Goal: Task Accomplishment & Management: Manage account settings

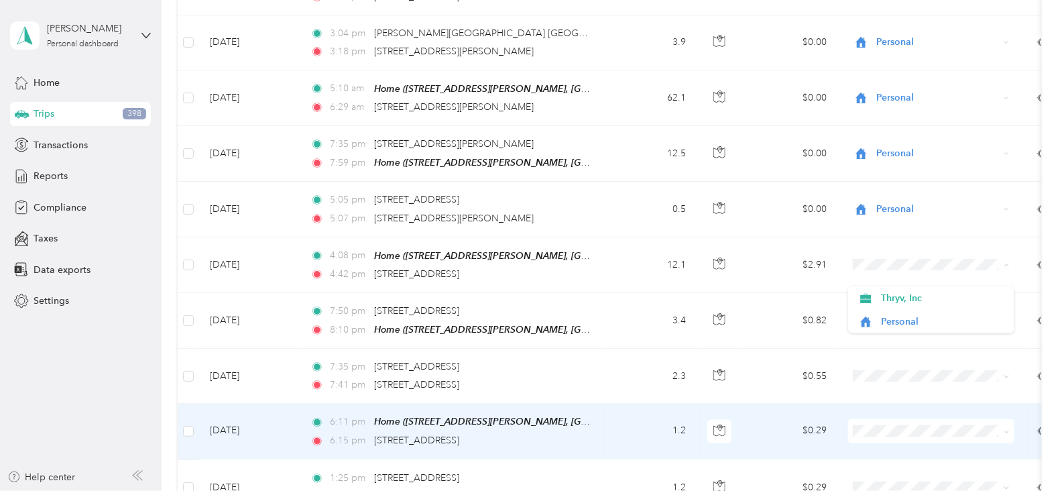
scroll to position [968, 0]
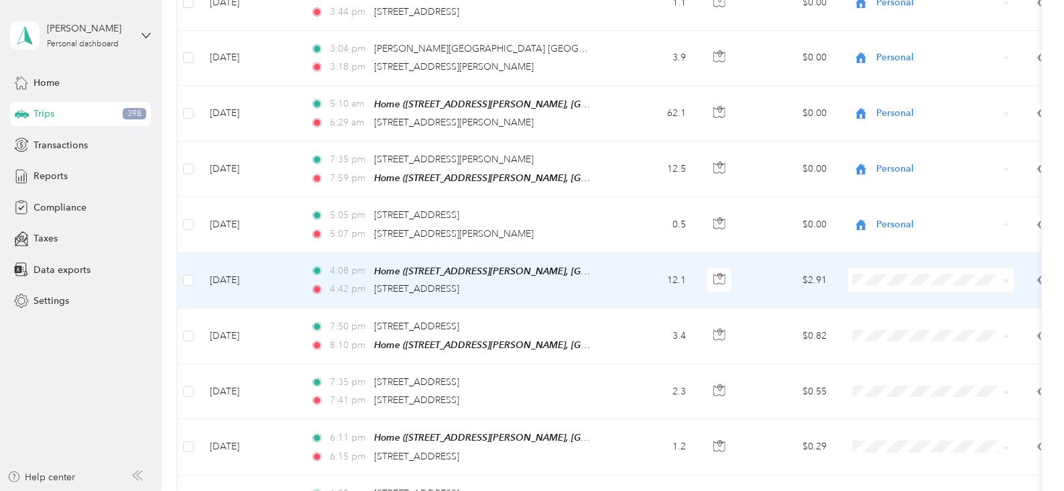
click at [891, 302] on li "Thryv, Inc" at bounding box center [931, 296] width 166 height 23
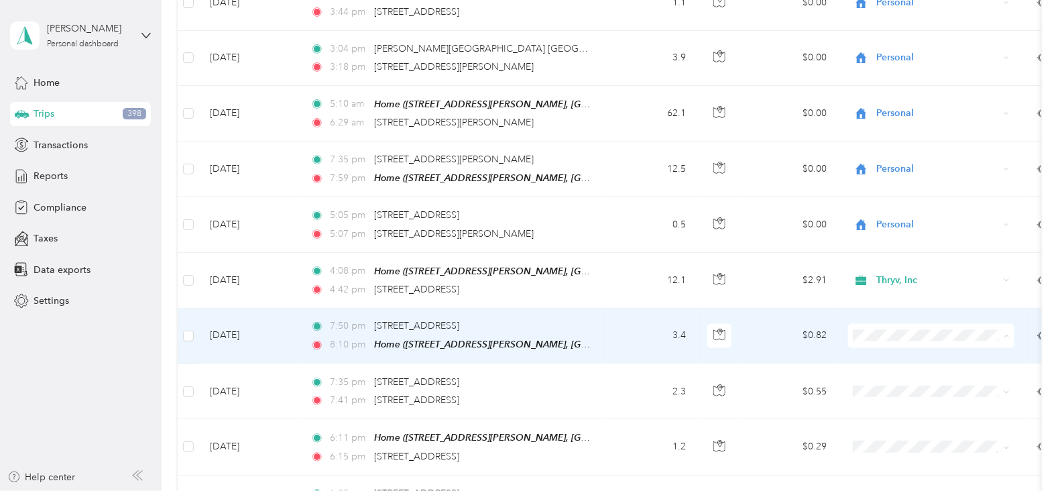
click at [889, 355] on span "Thryv, Inc" at bounding box center [944, 355] width 124 height 14
click at [889, 333] on span "Thryv, Inc" at bounding box center [938, 336] width 123 height 15
click at [895, 377] on span "Personal" at bounding box center [944, 379] width 124 height 14
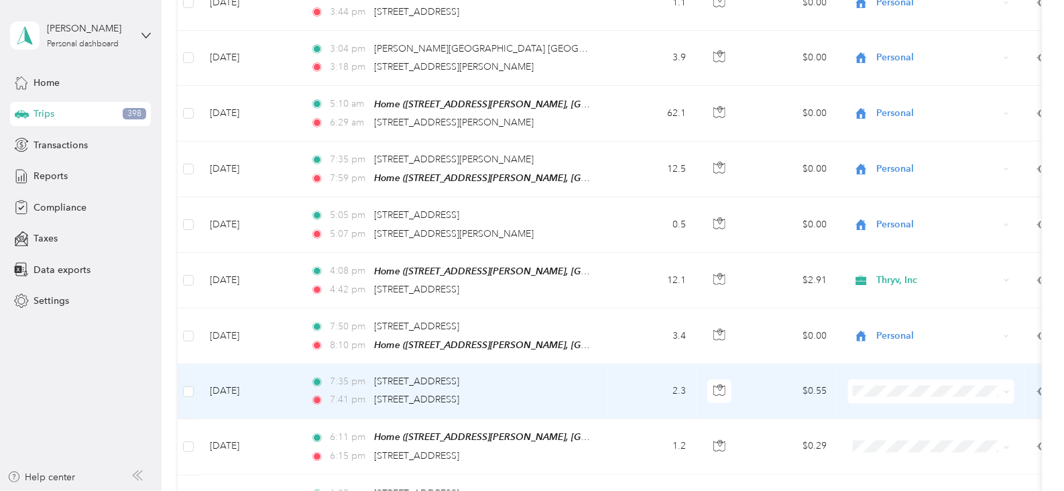
click at [895, 437] on li "Personal" at bounding box center [931, 430] width 166 height 23
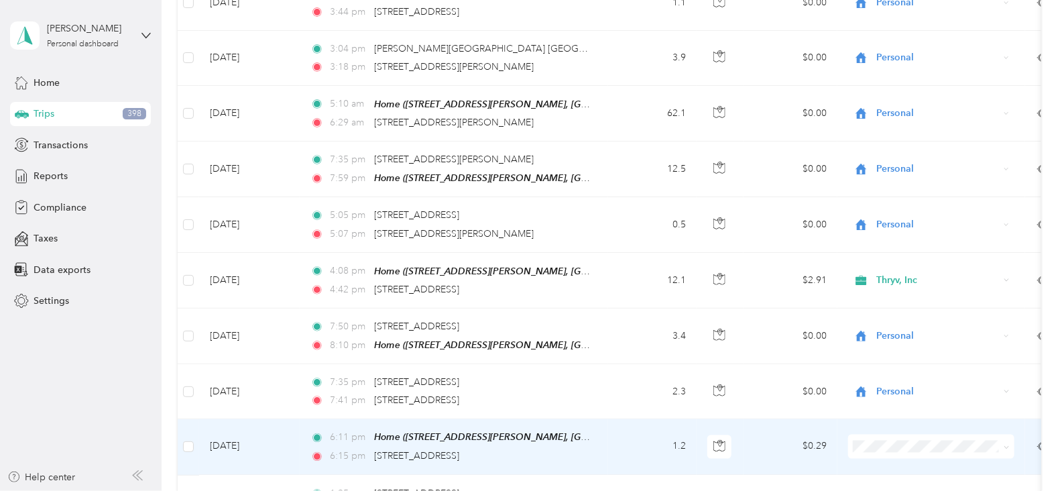
click at [890, 419] on li "Personal" at bounding box center [931, 415] width 166 height 23
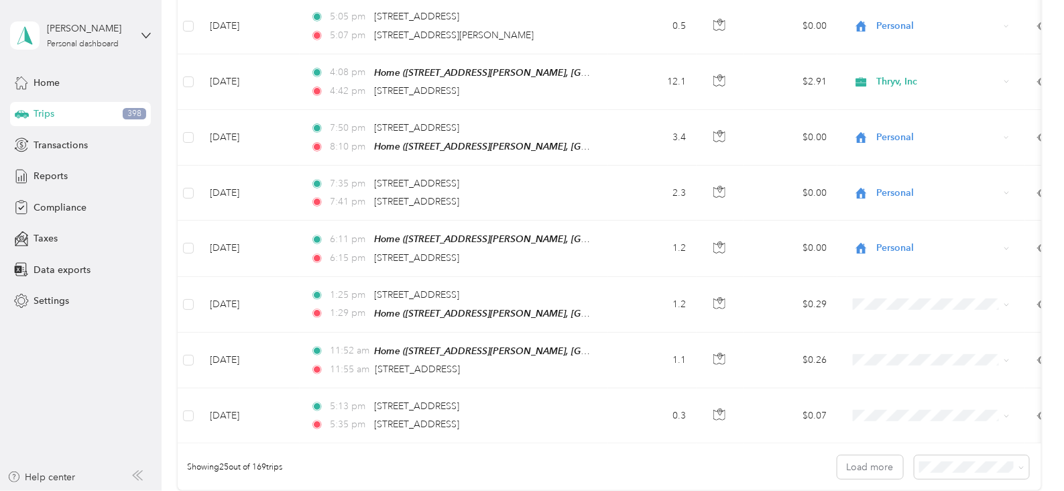
scroll to position [1168, 0]
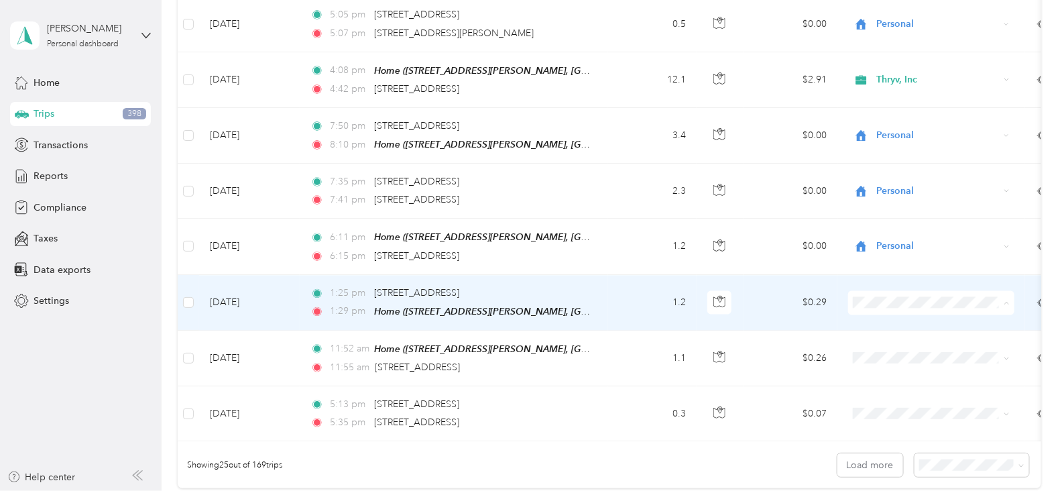
click at [879, 317] on span "Thryv, Inc" at bounding box center [932, 320] width 148 height 14
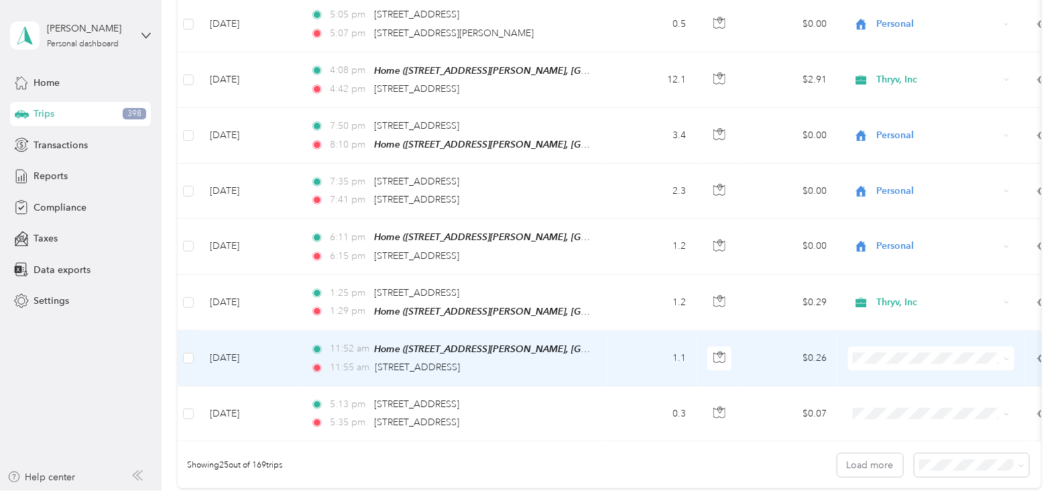
click at [885, 370] on span "Thryv, Inc" at bounding box center [944, 369] width 124 height 14
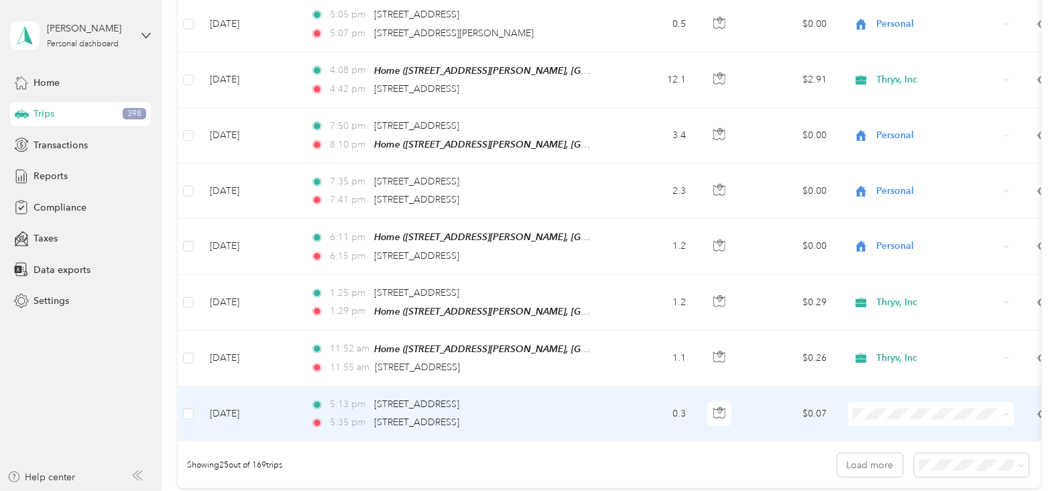
click at [895, 451] on span "Personal" at bounding box center [944, 454] width 124 height 14
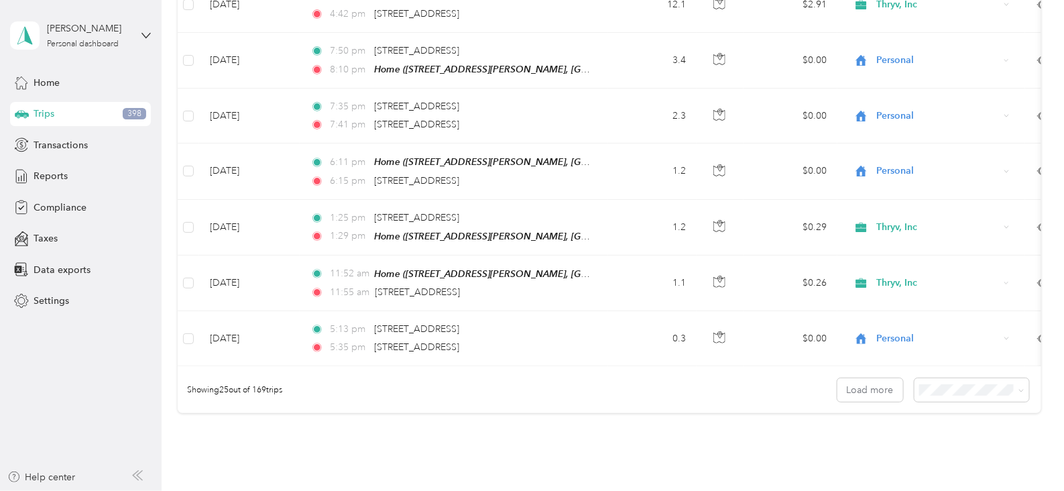
scroll to position [1246, 0]
click at [859, 395] on button "Load more" at bounding box center [871, 387] width 66 height 23
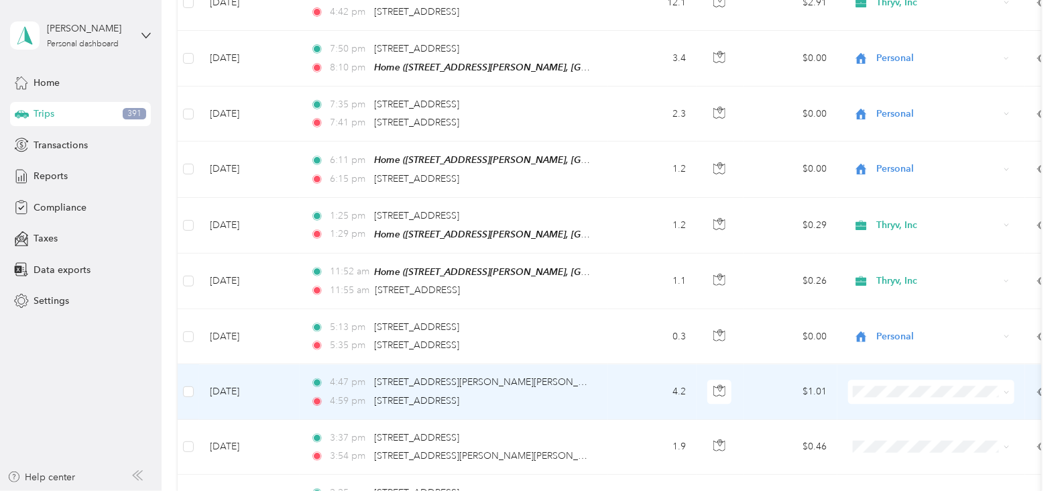
click at [895, 403] on span "Thryv, Inc" at bounding box center [944, 408] width 124 height 14
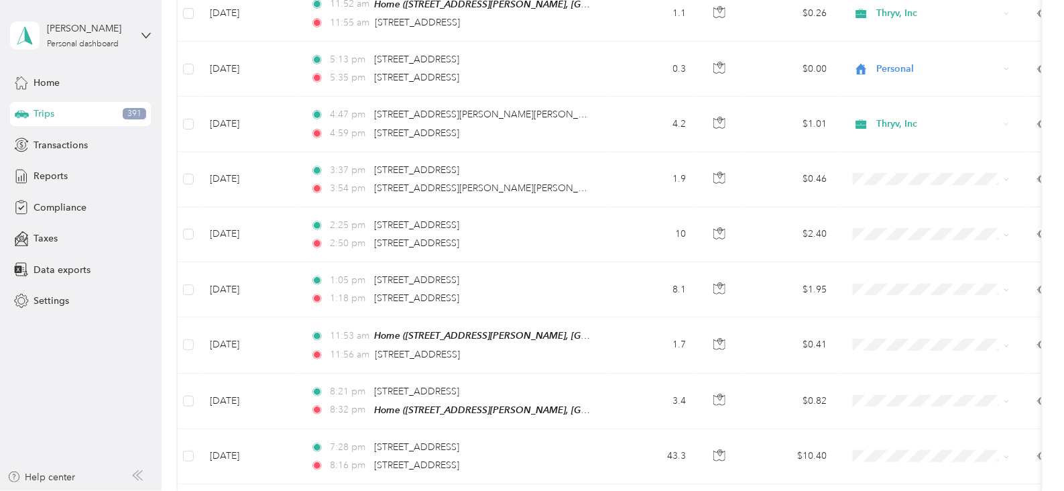
scroll to position [1525, 0]
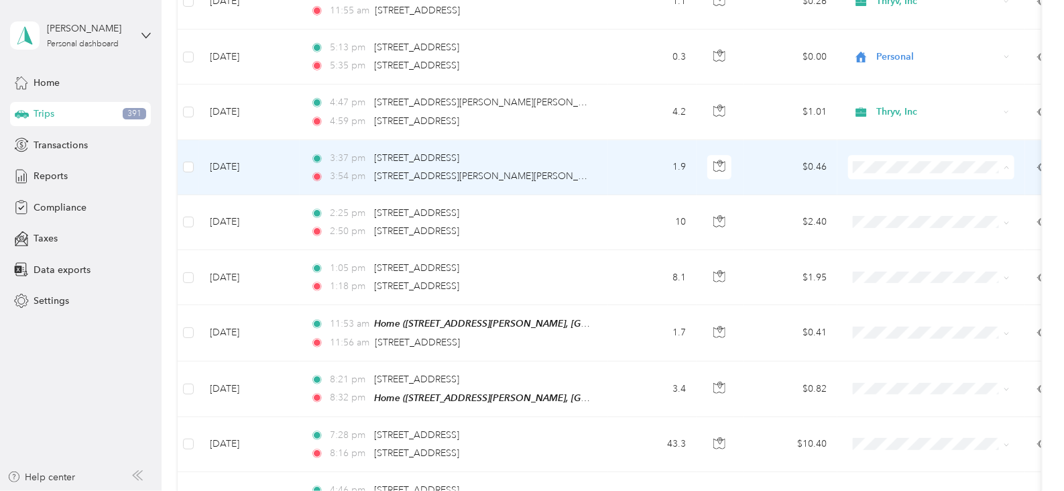
click at [891, 180] on span "Thryv, Inc" at bounding box center [944, 183] width 124 height 14
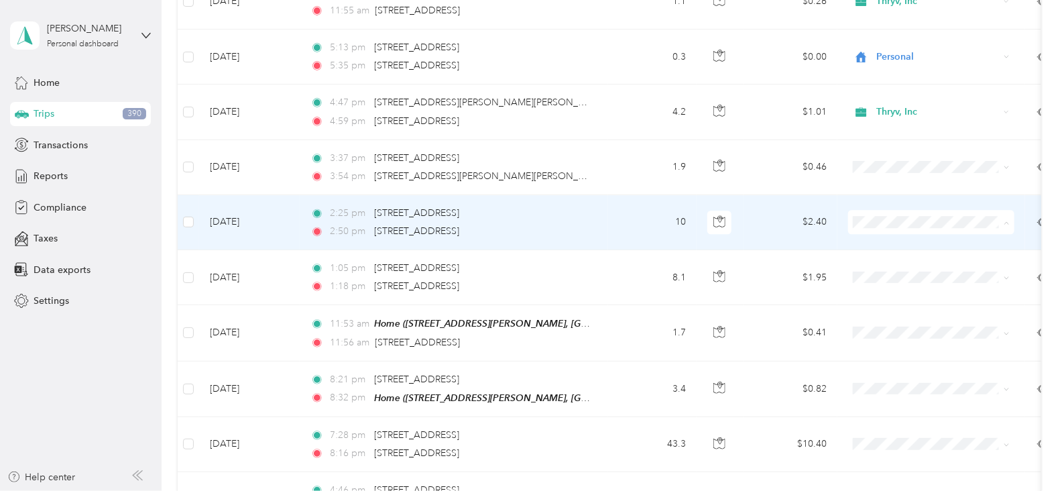
click at [878, 231] on span "Thryv, Inc" at bounding box center [932, 238] width 148 height 14
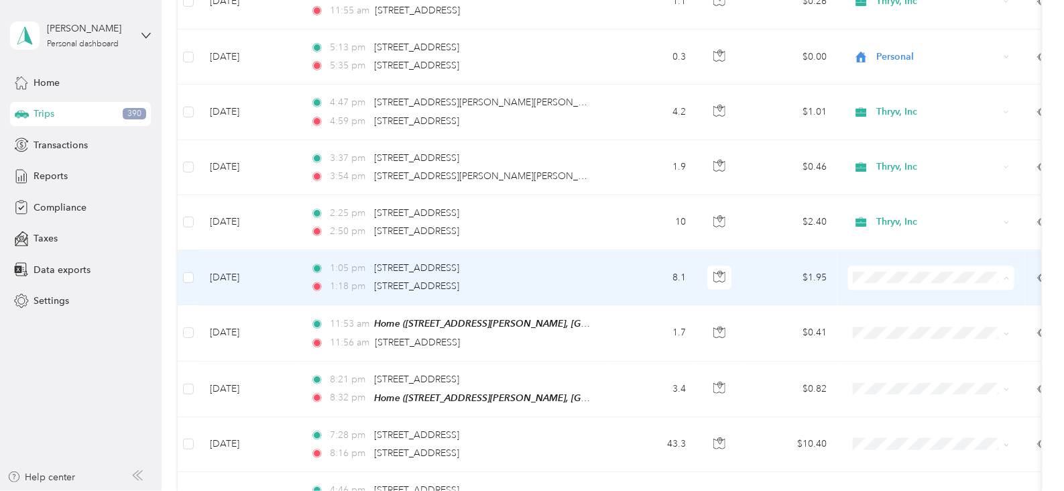
click at [887, 288] on span "Thryv, Inc" at bounding box center [944, 293] width 124 height 14
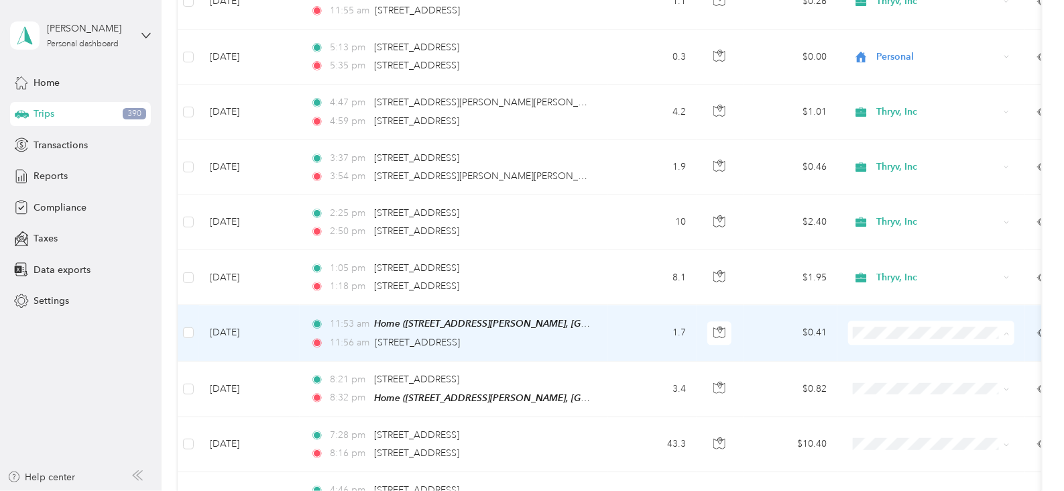
click at [894, 347] on span "Thryv, Inc" at bounding box center [944, 348] width 124 height 14
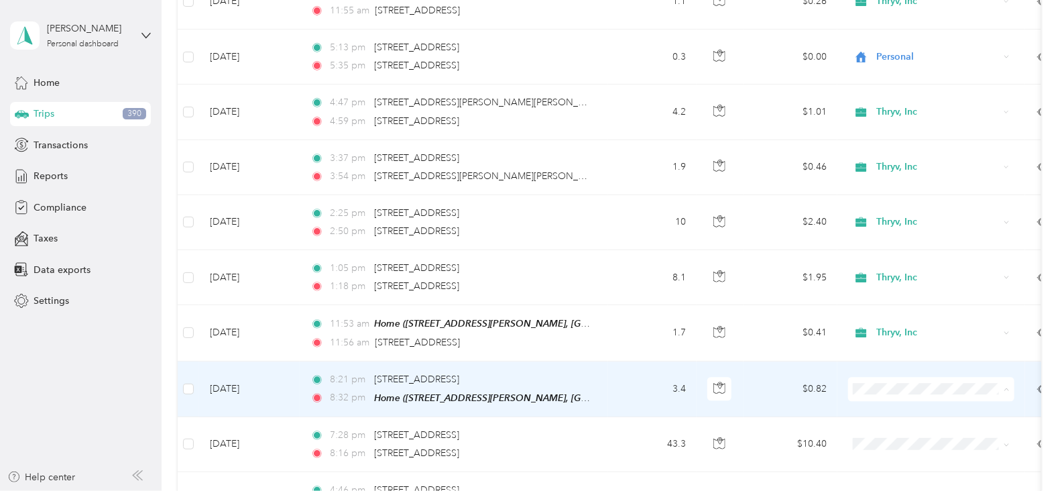
click at [889, 424] on span "Personal" at bounding box center [944, 427] width 124 height 14
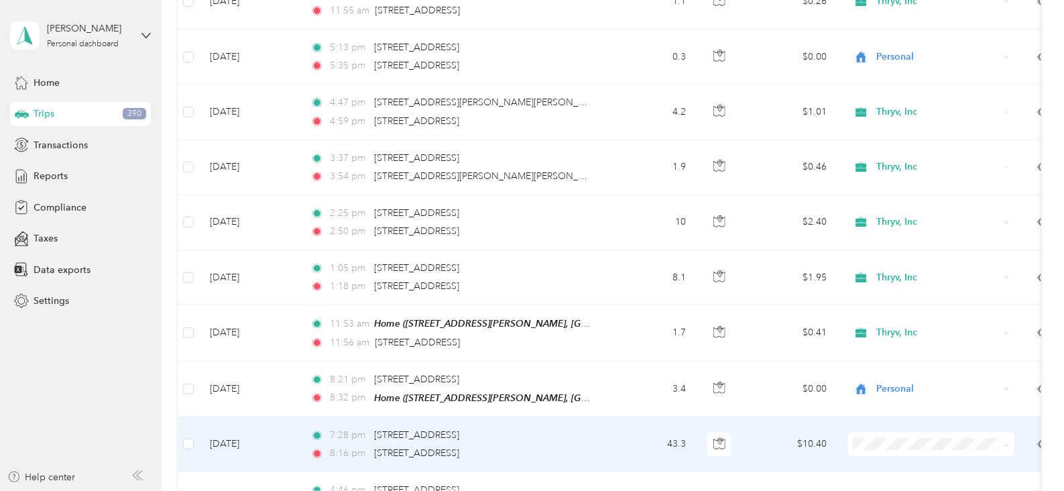
click at [895, 414] on li "Personal" at bounding box center [931, 405] width 166 height 23
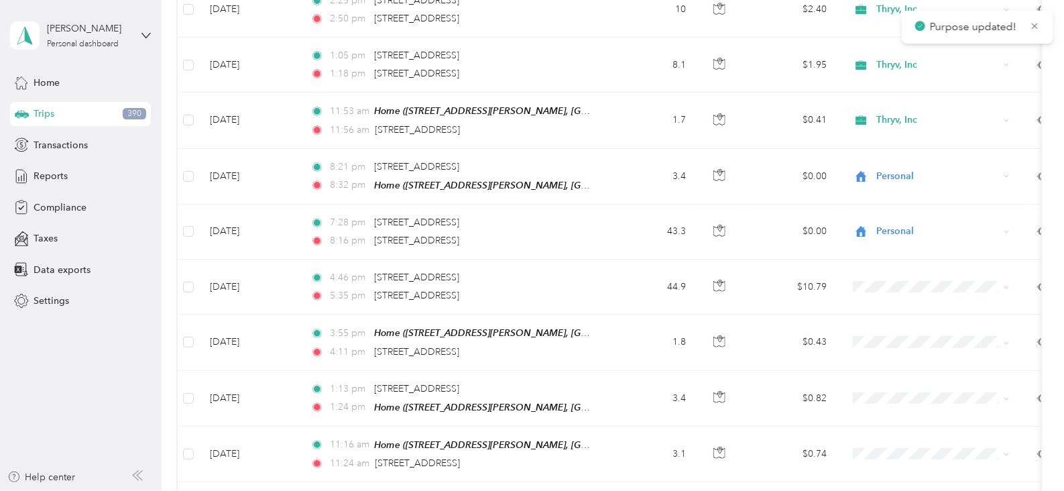
scroll to position [1801, 0]
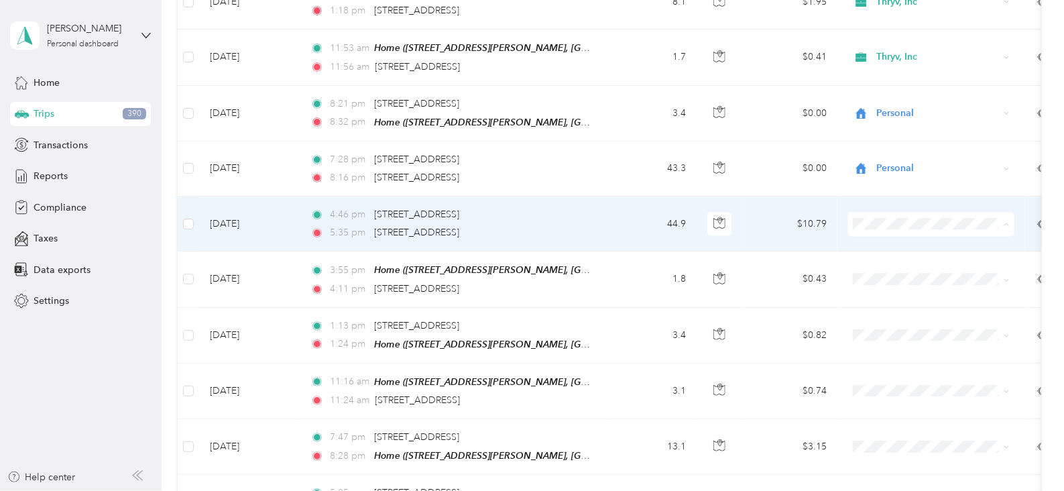
click at [902, 261] on span "Personal" at bounding box center [944, 261] width 124 height 14
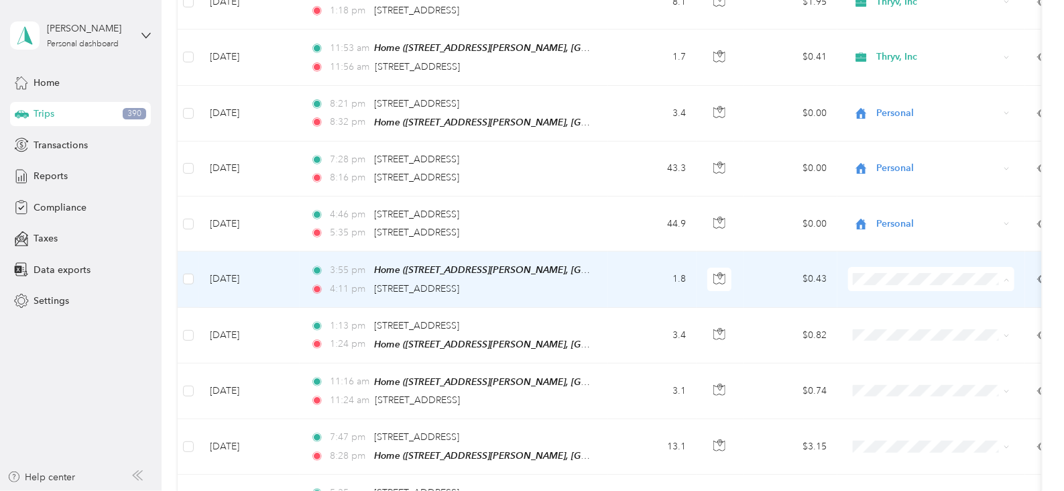
click at [889, 287] on span "Thryv, Inc" at bounding box center [944, 293] width 124 height 14
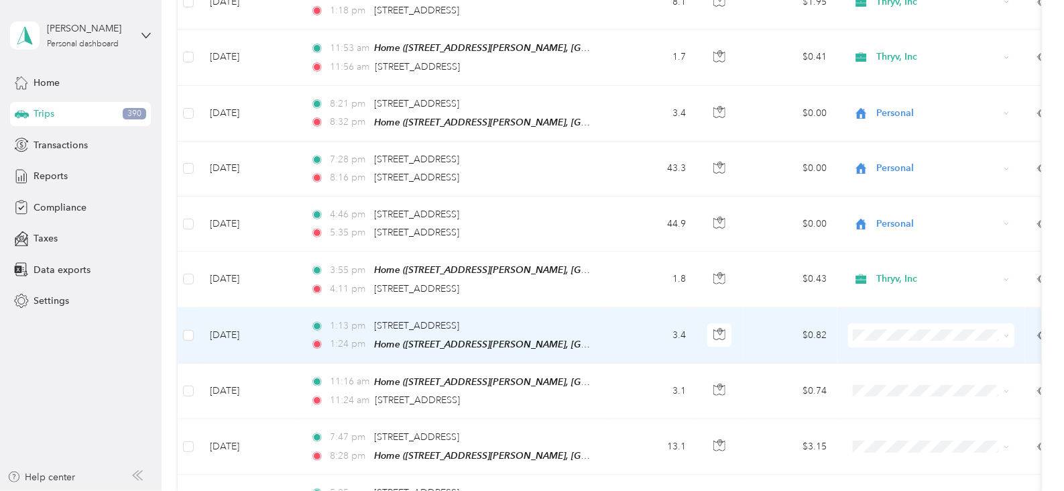
click at [894, 346] on span "Thryv, Inc" at bounding box center [944, 348] width 124 height 14
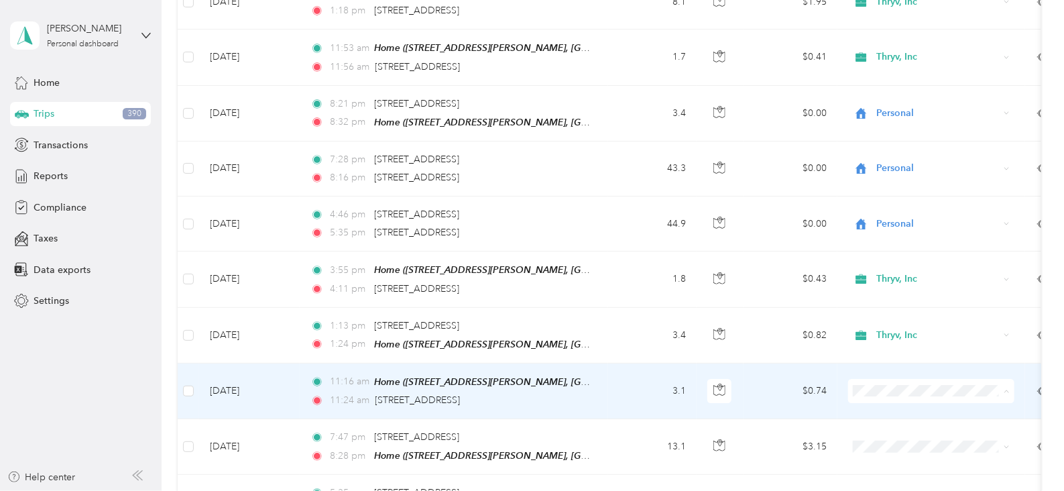
click at [900, 400] on span "Thryv, Inc" at bounding box center [944, 403] width 124 height 14
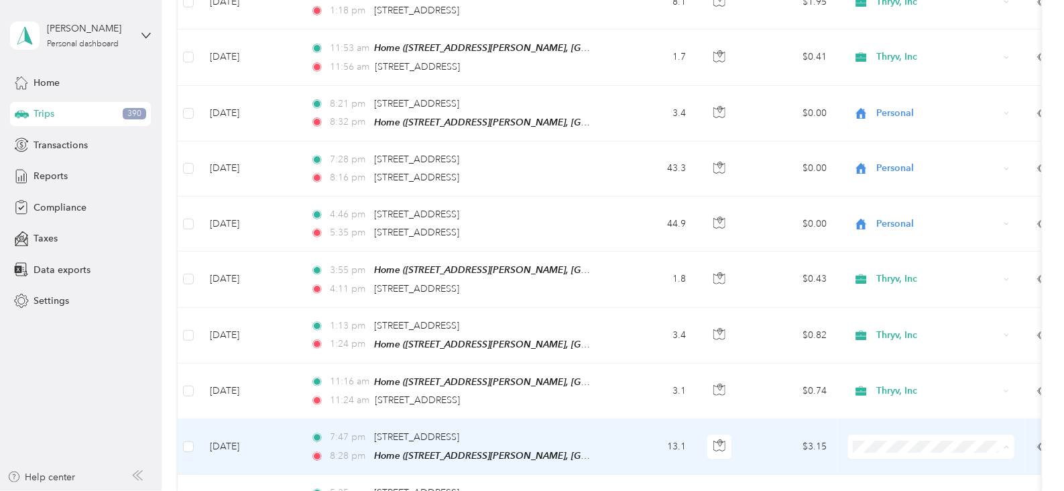
click at [884, 410] on span "Personal" at bounding box center [944, 408] width 124 height 14
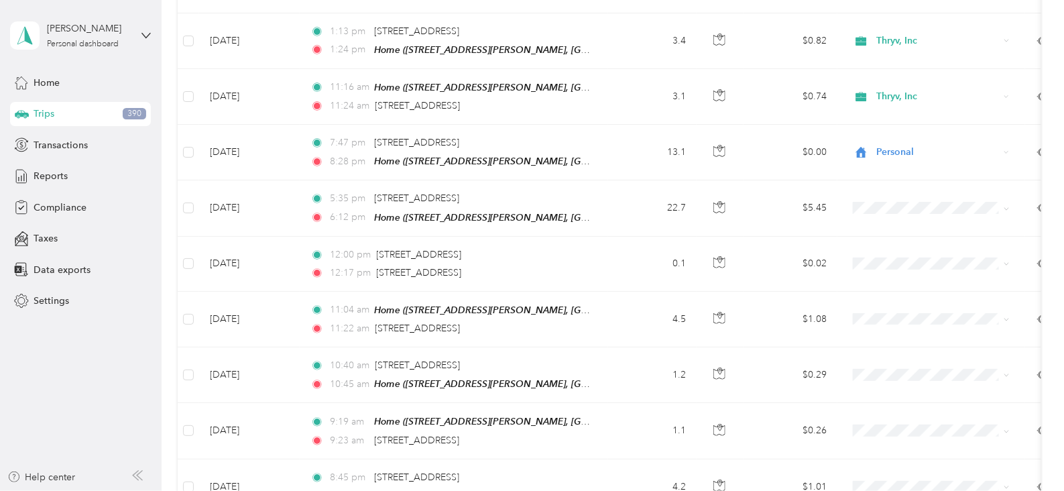
scroll to position [2103, 0]
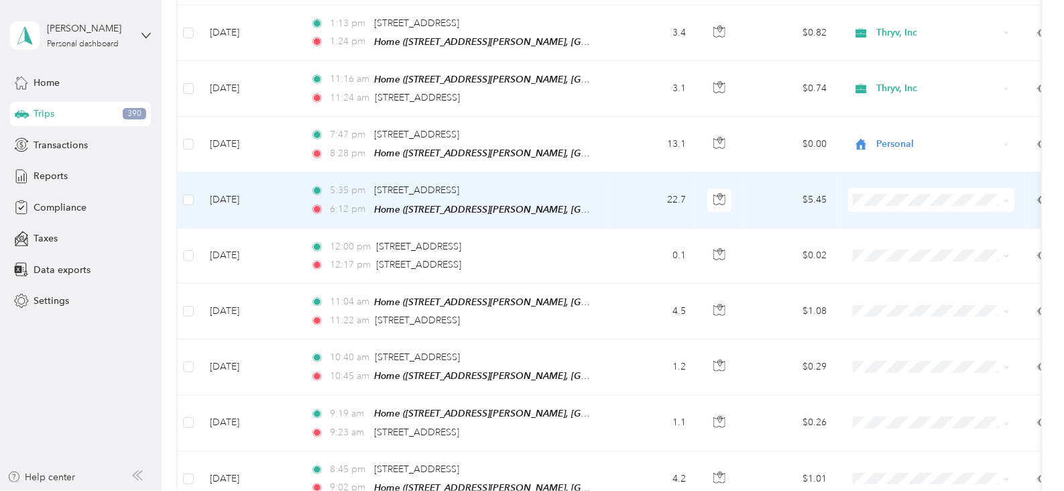
click at [872, 231] on icon at bounding box center [866, 233] width 17 height 11
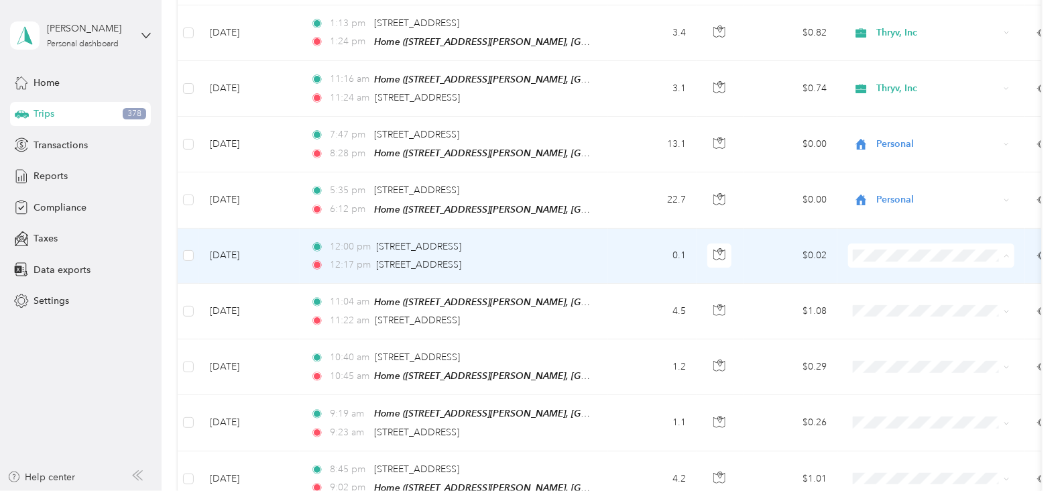
click at [887, 286] on span "Personal" at bounding box center [944, 289] width 124 height 14
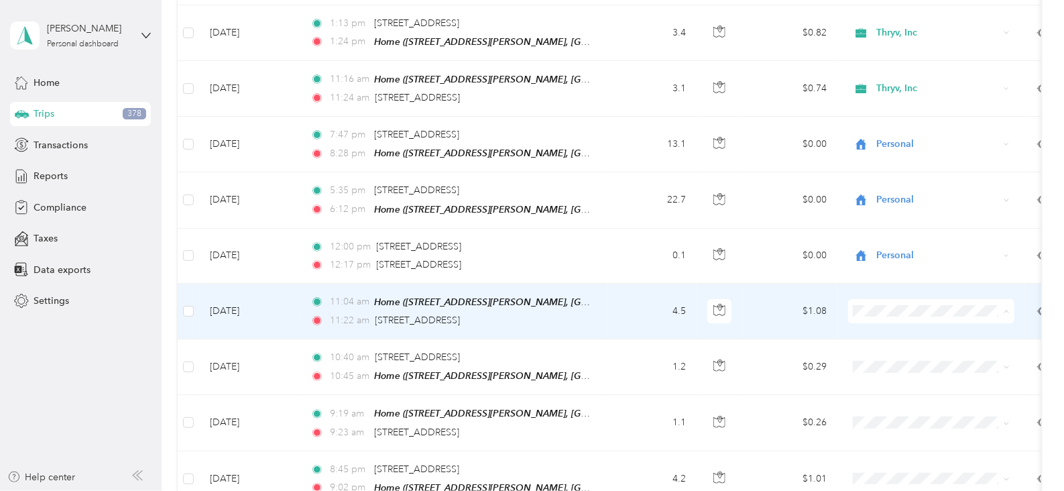
click at [890, 343] on span "Personal" at bounding box center [944, 344] width 124 height 14
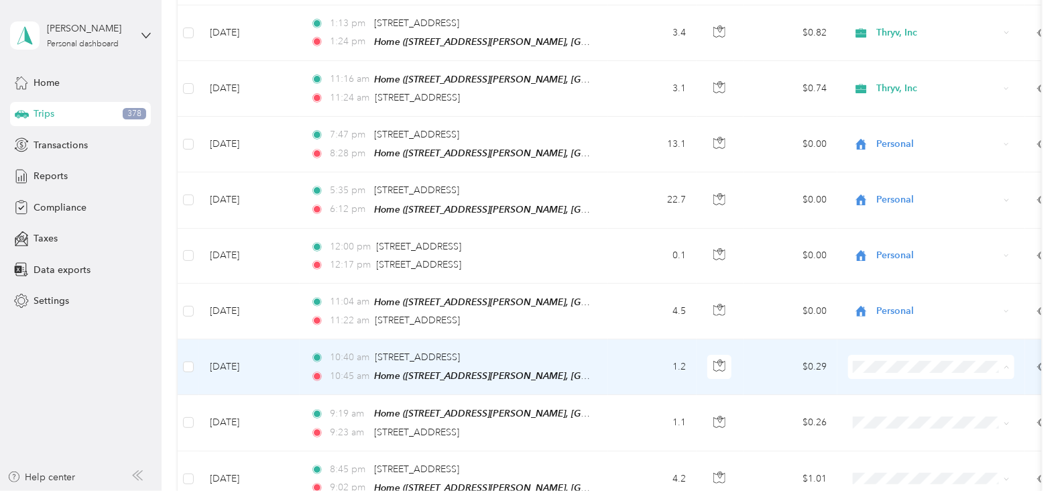
click at [890, 400] on li "Personal" at bounding box center [931, 398] width 166 height 23
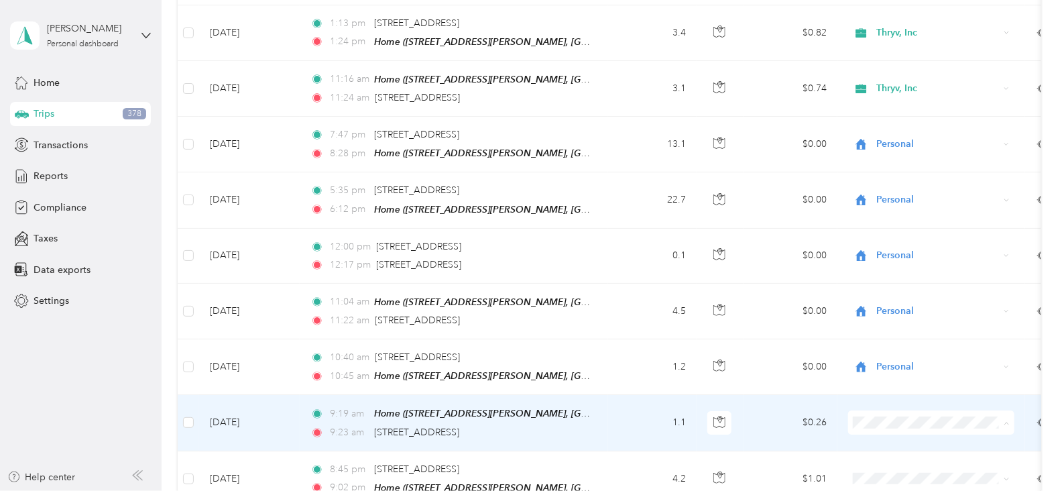
click at [892, 451] on span "Personal" at bounding box center [944, 454] width 124 height 14
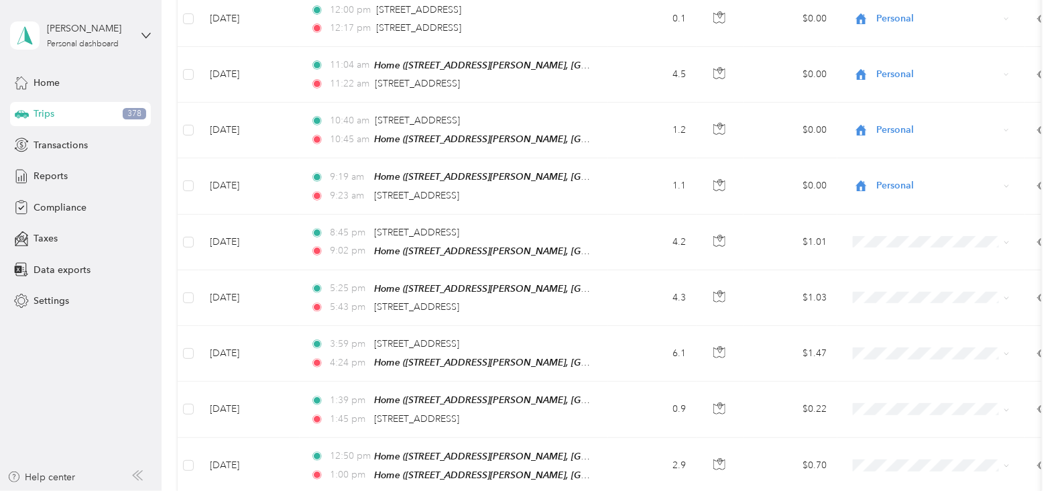
scroll to position [2344, 0]
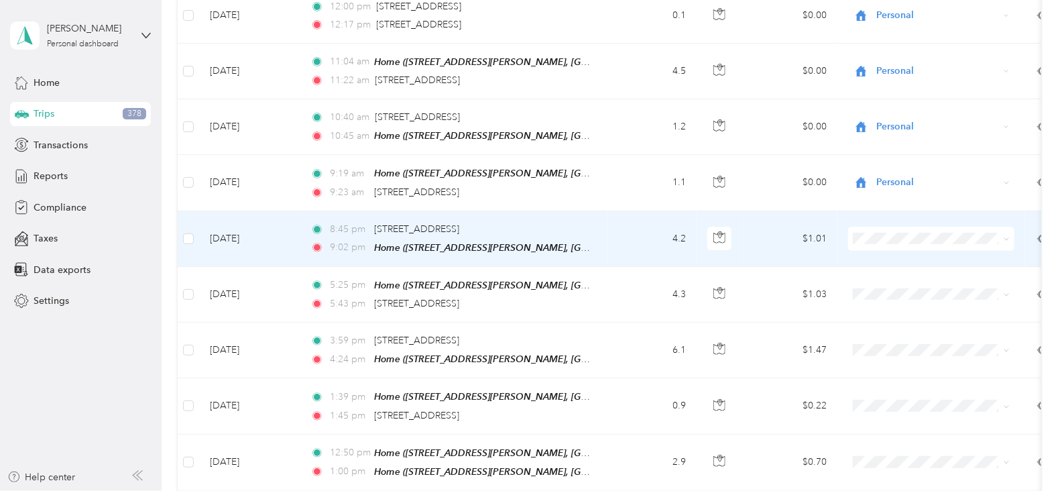
click at [889, 267] on span "Personal" at bounding box center [944, 263] width 124 height 14
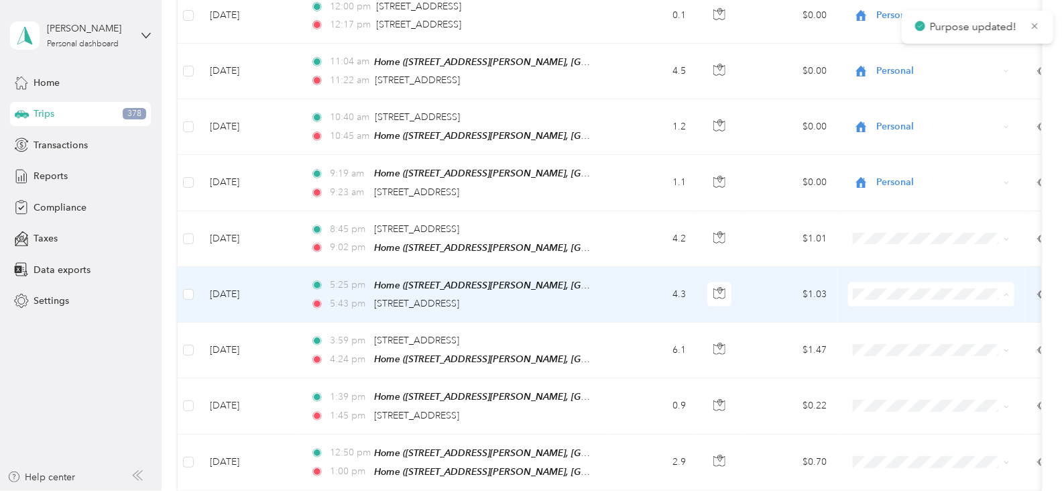
click at [882, 329] on li "Personal" at bounding box center [931, 323] width 166 height 23
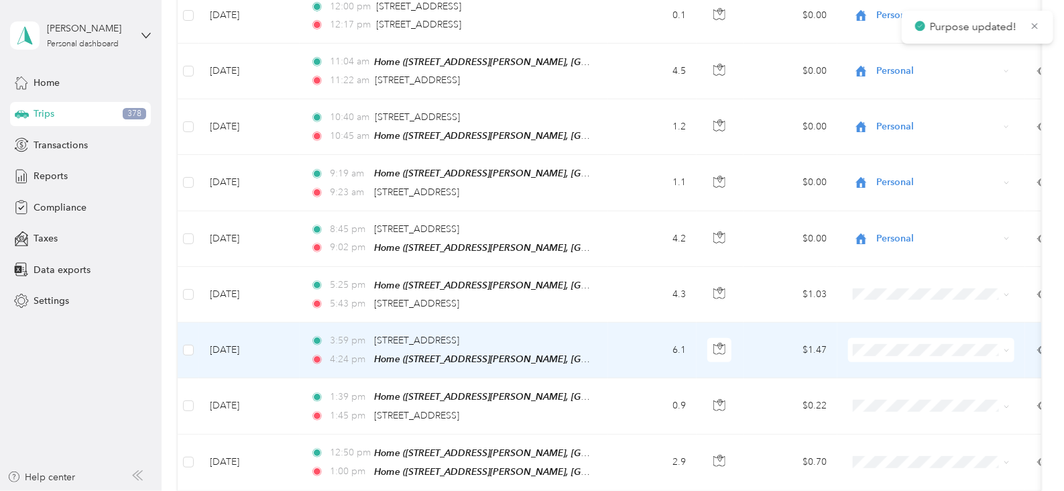
click at [890, 380] on span "Personal" at bounding box center [944, 376] width 124 height 14
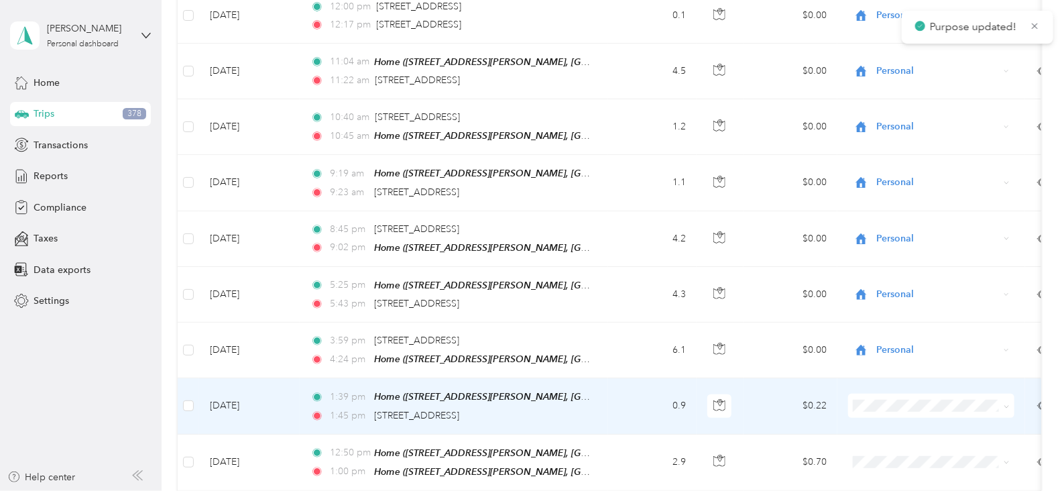
click at [893, 432] on span "Personal" at bounding box center [944, 431] width 124 height 14
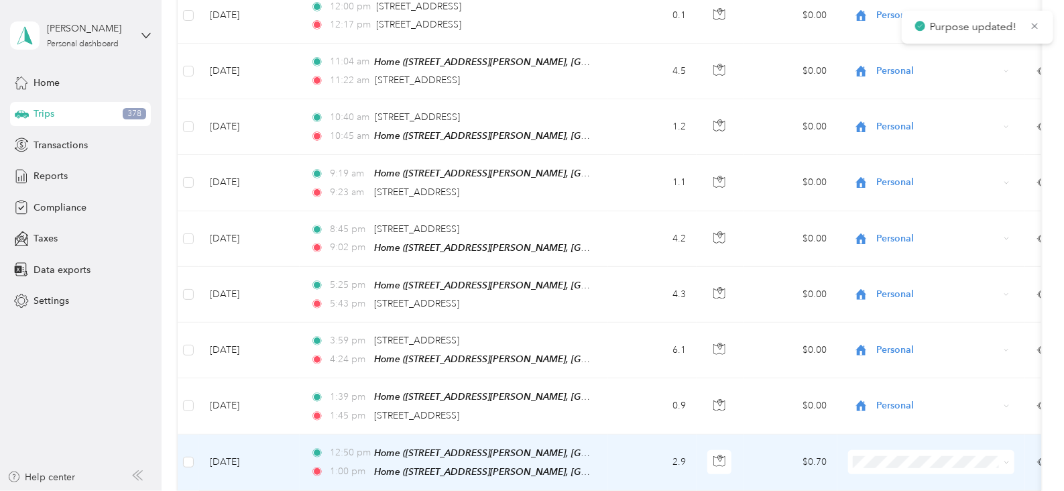
click at [884, 421] on body "Purpose updated! [PERSON_NAME] Personal dashboard Home Trips 378 Transactions R…" at bounding box center [529, 245] width 1058 height 491
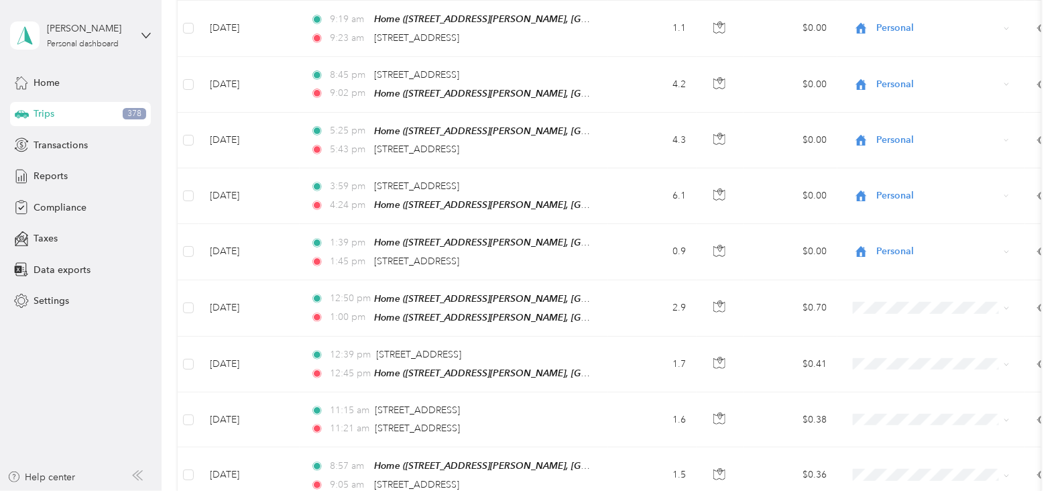
scroll to position [2549, 0]
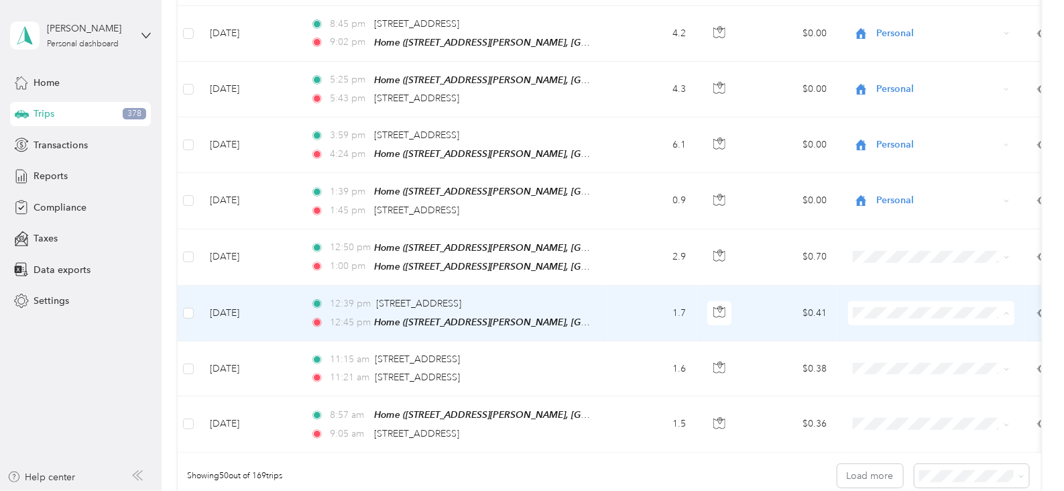
click at [877, 340] on span "Personal" at bounding box center [932, 338] width 148 height 14
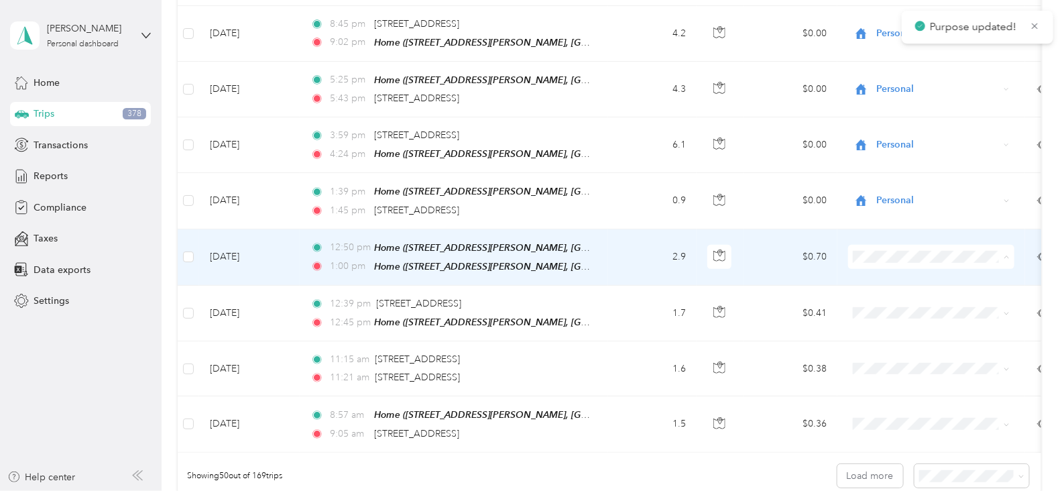
click at [894, 280] on span "Personal" at bounding box center [944, 283] width 124 height 14
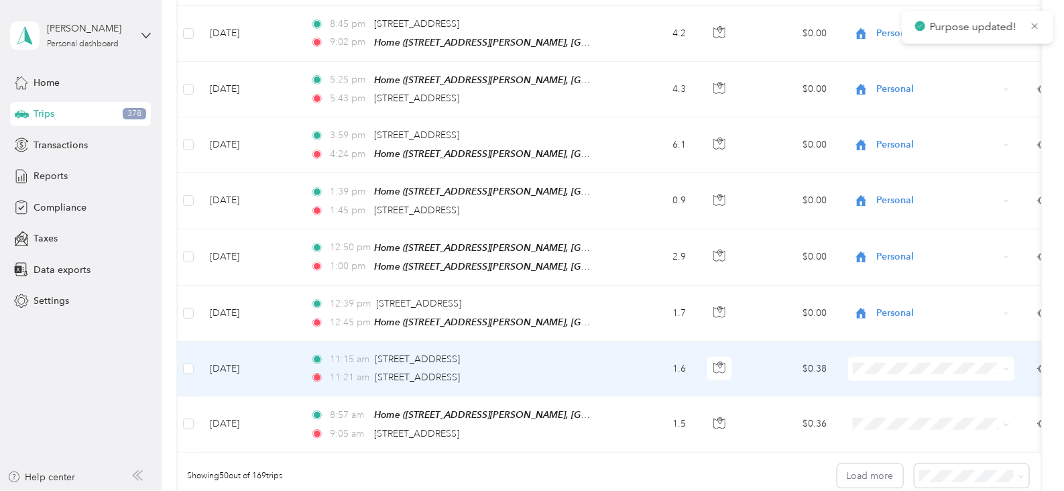
click at [887, 390] on span "Personal" at bounding box center [944, 389] width 124 height 14
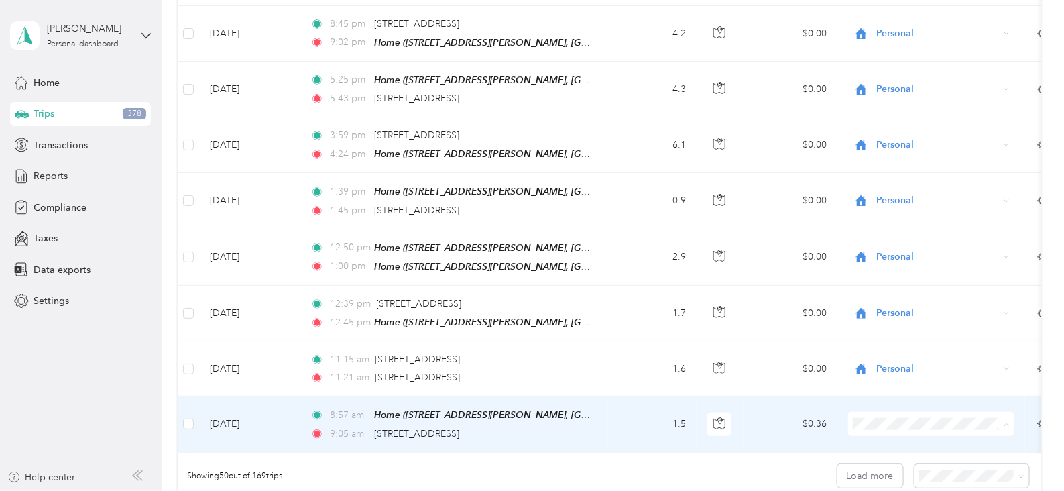
click at [896, 451] on span "Personal" at bounding box center [944, 448] width 124 height 14
click at [865, 464] on button "Load more" at bounding box center [871, 475] width 66 height 23
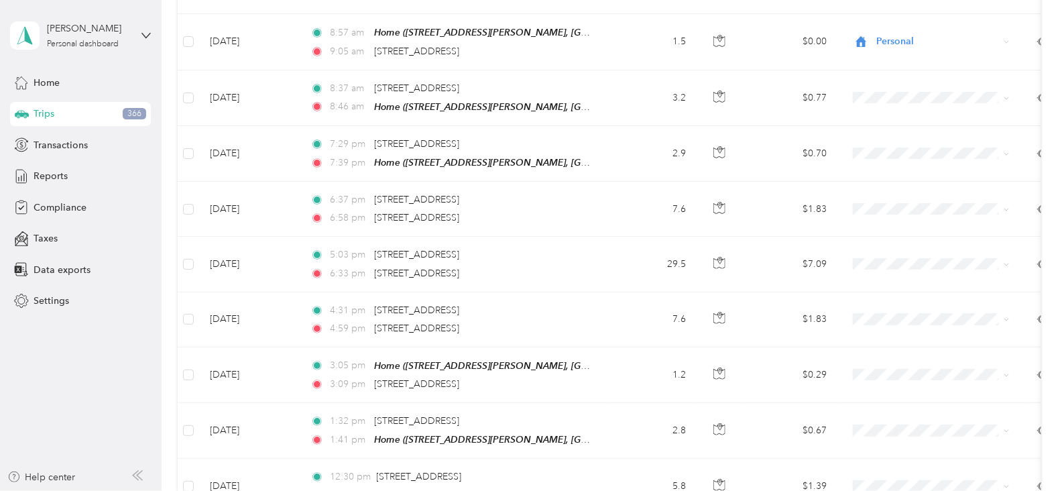
scroll to position [2943, 0]
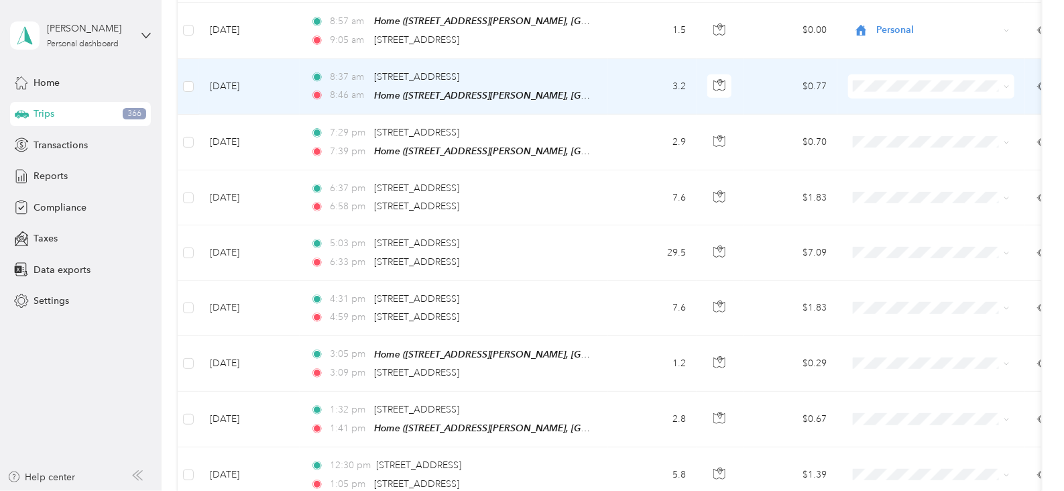
click at [889, 107] on span "Personal" at bounding box center [944, 110] width 124 height 14
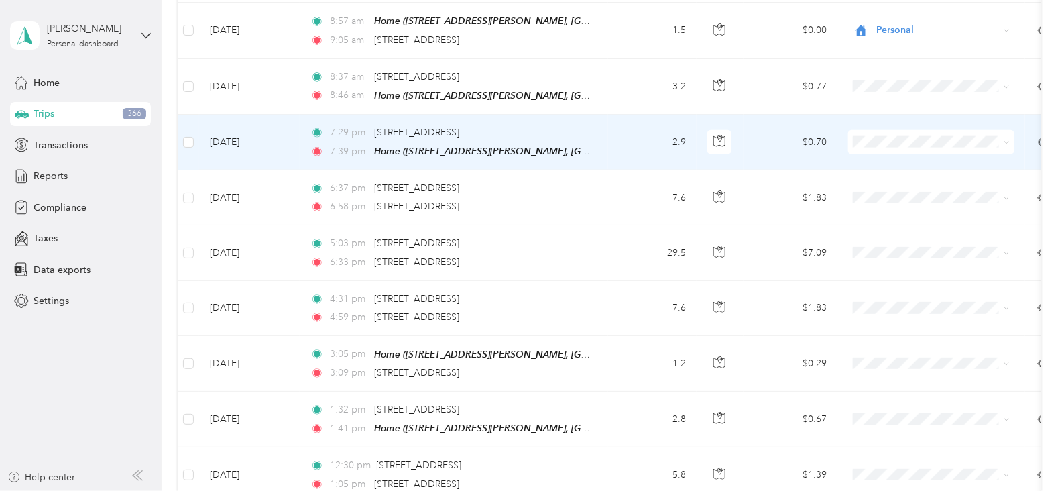
click at [889, 164] on span "Personal" at bounding box center [944, 165] width 124 height 14
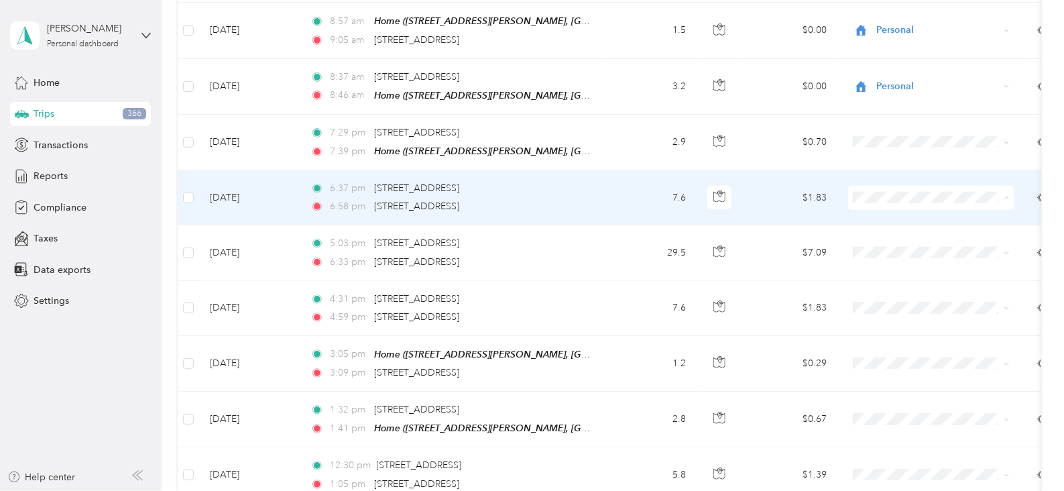
click at [883, 223] on li "Personal" at bounding box center [931, 220] width 166 height 23
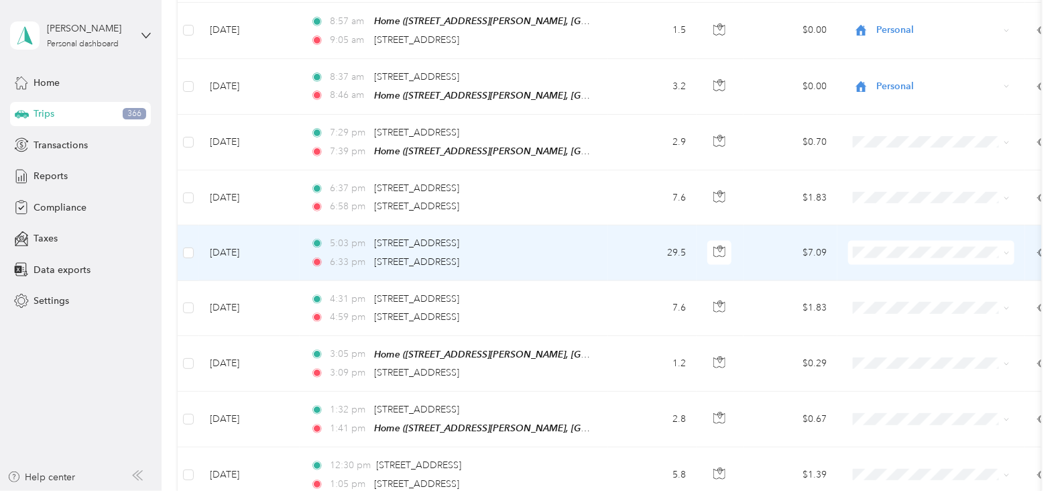
click at [889, 274] on span "Personal" at bounding box center [944, 269] width 124 height 14
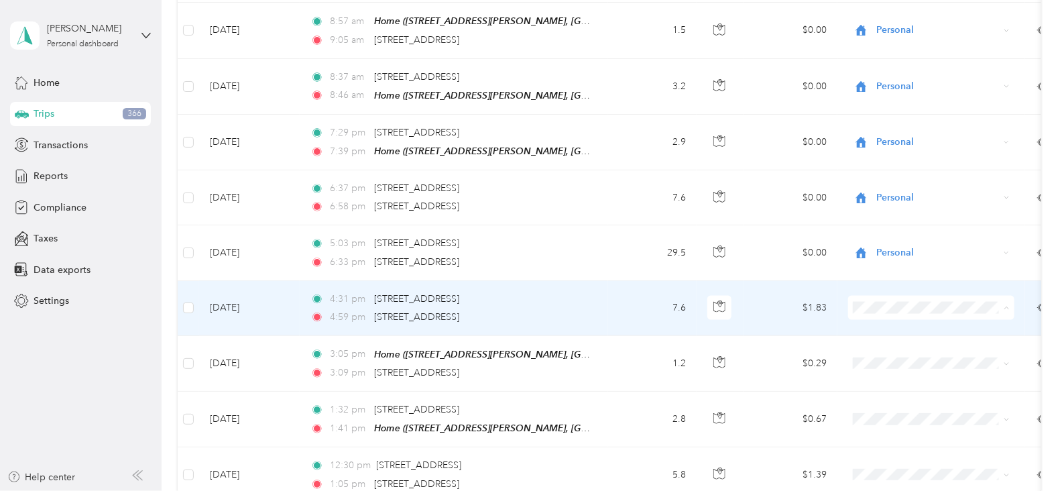
click at [894, 306] on span "Thryv, Inc" at bounding box center [944, 307] width 124 height 14
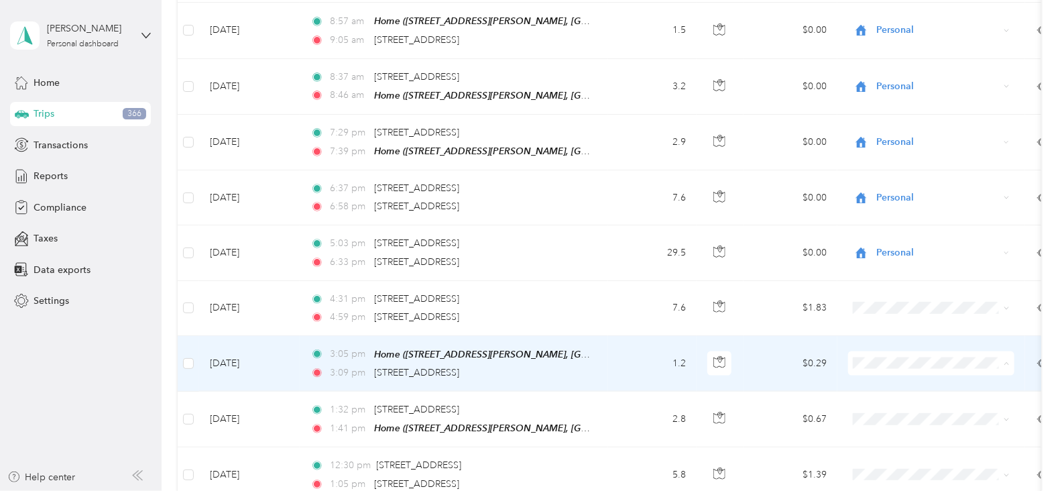
click at [903, 360] on span "Thryv, Inc" at bounding box center [944, 362] width 124 height 14
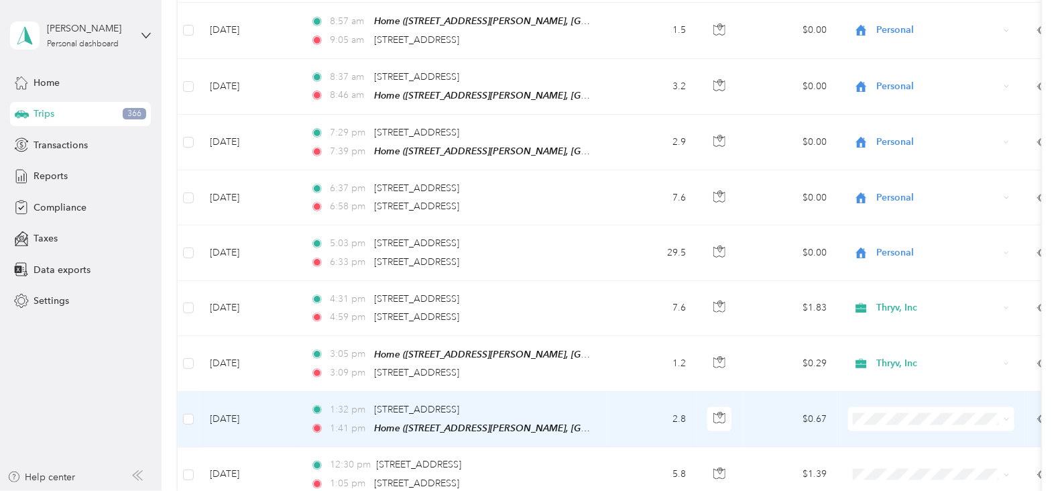
click at [910, 412] on span "Thryv, Inc" at bounding box center [944, 411] width 124 height 14
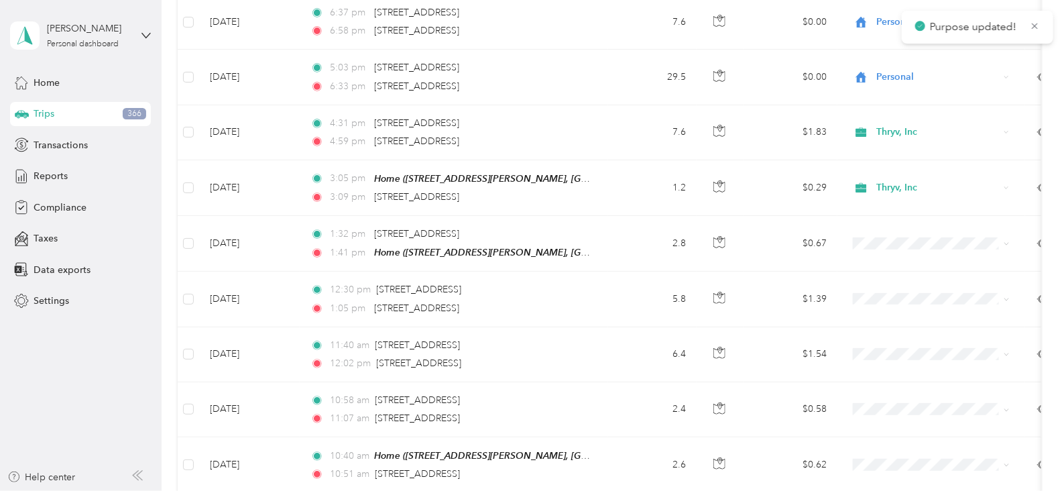
scroll to position [3179, 0]
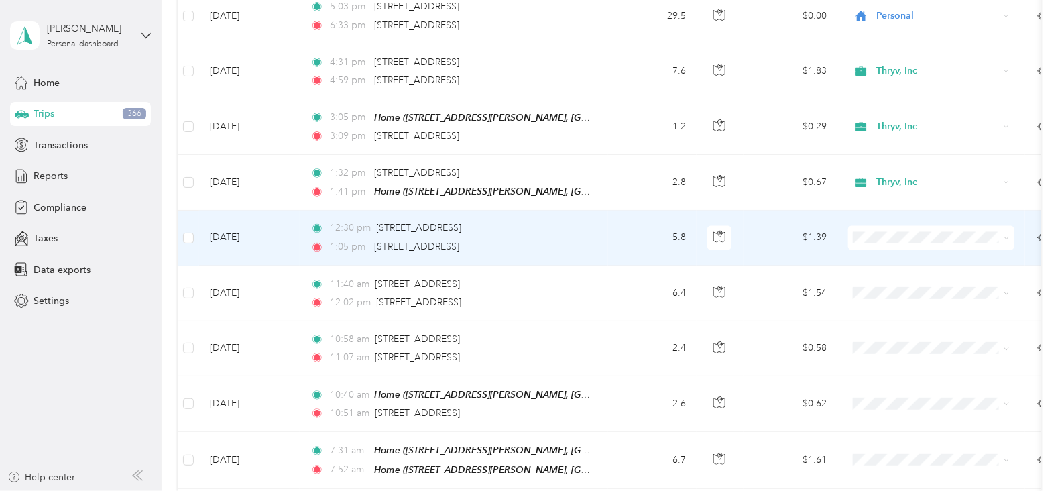
click at [882, 231] on span "Thryv, Inc" at bounding box center [944, 234] width 124 height 14
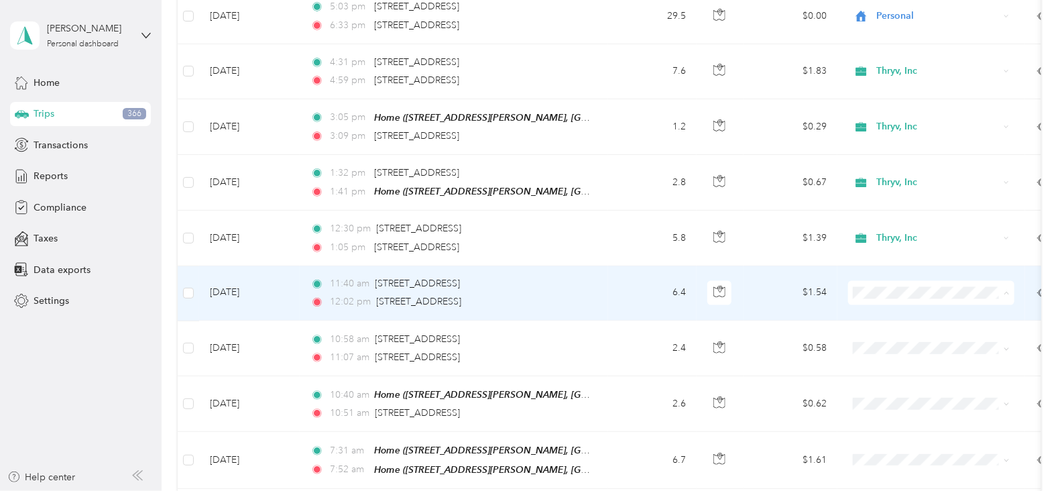
click at [893, 286] on span "Thryv, Inc" at bounding box center [944, 290] width 124 height 14
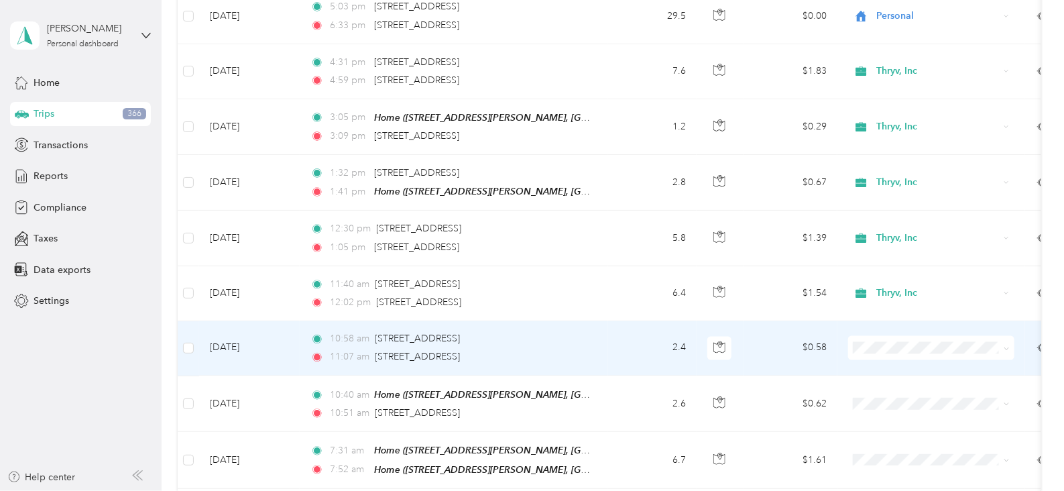
click at [886, 340] on span "Thryv, Inc" at bounding box center [944, 344] width 124 height 14
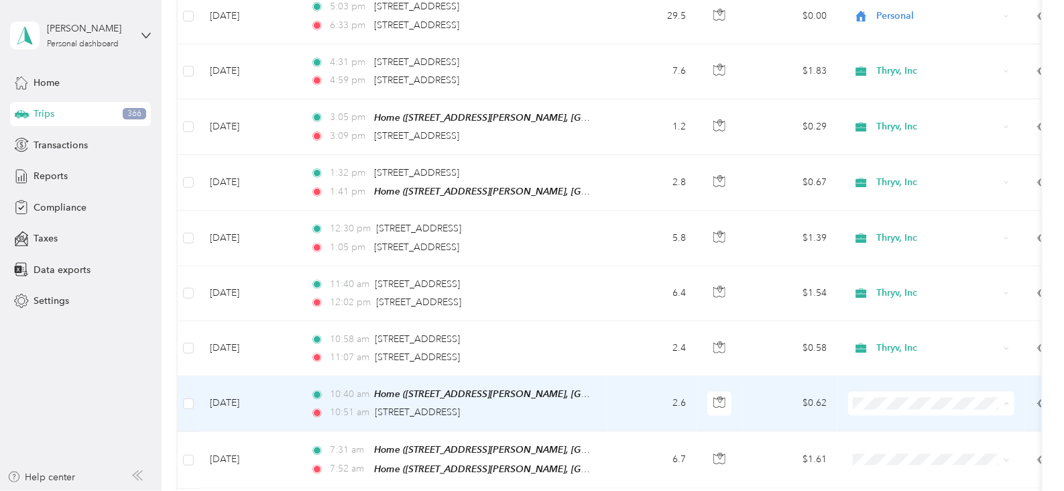
click at [902, 397] on span "Thryv, Inc" at bounding box center [944, 400] width 124 height 14
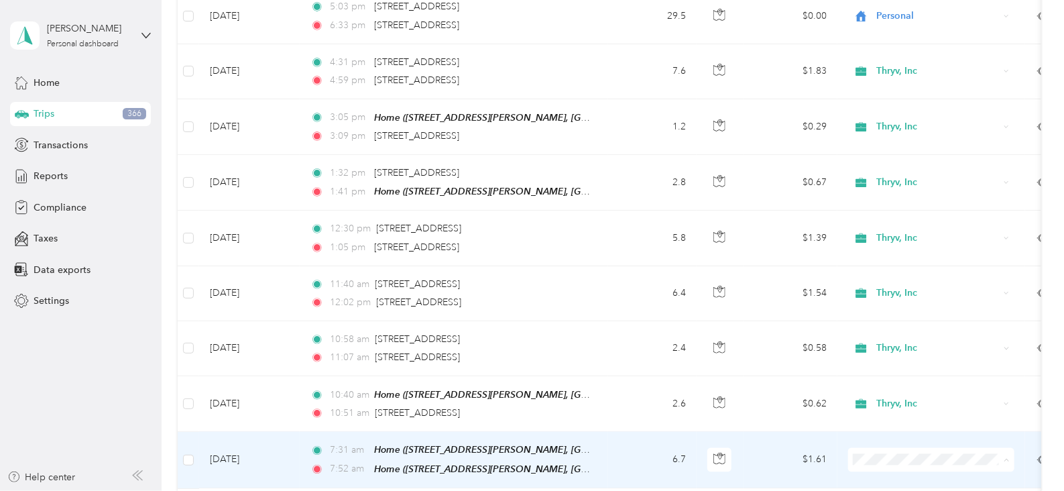
click at [898, 475] on span "Personal" at bounding box center [944, 479] width 124 height 14
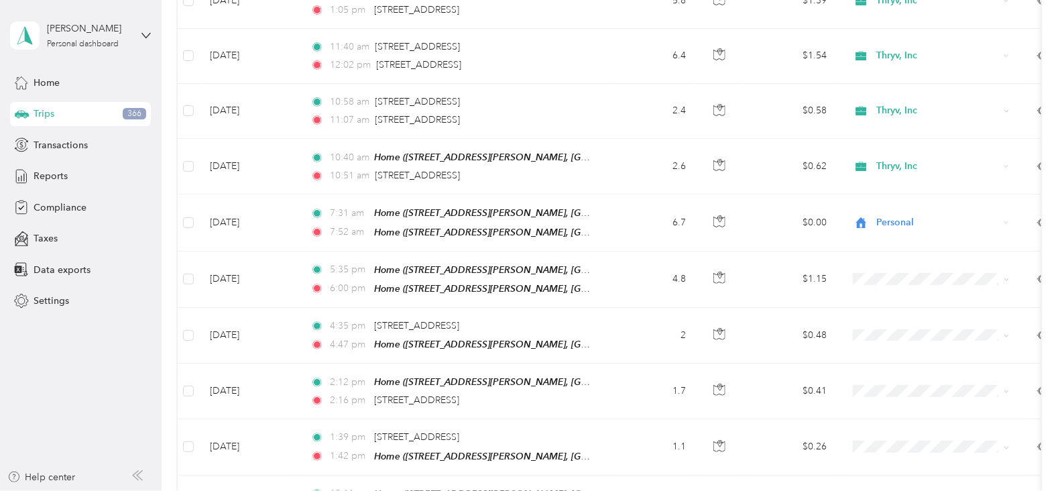
scroll to position [3422, 0]
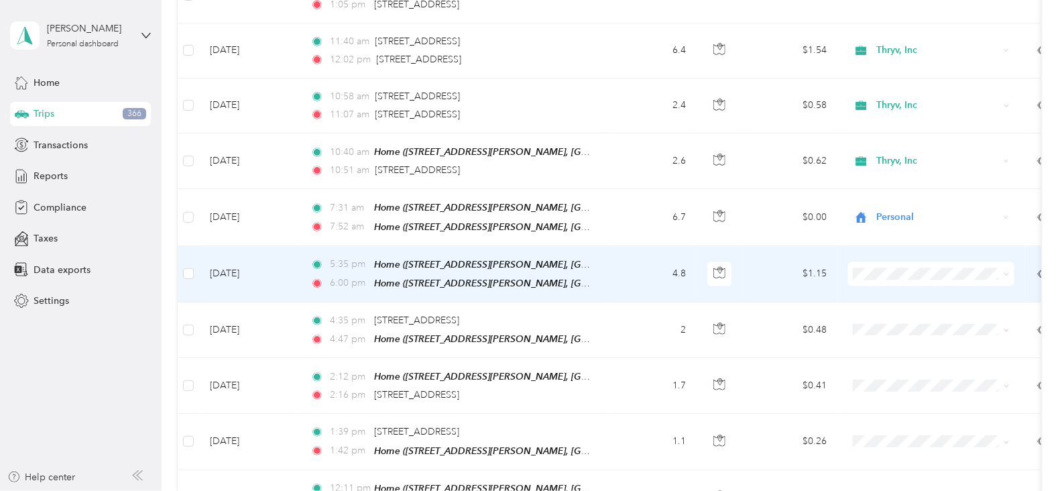
click at [902, 283] on li "Personal" at bounding box center [931, 286] width 166 height 23
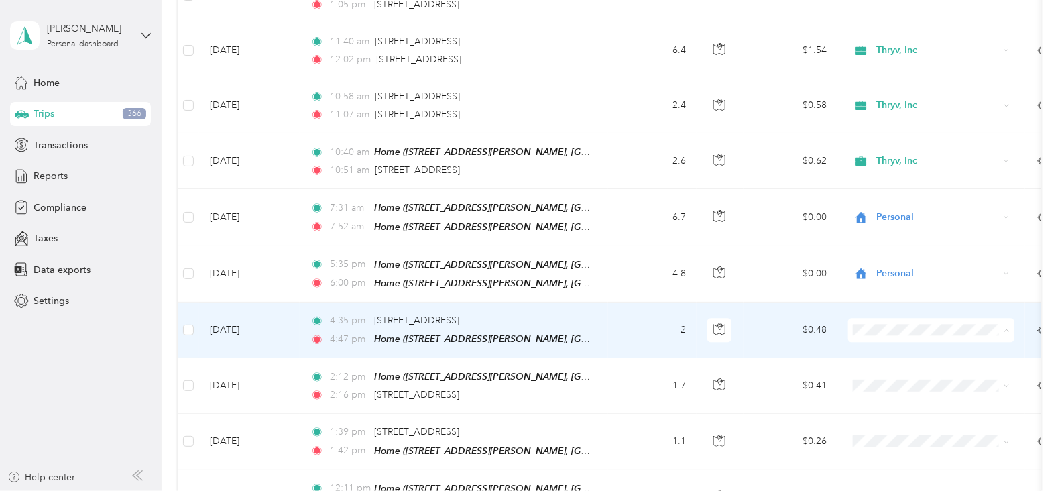
click at [889, 322] on span "Thryv, Inc" at bounding box center [944, 322] width 124 height 14
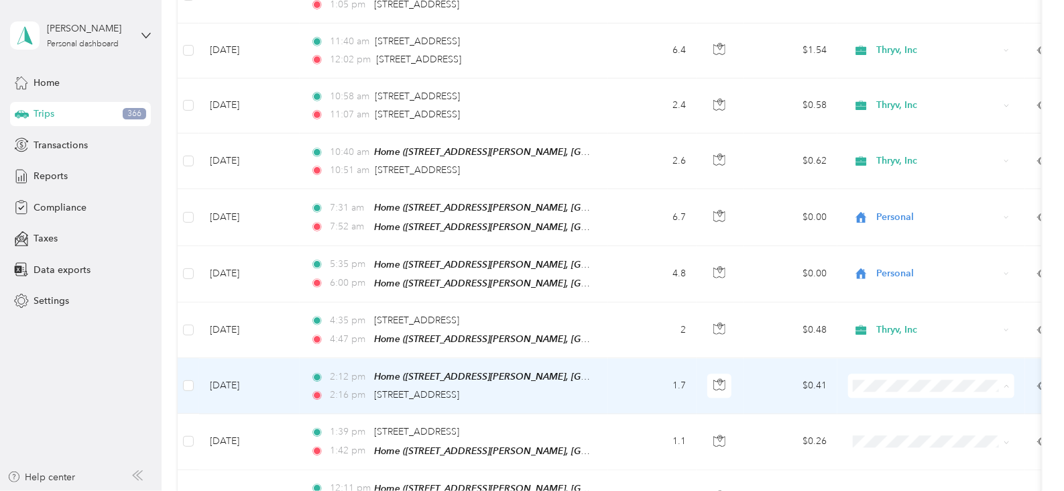
click at [905, 378] on li "Thryv, Inc" at bounding box center [931, 377] width 166 height 23
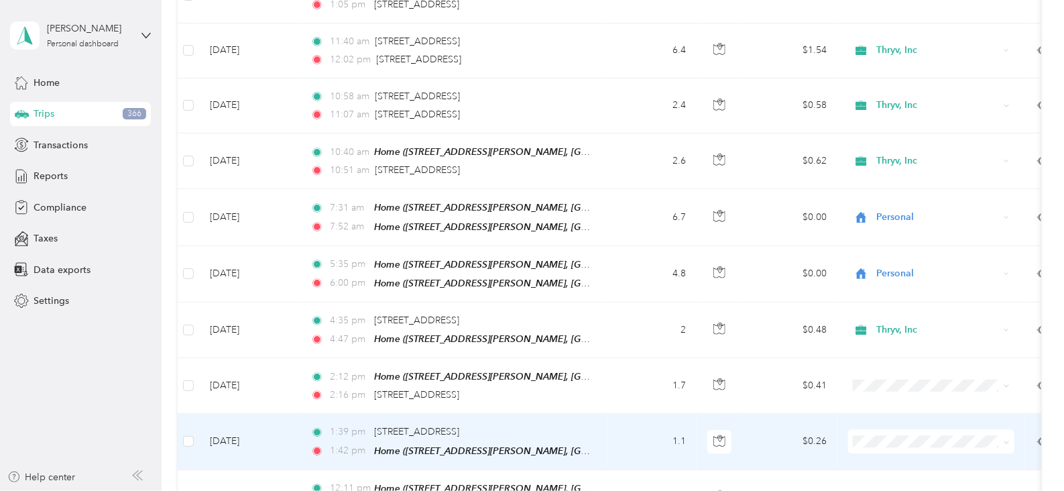
click at [897, 427] on span "Thryv, Inc" at bounding box center [944, 426] width 124 height 14
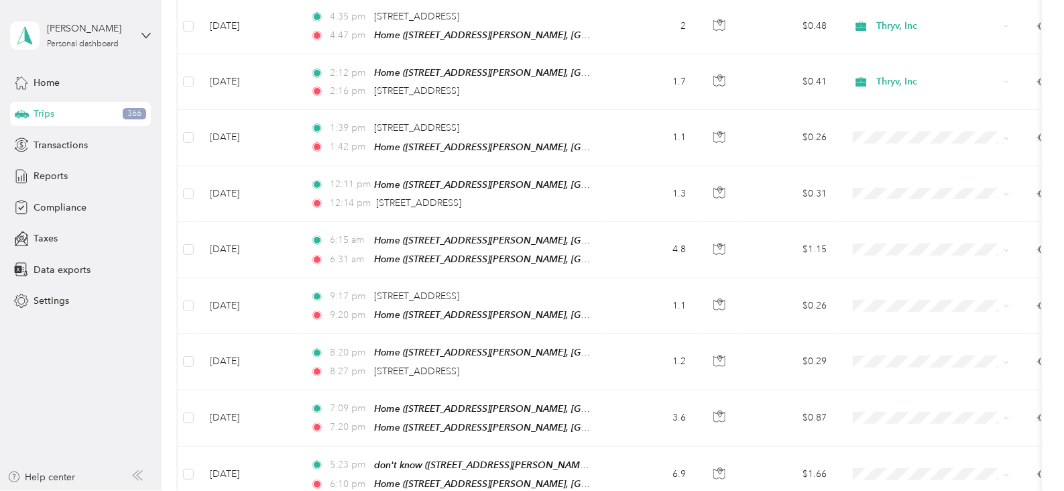
scroll to position [3715, 0]
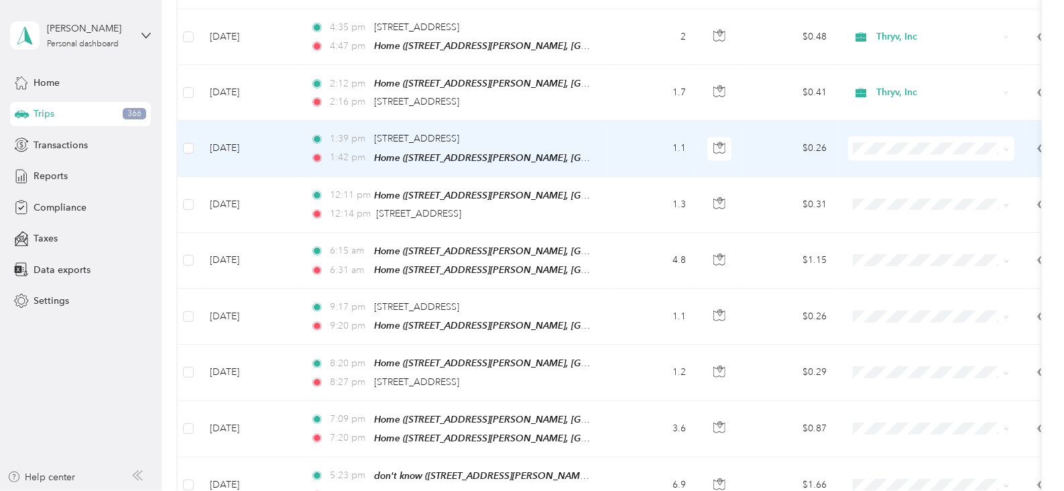
click at [888, 135] on span "Thryv, Inc" at bounding box center [944, 138] width 124 height 14
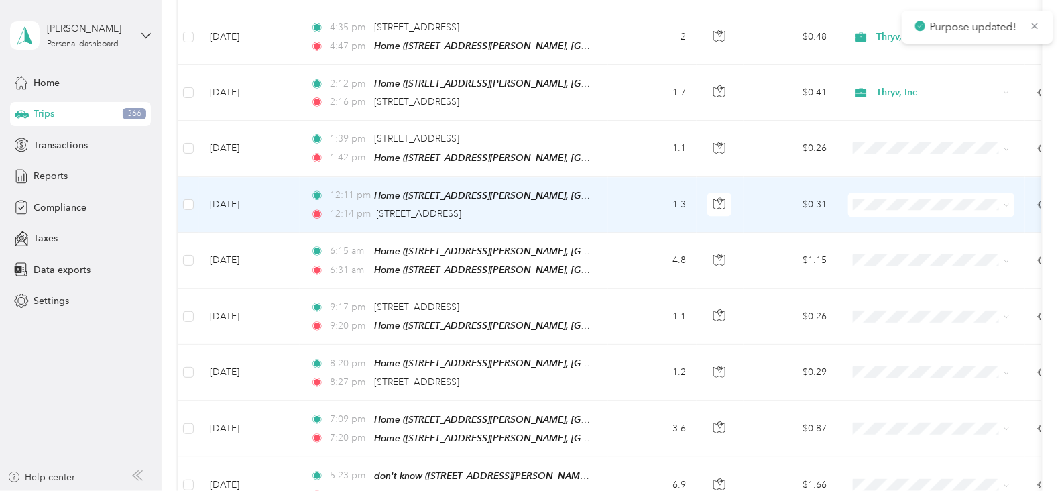
click at [893, 193] on span "Thryv, Inc" at bounding box center [944, 188] width 124 height 14
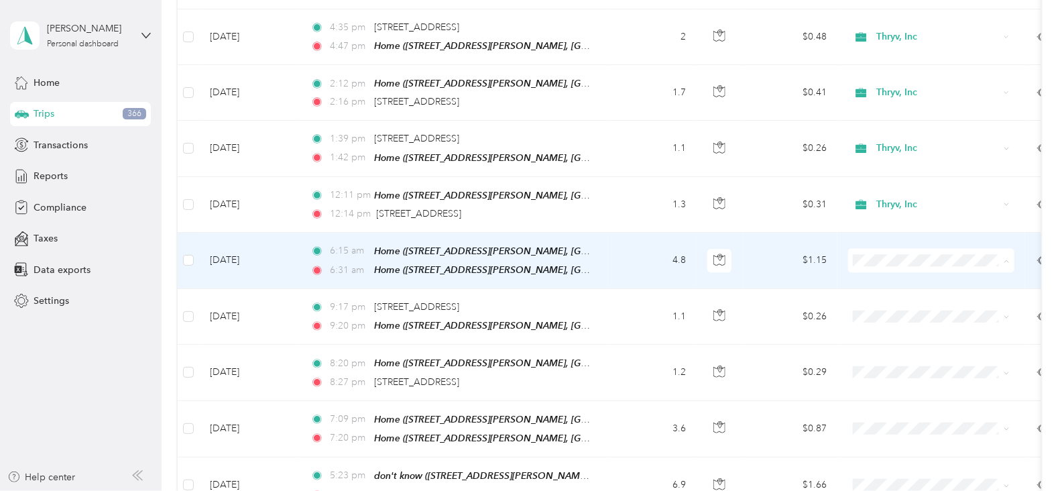
click at [892, 272] on span "Personal" at bounding box center [944, 273] width 124 height 14
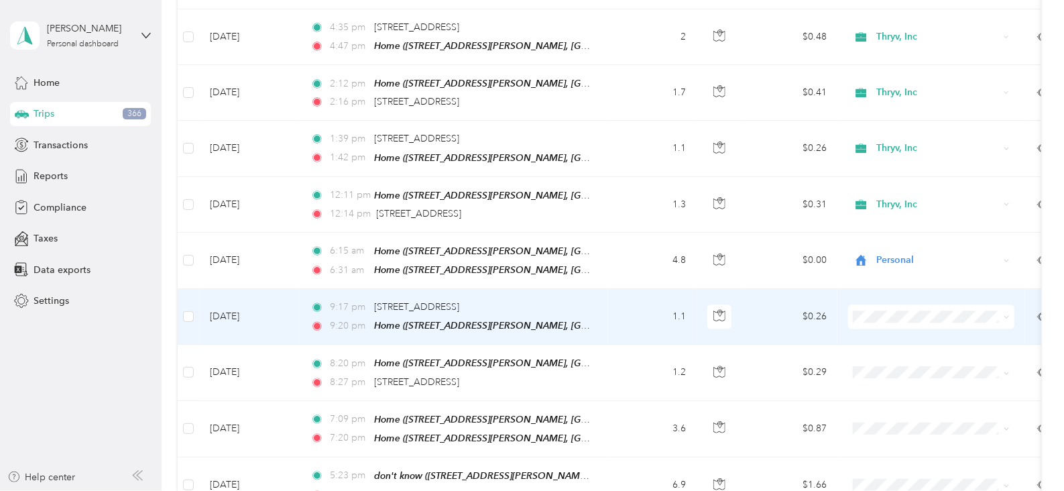
click at [896, 329] on li "Personal" at bounding box center [931, 322] width 166 height 23
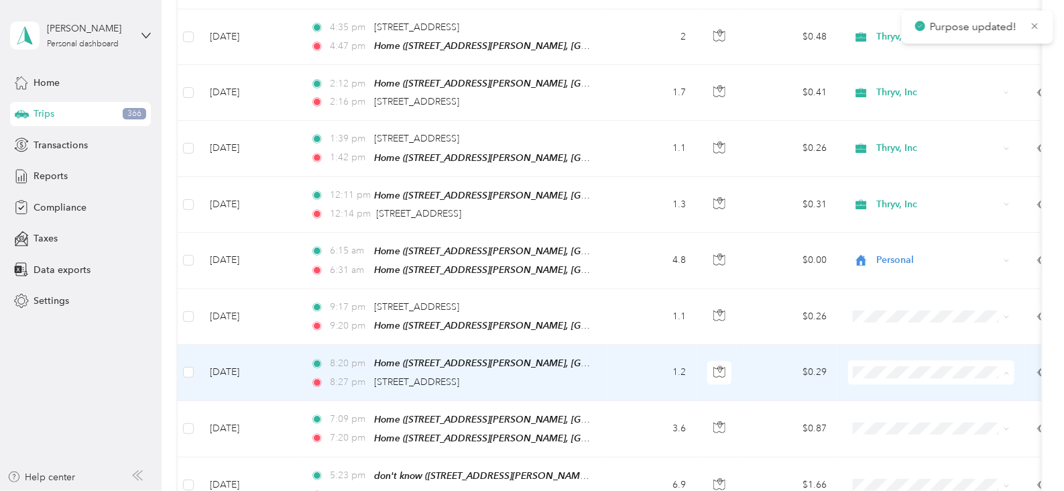
click at [896, 378] on span "Personal" at bounding box center [944, 383] width 124 height 14
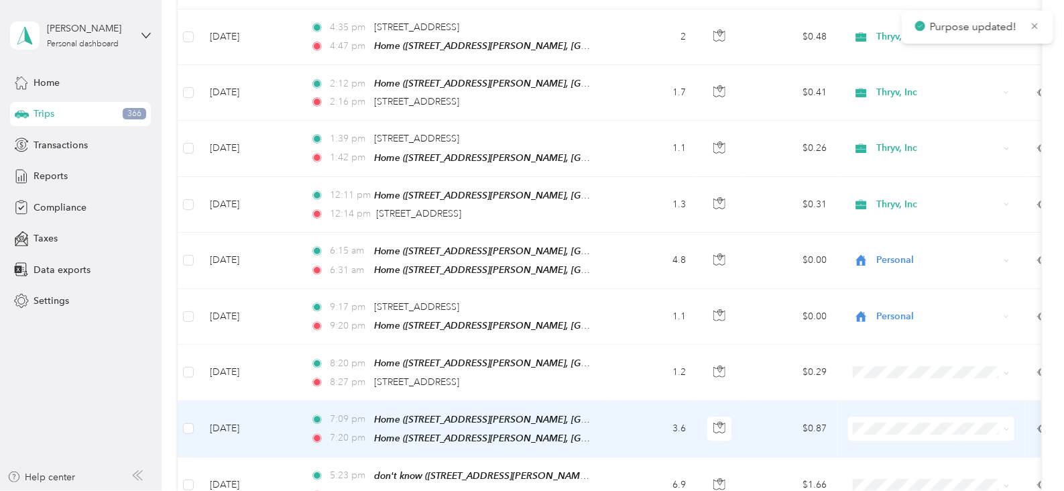
click at [885, 438] on span "Personal" at bounding box center [944, 434] width 124 height 14
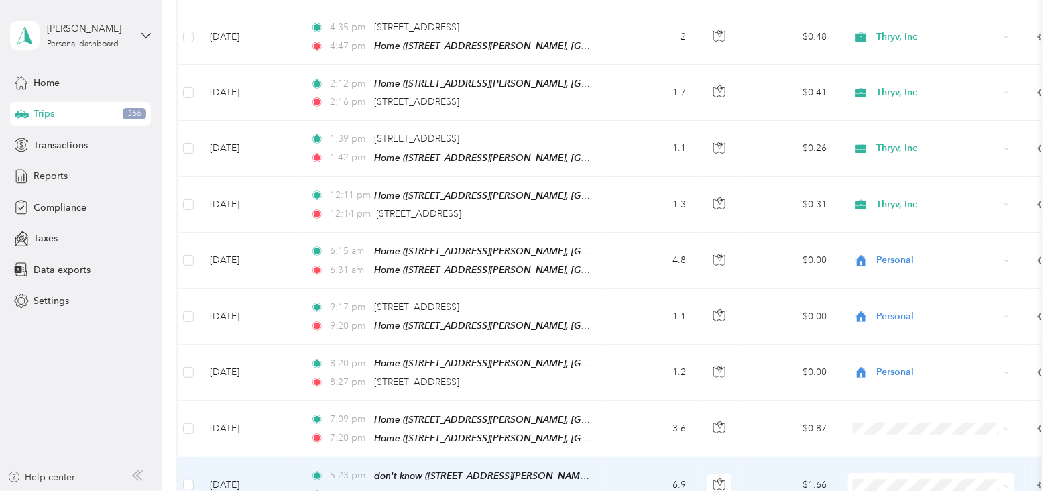
click at [887, 424] on li "Personal" at bounding box center [931, 415] width 166 height 23
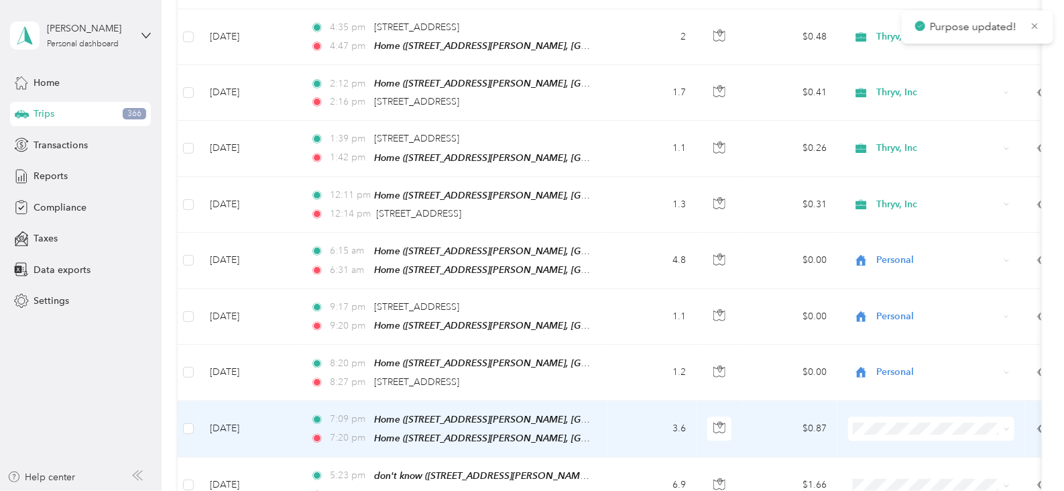
click at [889, 437] on span "Personal" at bounding box center [944, 438] width 124 height 14
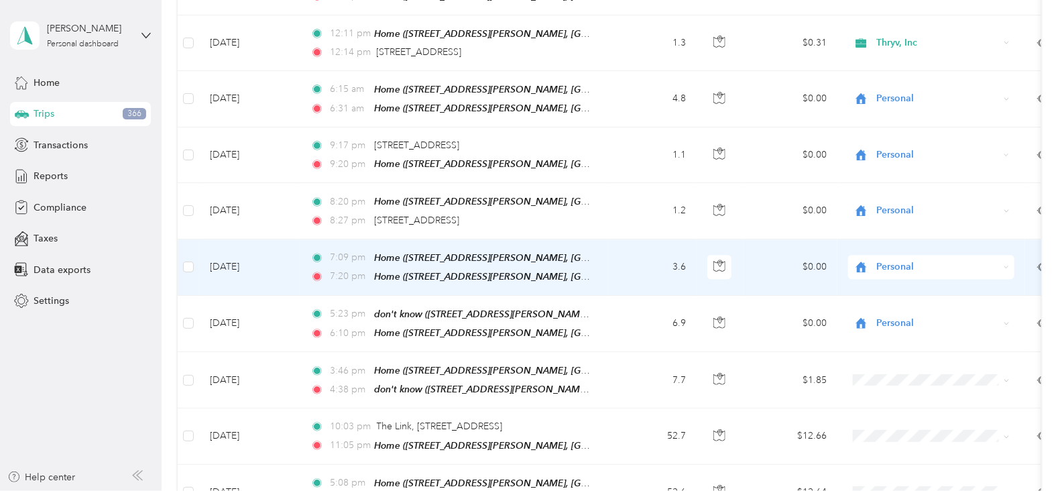
scroll to position [3878, 0]
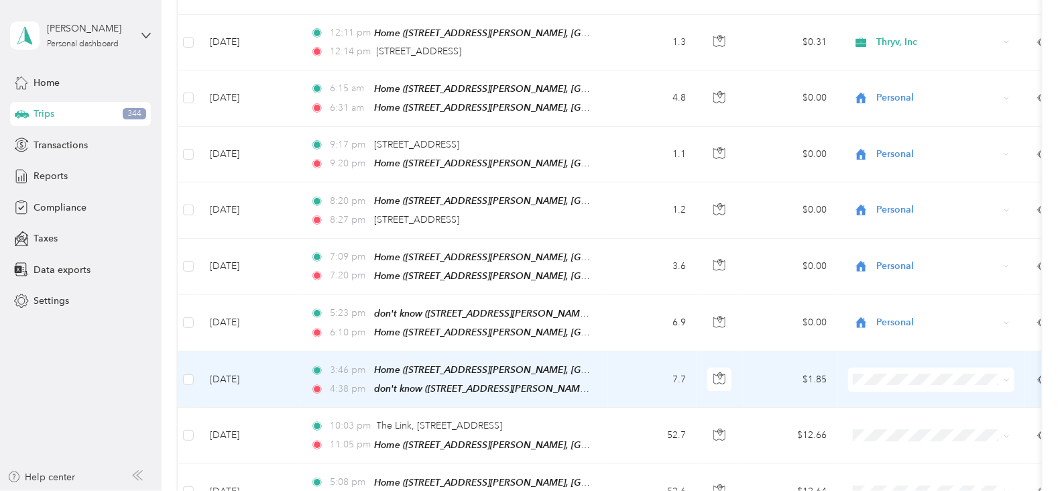
click at [899, 362] on span "Thryv, Inc" at bounding box center [944, 356] width 124 height 14
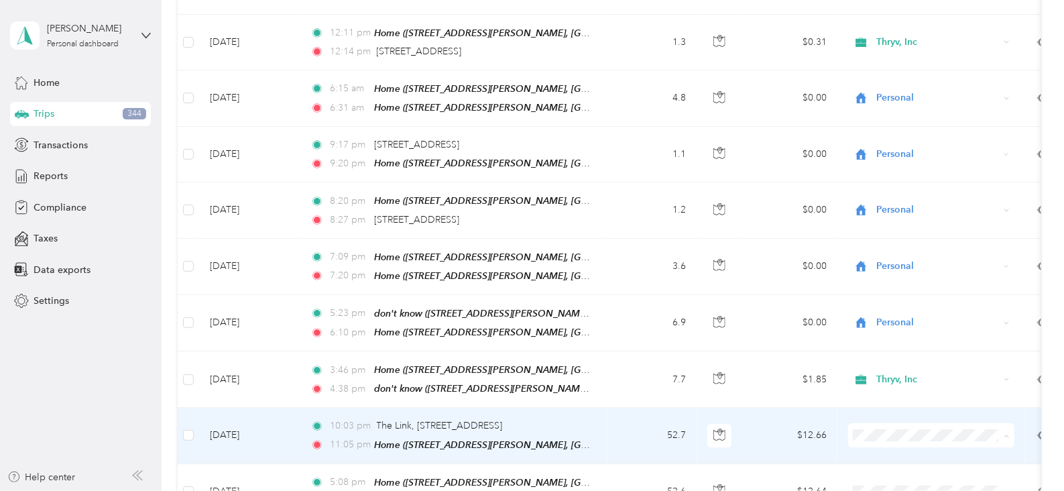
click at [906, 437] on span "Personal" at bounding box center [944, 441] width 124 height 14
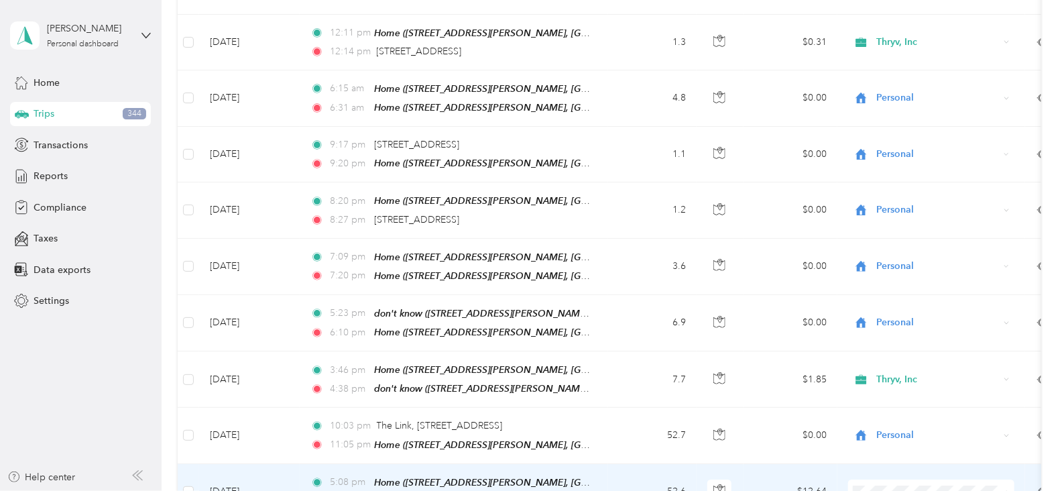
click at [895, 419] on span "Personal" at bounding box center [944, 422] width 124 height 14
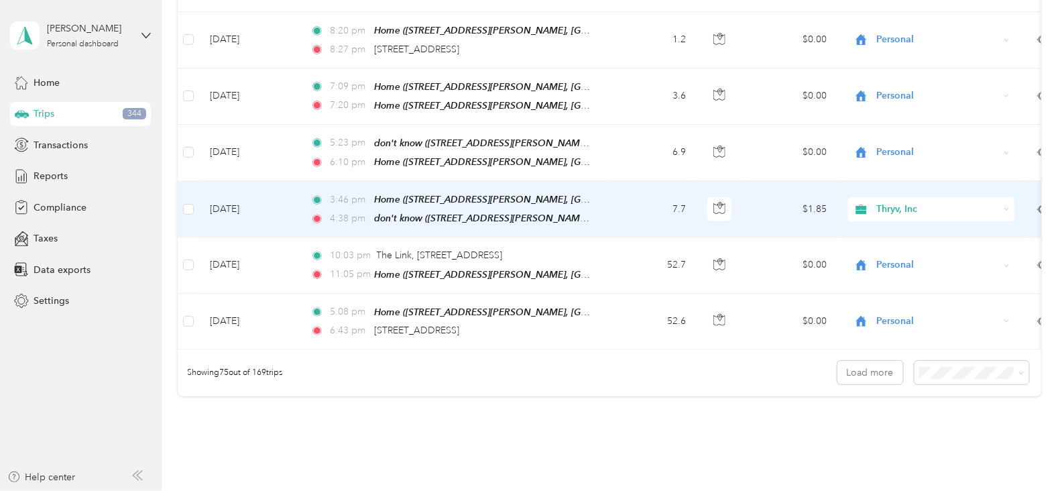
scroll to position [4103, 0]
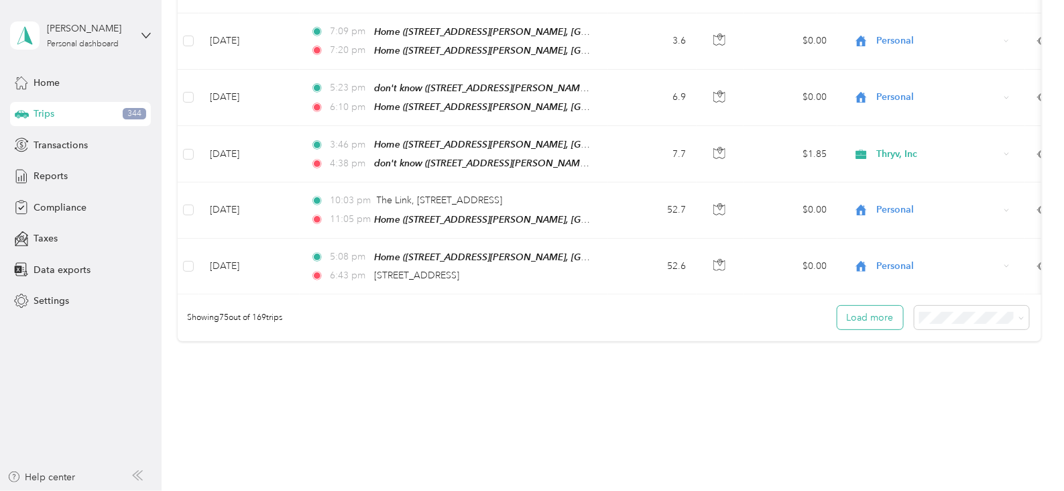
click at [855, 306] on button "Load more" at bounding box center [871, 317] width 66 height 23
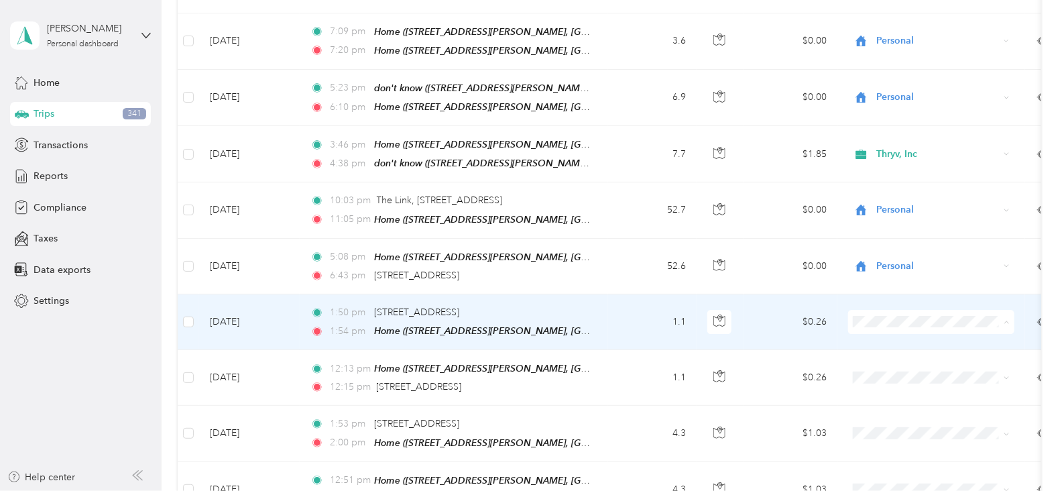
click at [892, 300] on span "Thryv, Inc" at bounding box center [944, 302] width 124 height 14
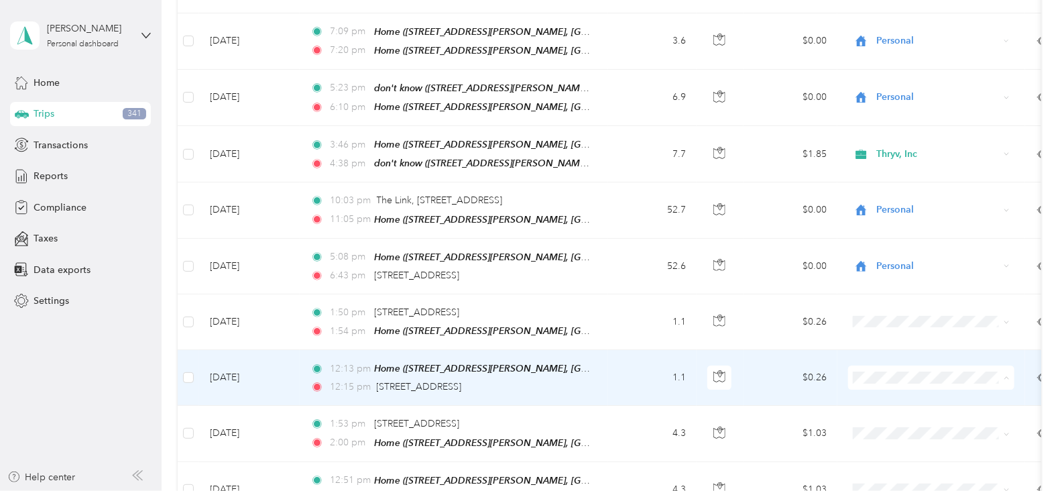
click at [888, 354] on span "Thryv, Inc" at bounding box center [944, 357] width 124 height 14
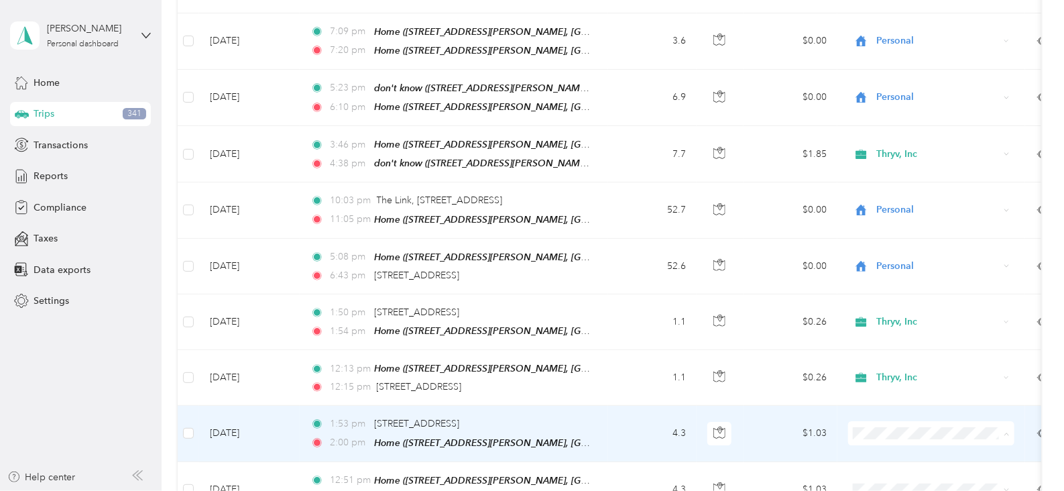
click at [892, 408] on span "Thryv, Inc" at bounding box center [944, 412] width 124 height 14
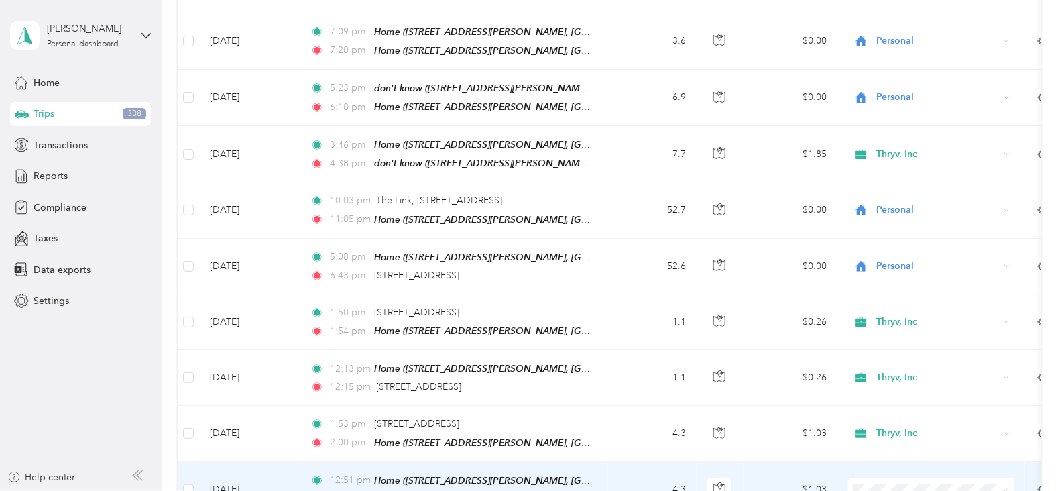
click at [887, 394] on span "Thryv, Inc" at bounding box center [944, 393] width 124 height 14
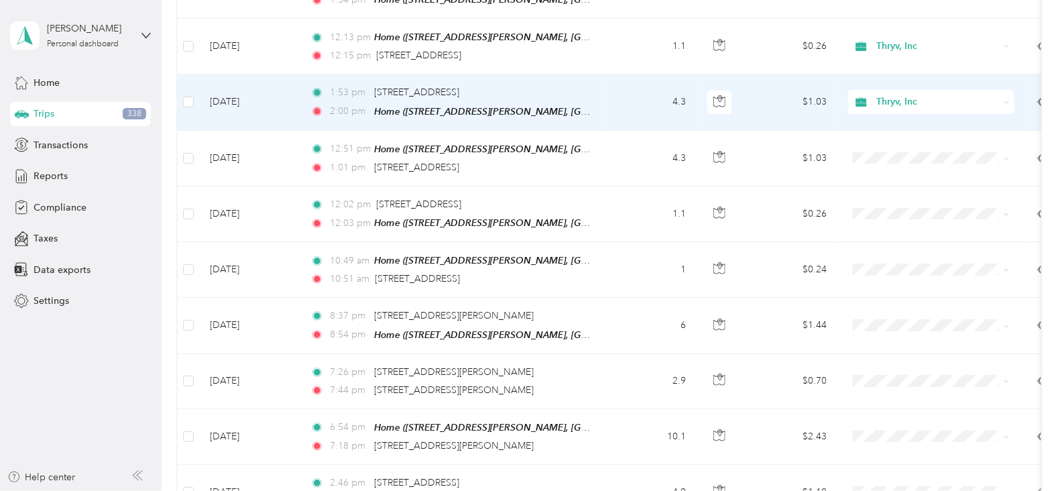
scroll to position [4440, 0]
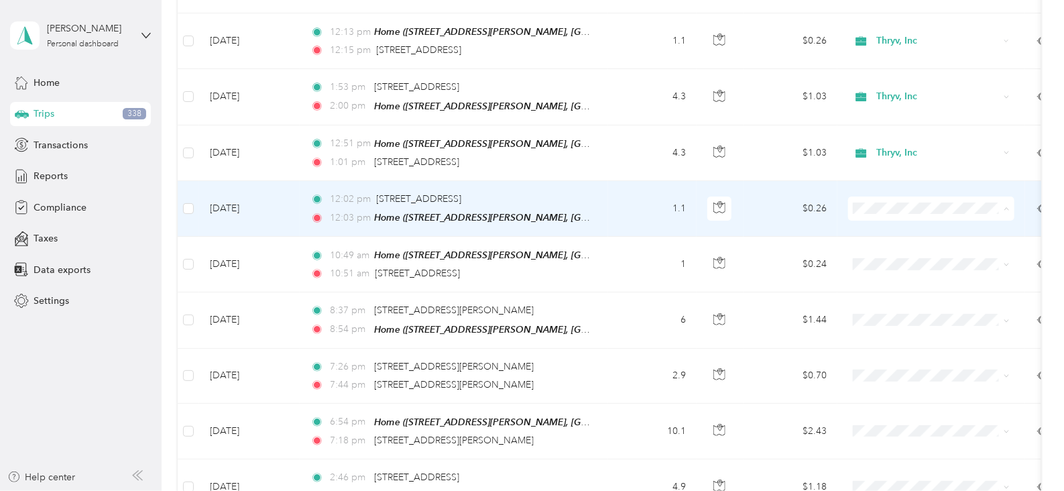
click at [885, 182] on span "Thryv, Inc" at bounding box center [944, 185] width 124 height 14
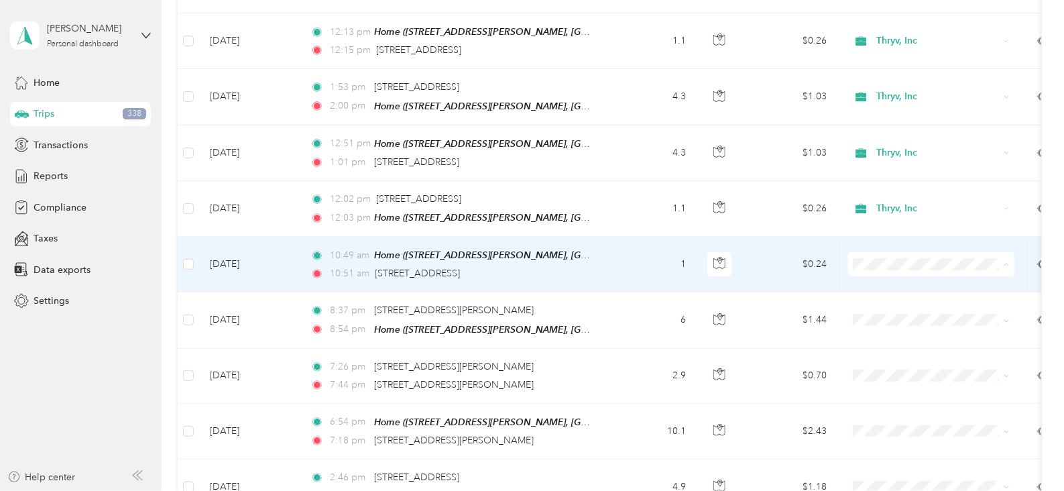
click at [881, 237] on span "Thryv, Inc" at bounding box center [932, 240] width 148 height 14
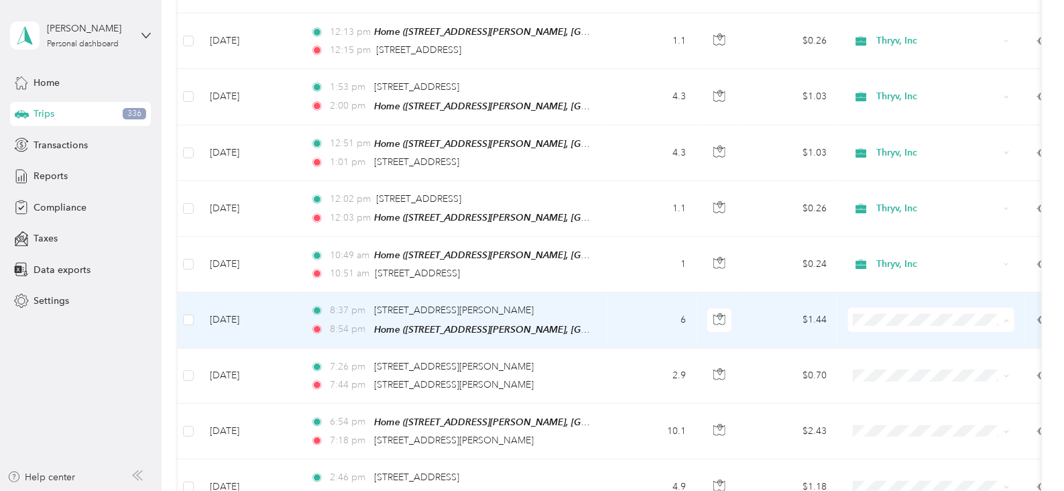
click at [883, 318] on span "Personal" at bounding box center [944, 319] width 124 height 14
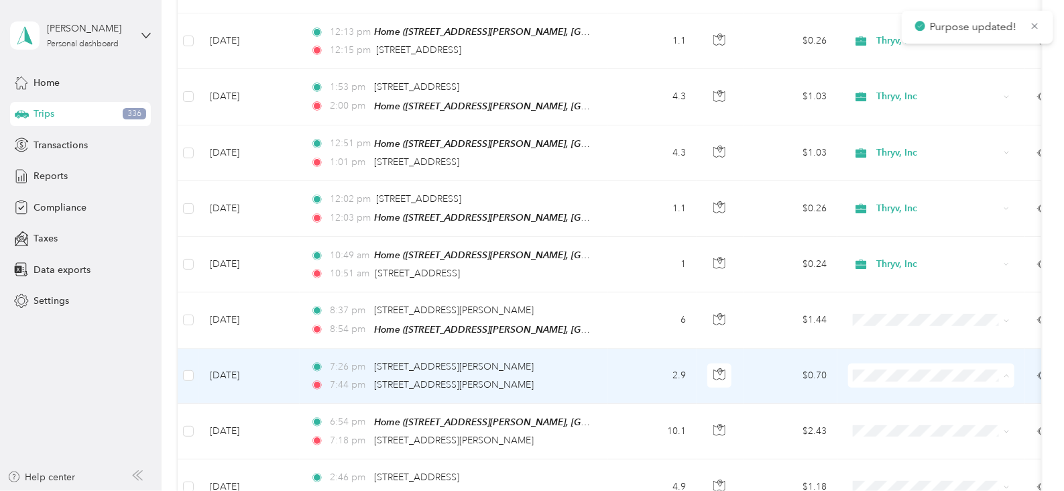
click at [890, 377] on li "Personal" at bounding box center [931, 373] width 166 height 23
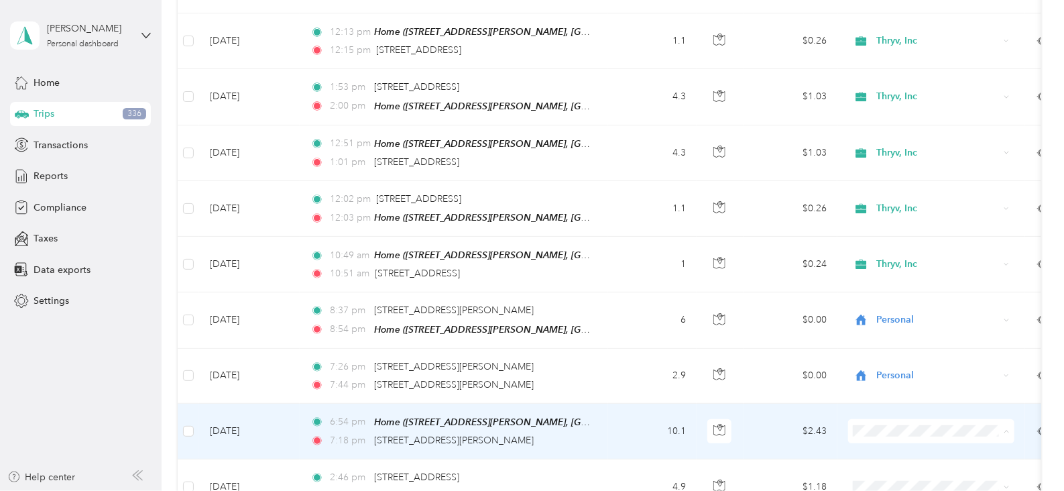
click at [883, 426] on span "Personal" at bounding box center [944, 429] width 124 height 14
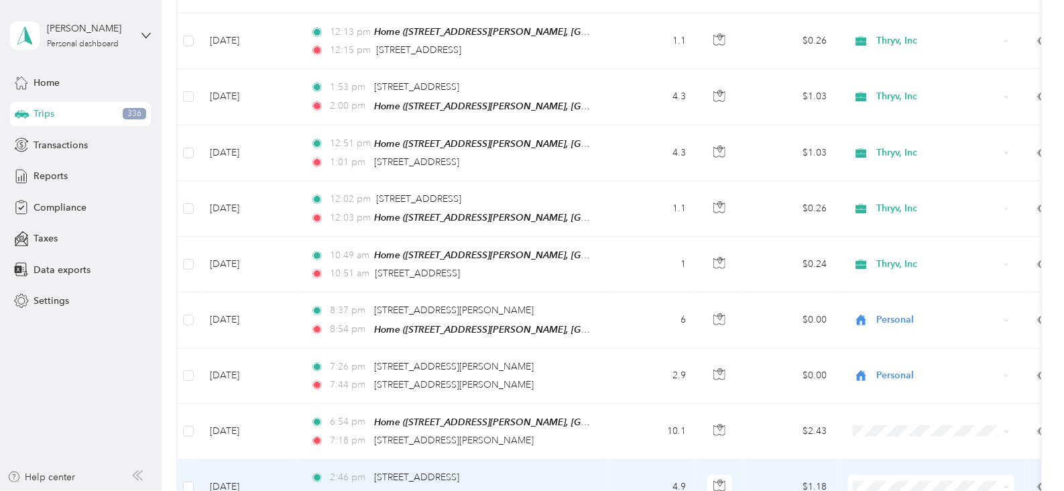
click at [891, 412] on span "Personal" at bounding box center [944, 410] width 124 height 14
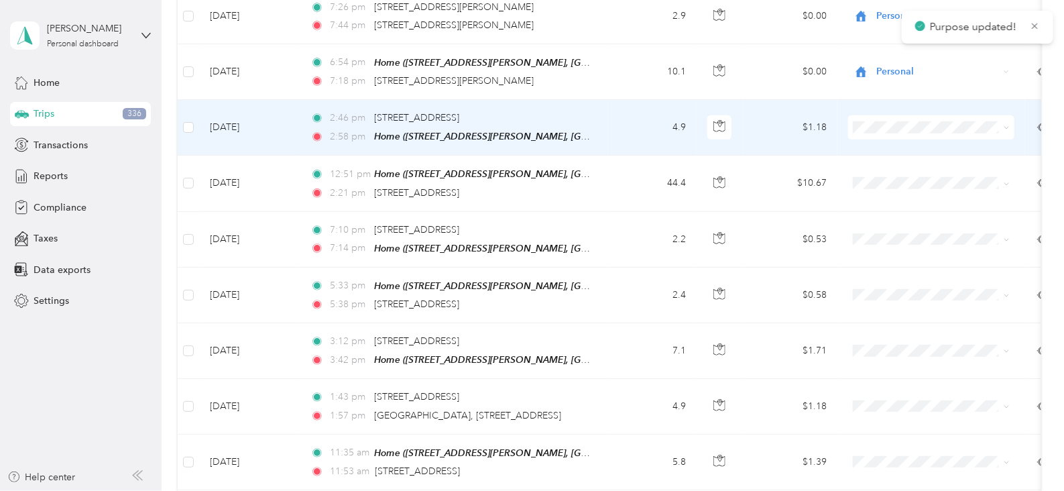
scroll to position [4805, 0]
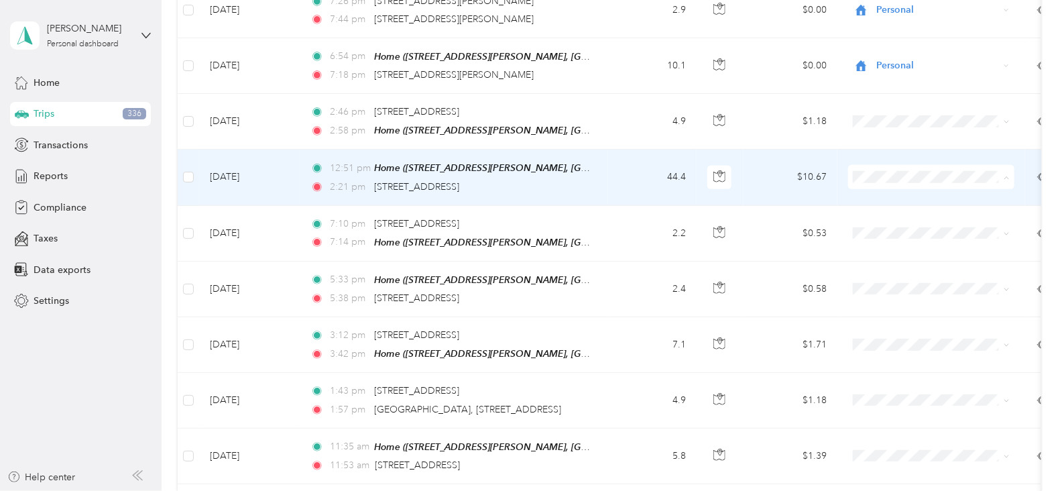
click at [901, 177] on li "Personal" at bounding box center [931, 173] width 166 height 23
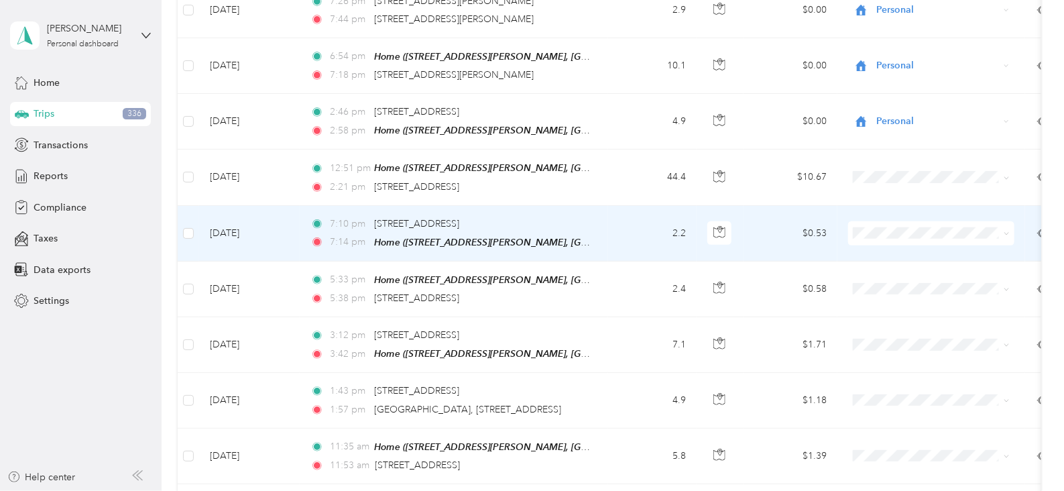
click at [887, 228] on span "Personal" at bounding box center [944, 229] width 124 height 14
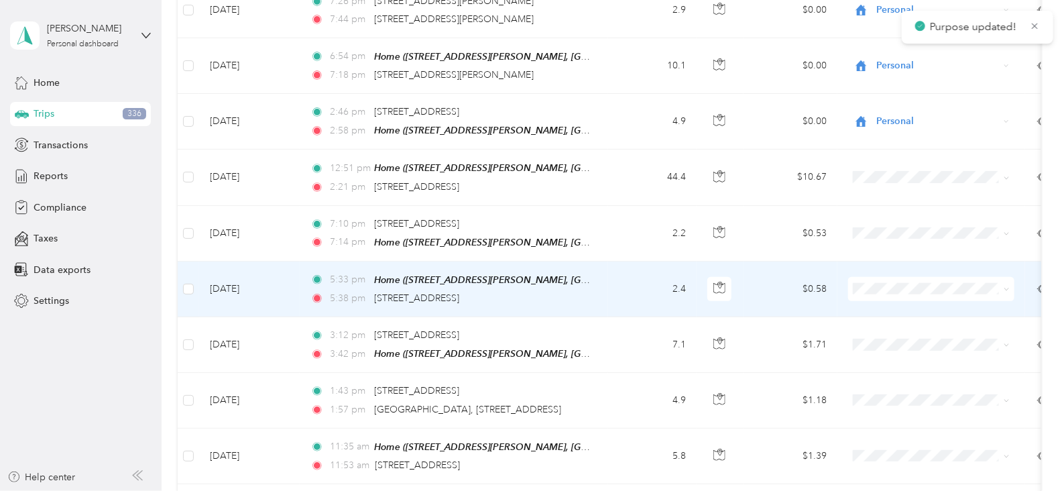
click at [883, 280] on span "Personal" at bounding box center [944, 277] width 124 height 14
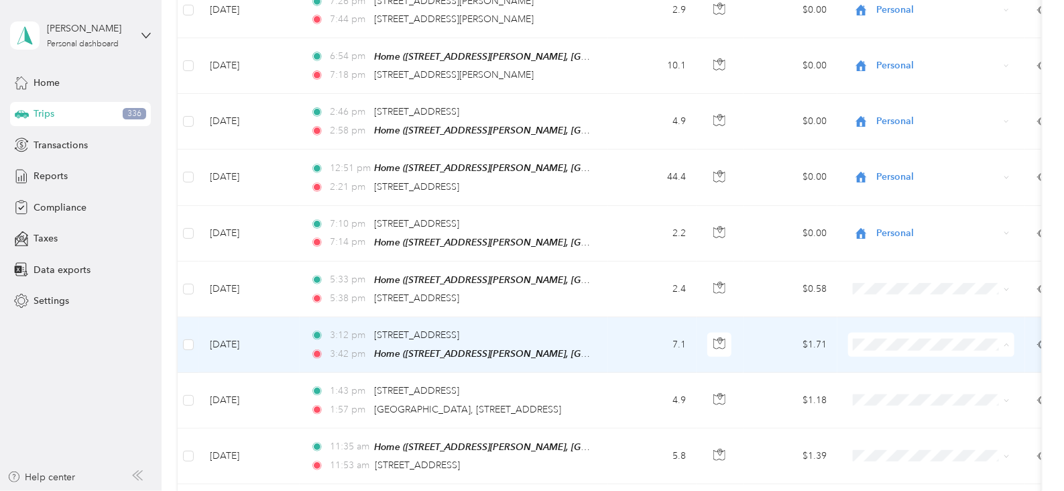
click at [893, 311] on span "Thryv, Inc" at bounding box center [944, 316] width 124 height 14
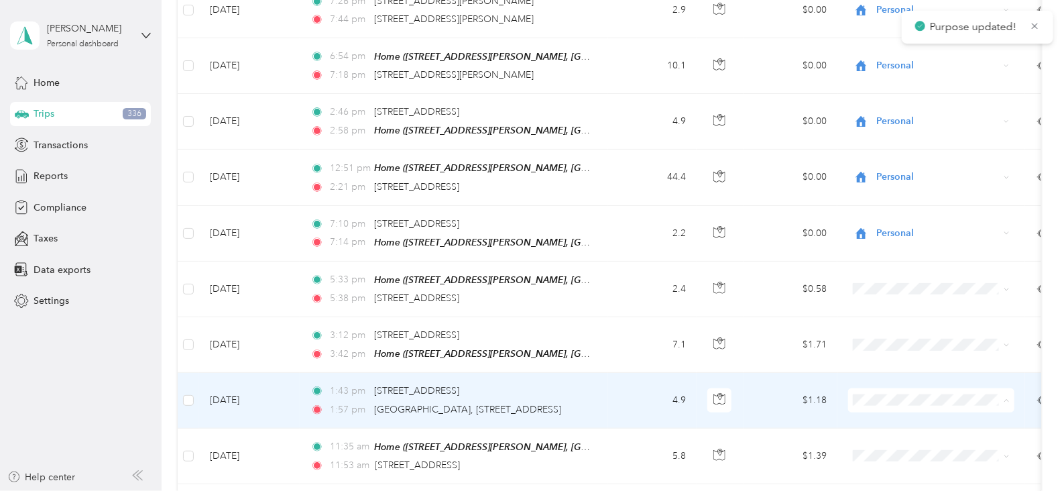
click at [903, 366] on span "Thryv, Inc" at bounding box center [944, 371] width 124 height 14
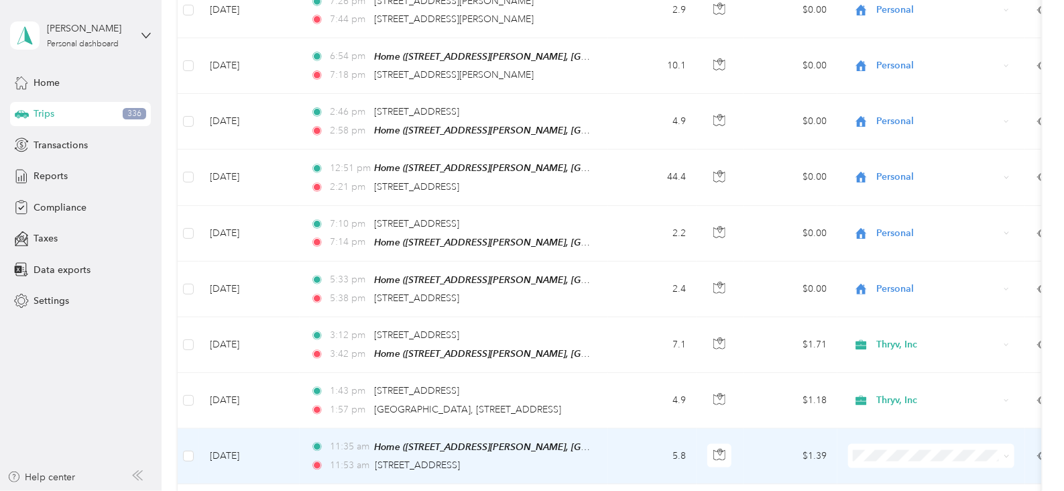
click at [895, 421] on span "Thryv, Inc" at bounding box center [944, 425] width 124 height 14
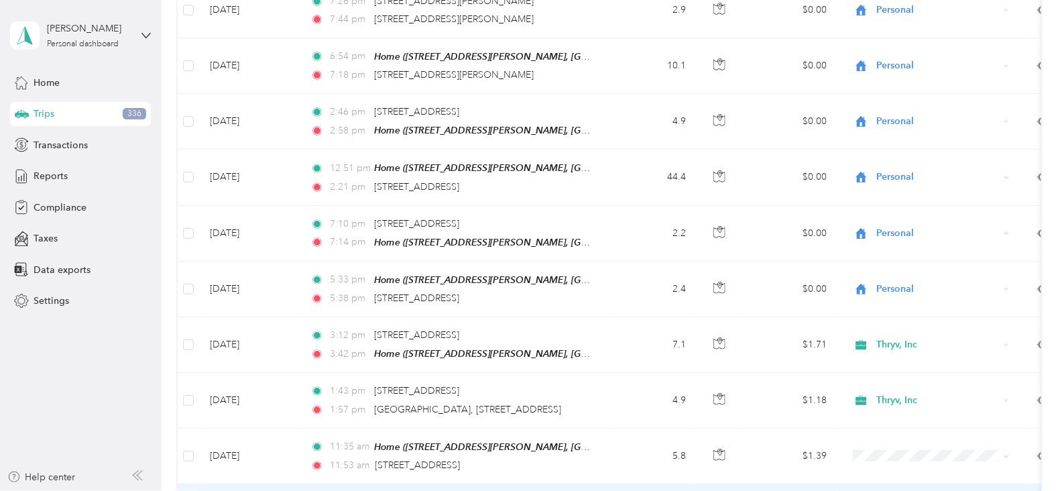
click at [897, 429] on span "Personal" at bounding box center [944, 430] width 124 height 14
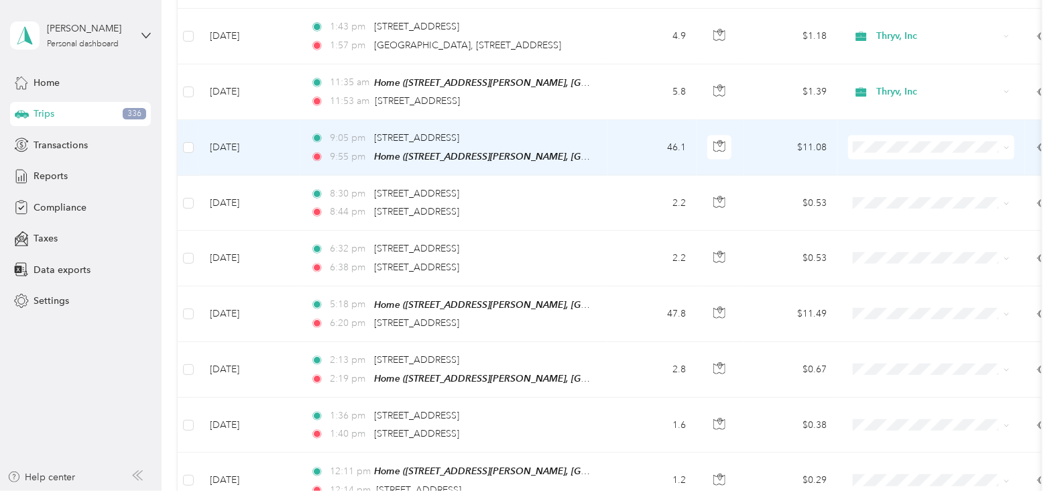
scroll to position [5193, 0]
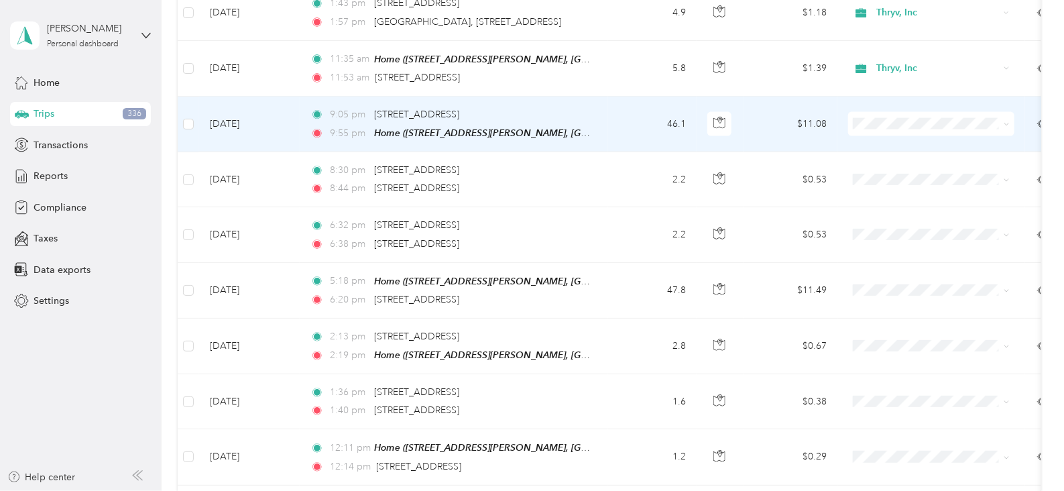
click at [892, 115] on span "Personal" at bounding box center [944, 110] width 124 height 14
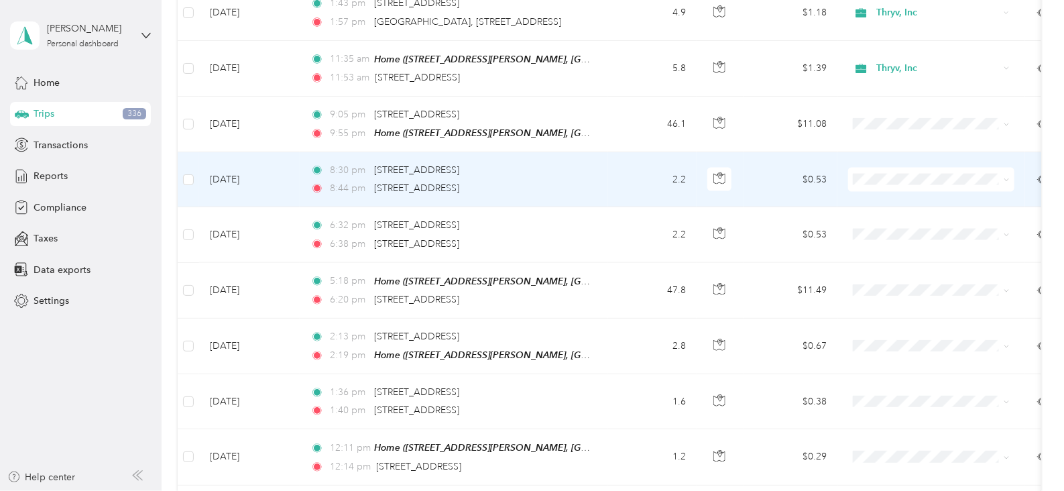
click at [891, 172] on span "Personal" at bounding box center [944, 170] width 124 height 14
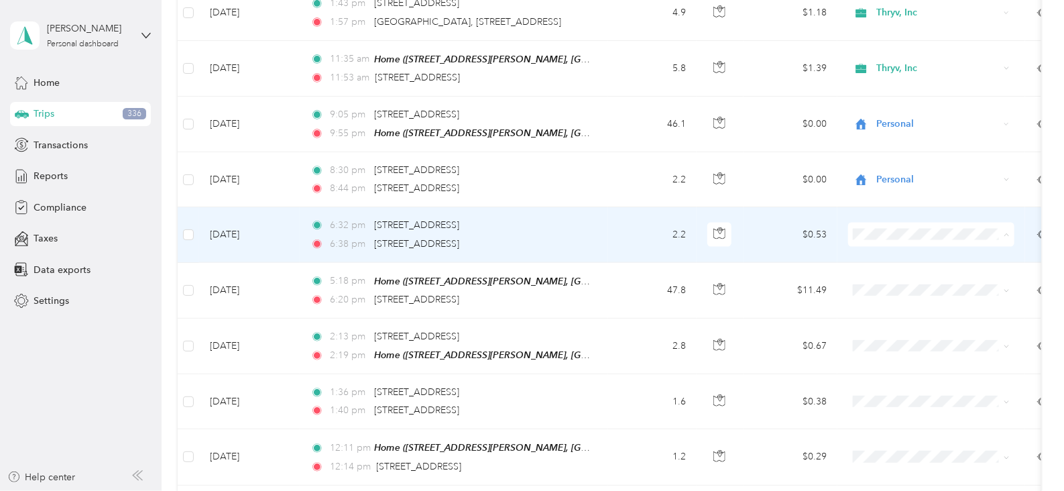
click at [894, 223] on span "Personal" at bounding box center [944, 226] width 124 height 14
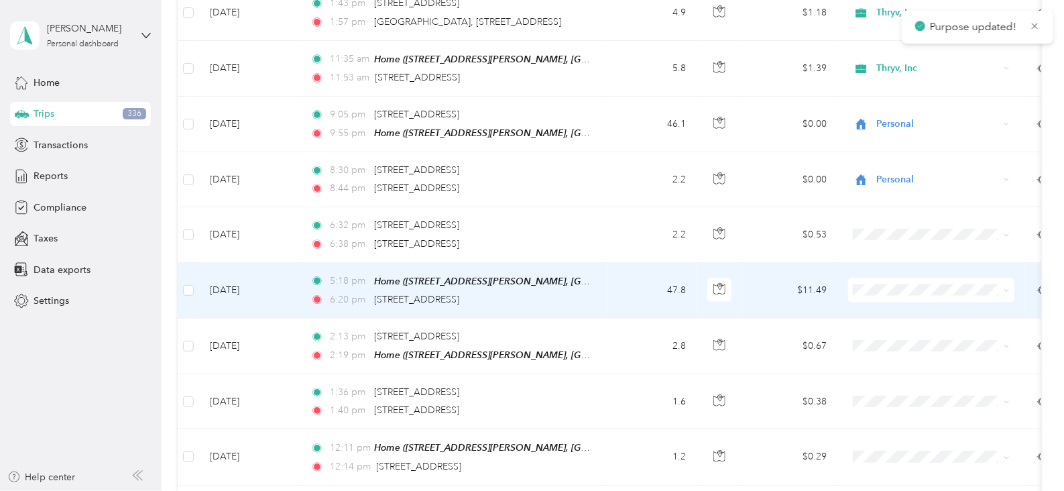
click at [897, 276] on span "Personal" at bounding box center [944, 280] width 124 height 14
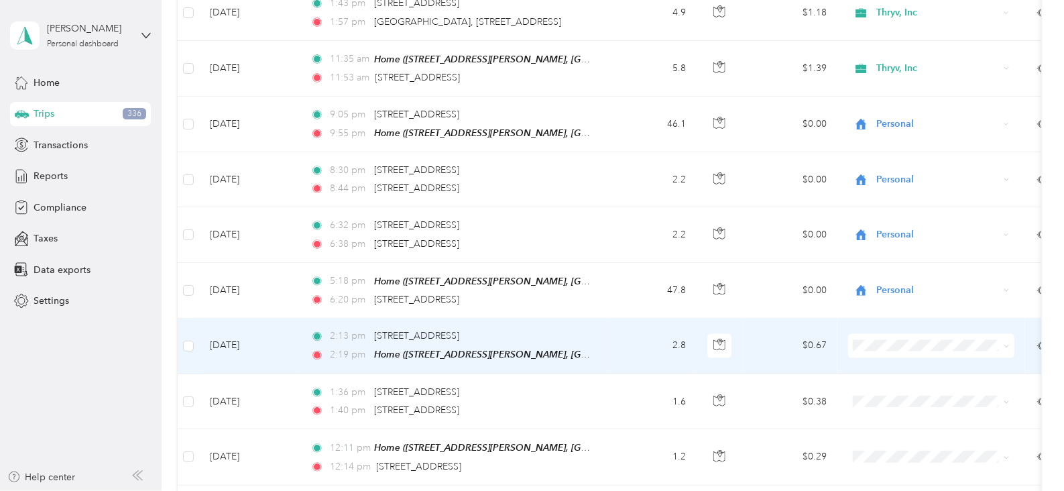
click at [887, 316] on li "Thryv, Inc" at bounding box center [931, 311] width 166 height 23
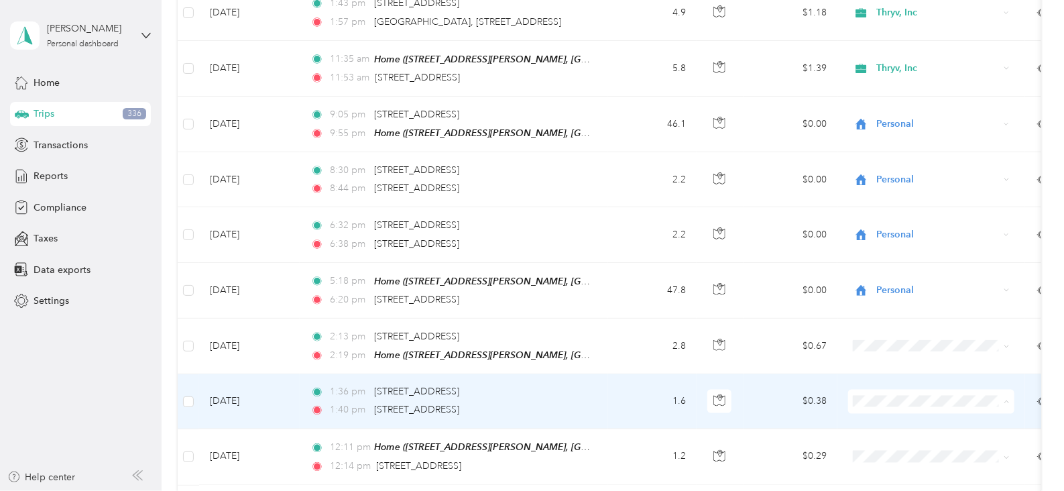
click at [890, 364] on span "Thryv, Inc" at bounding box center [944, 368] width 124 height 14
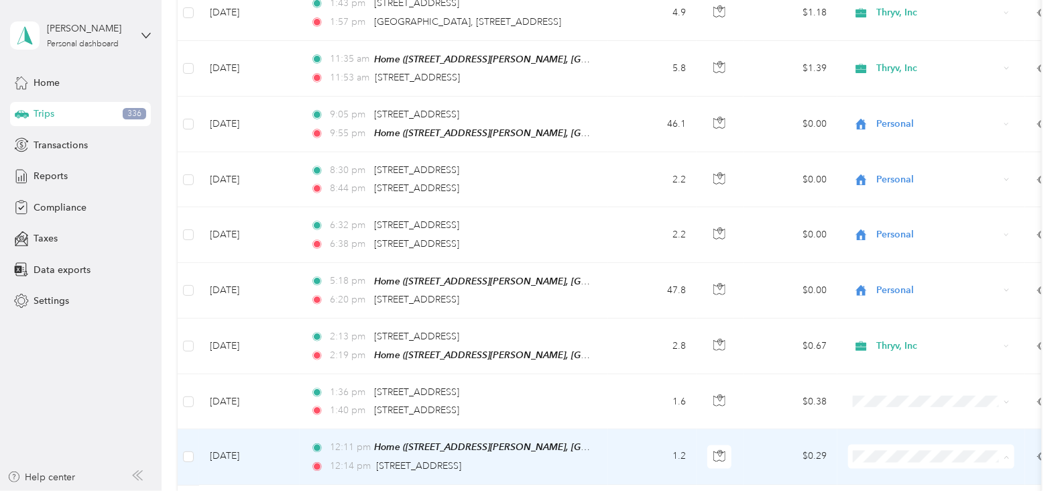
click at [899, 427] on li "Thryv, Inc" at bounding box center [931, 422] width 166 height 23
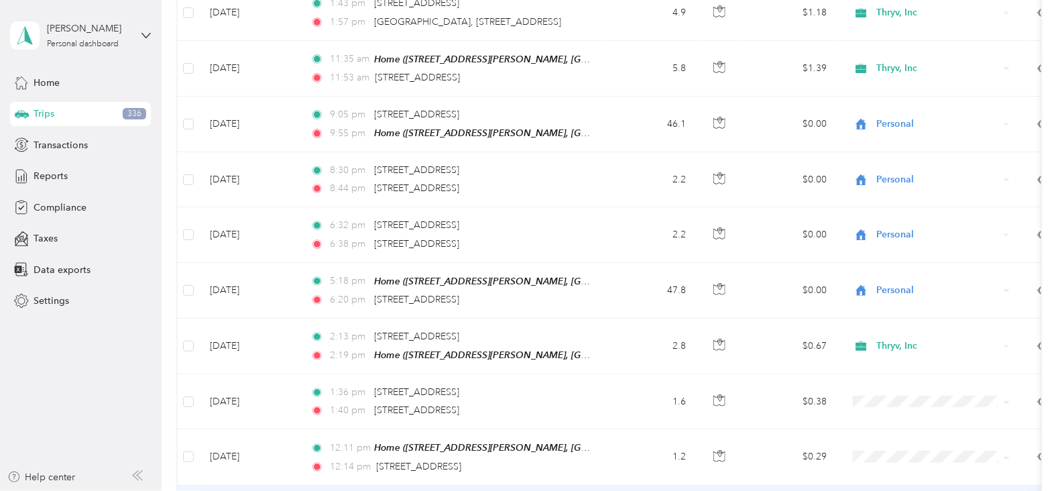
click at [891, 406] on li "Thryv, Inc" at bounding box center [931, 397] width 166 height 23
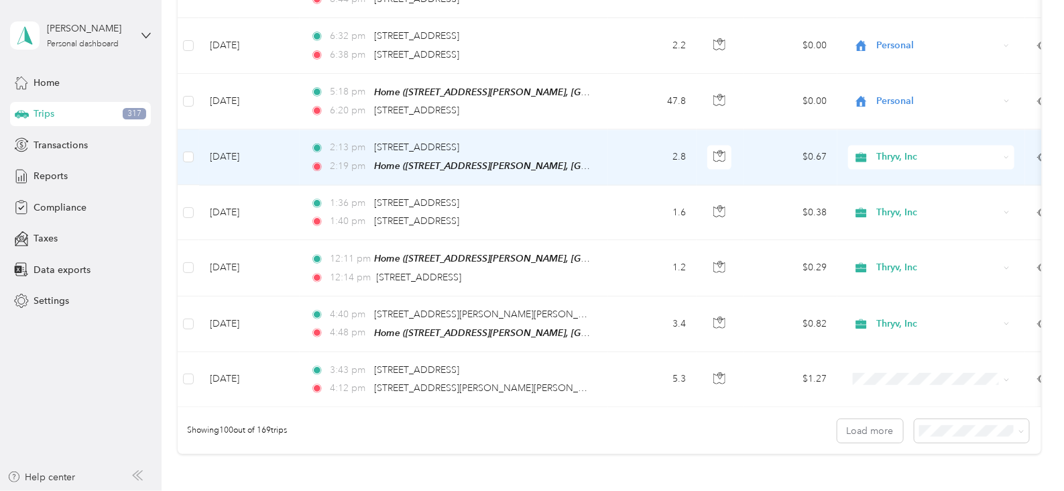
scroll to position [5383, 0]
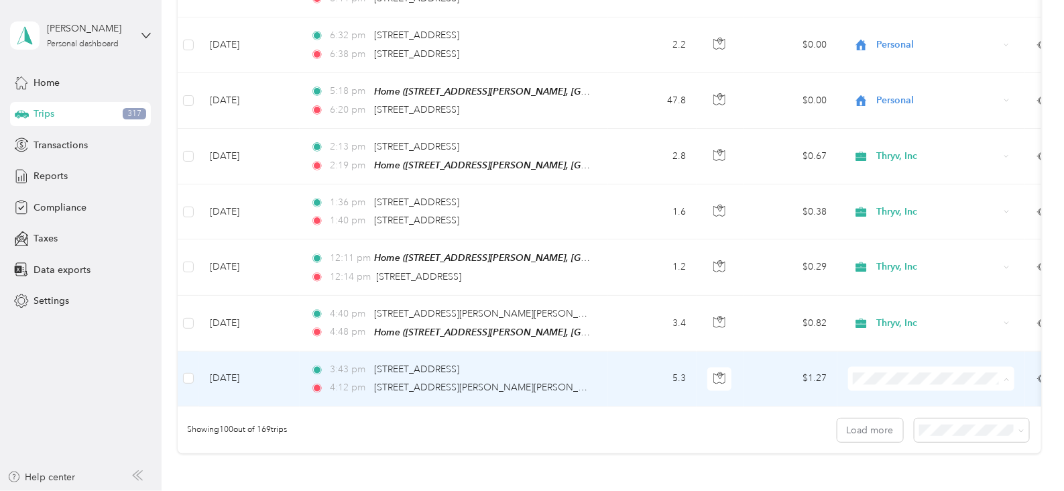
click at [885, 340] on span "Thryv, Inc" at bounding box center [944, 343] width 124 height 14
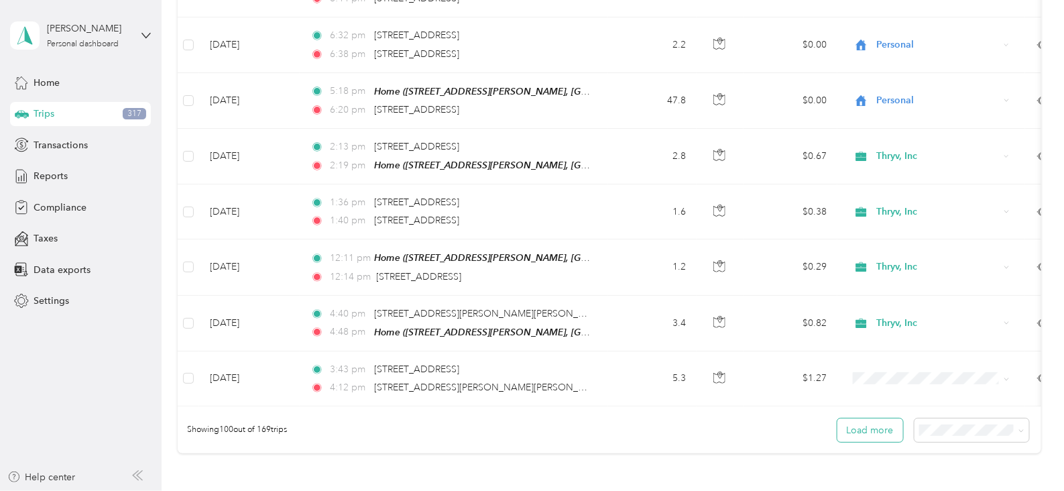
click at [855, 419] on button "Load more" at bounding box center [871, 430] width 66 height 23
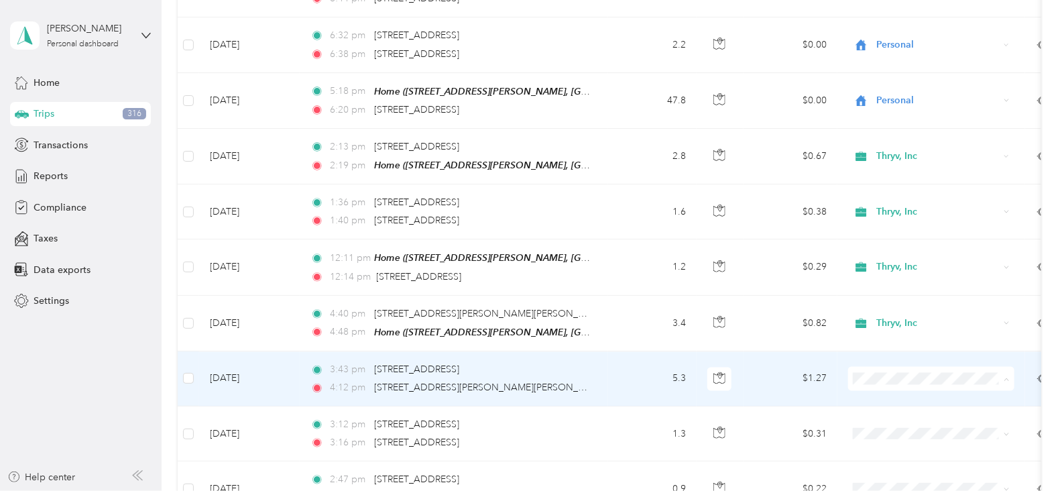
click at [880, 338] on span "Thryv, Inc" at bounding box center [932, 343] width 148 height 14
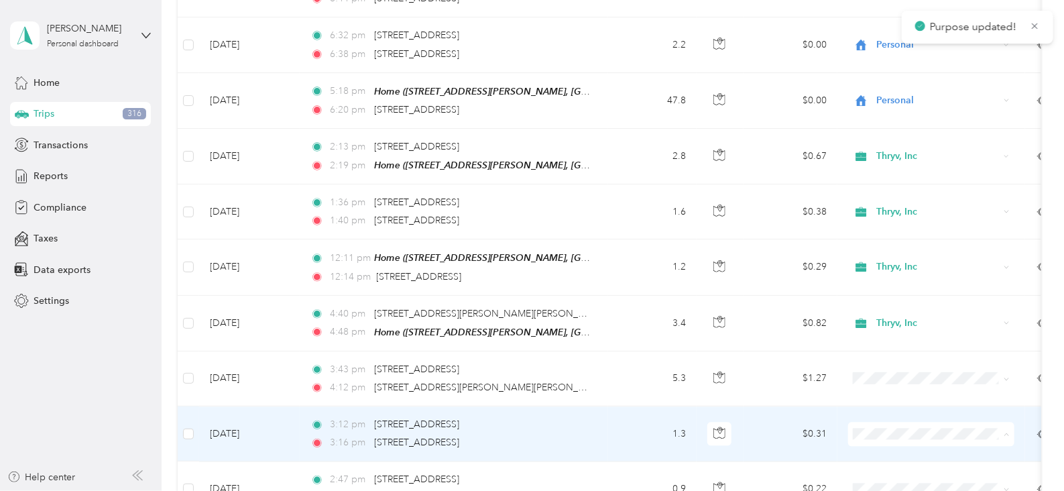
click at [882, 397] on span "Thryv, Inc" at bounding box center [944, 398] width 124 height 14
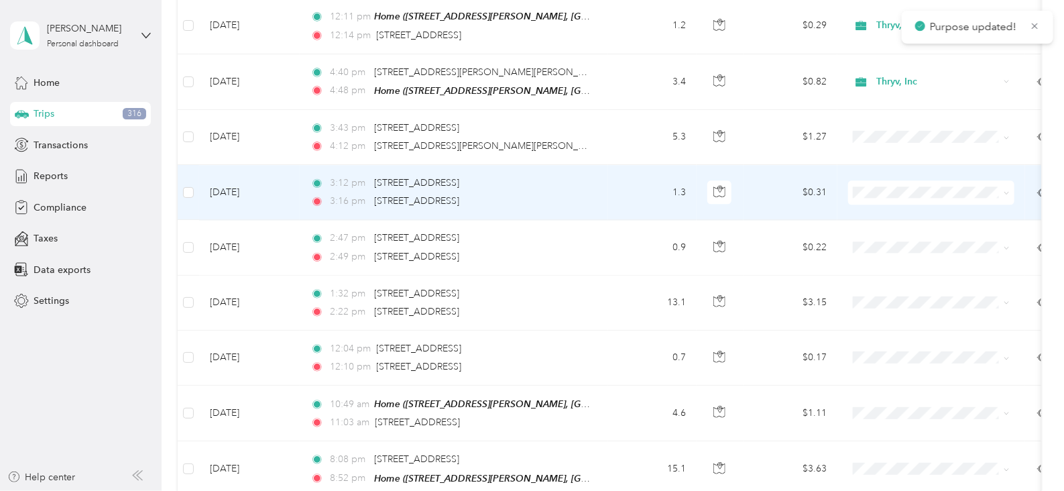
scroll to position [5631, 0]
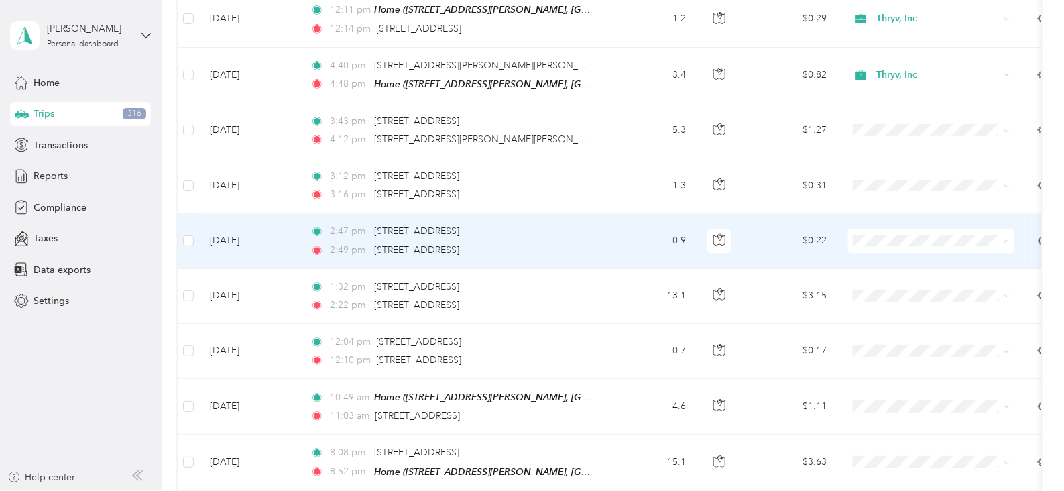
click at [901, 203] on span "Thryv, Inc" at bounding box center [944, 205] width 124 height 14
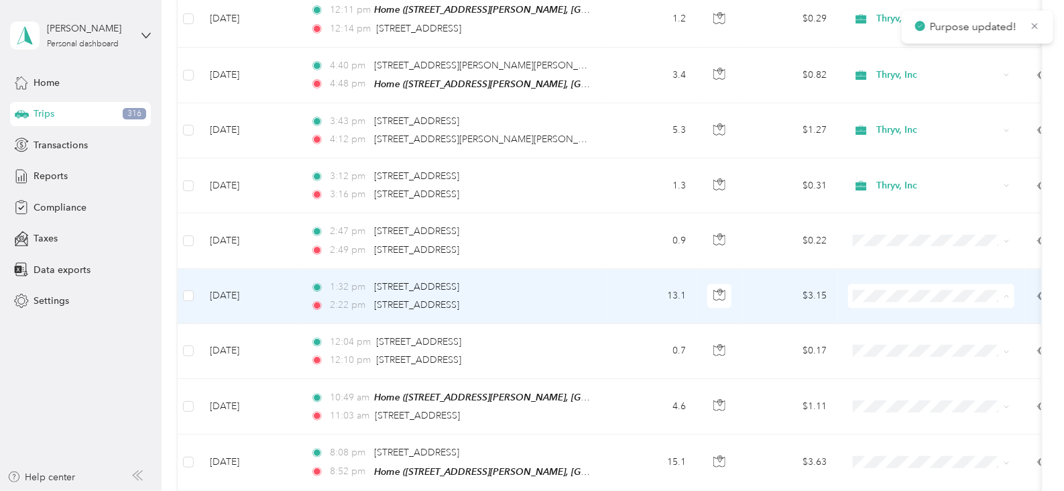
click at [897, 264] on span "Thryv, Inc" at bounding box center [944, 261] width 124 height 14
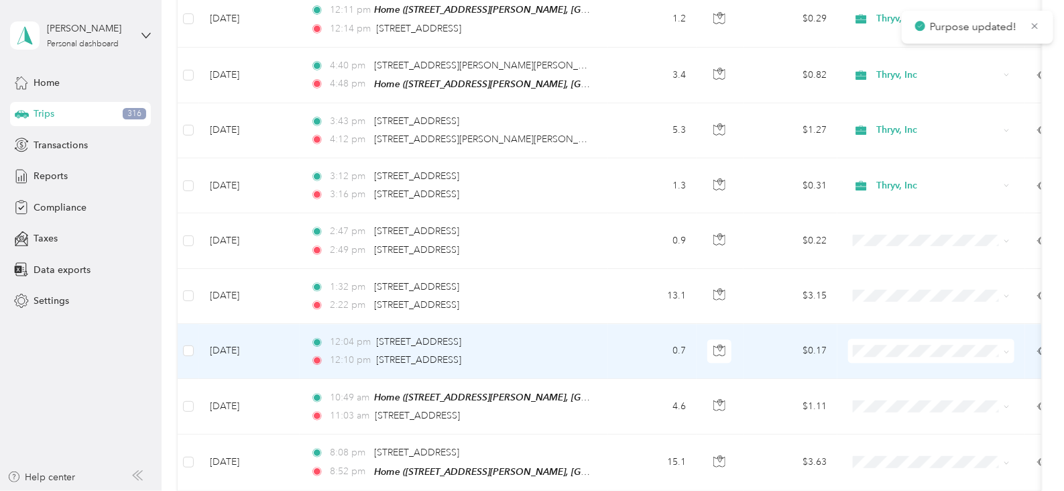
click at [885, 309] on span "Thryv, Inc" at bounding box center [944, 315] width 124 height 14
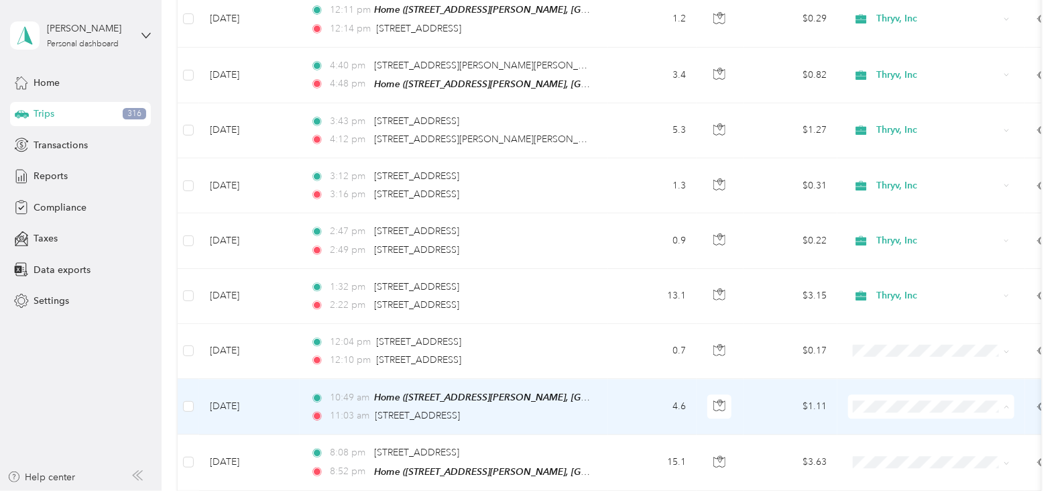
click at [890, 366] on span "Thryv, Inc" at bounding box center [944, 371] width 124 height 14
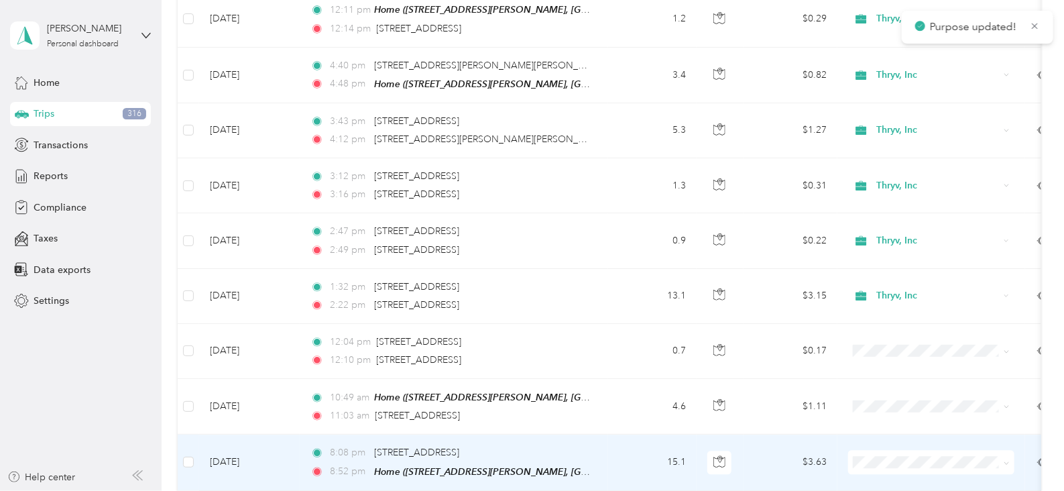
click at [879, 450] on span at bounding box center [931, 462] width 166 height 24
click at [893, 449] on span "Personal" at bounding box center [944, 449] width 124 height 14
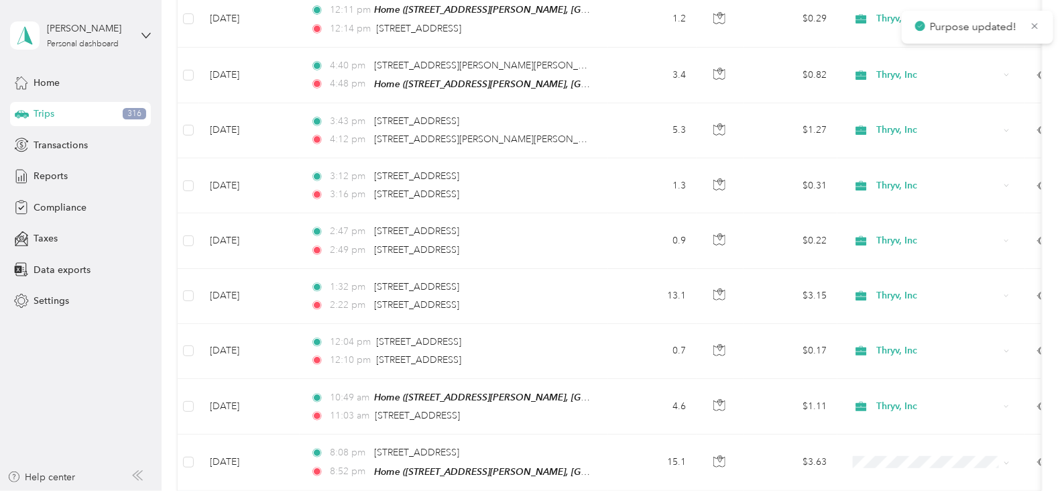
click at [887, 435] on li "Personal" at bounding box center [931, 430] width 166 height 23
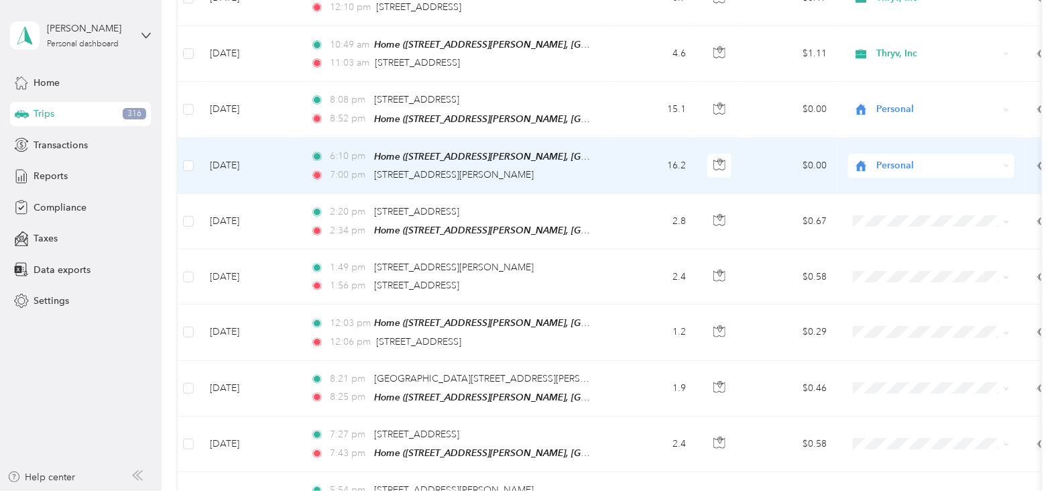
scroll to position [6039, 0]
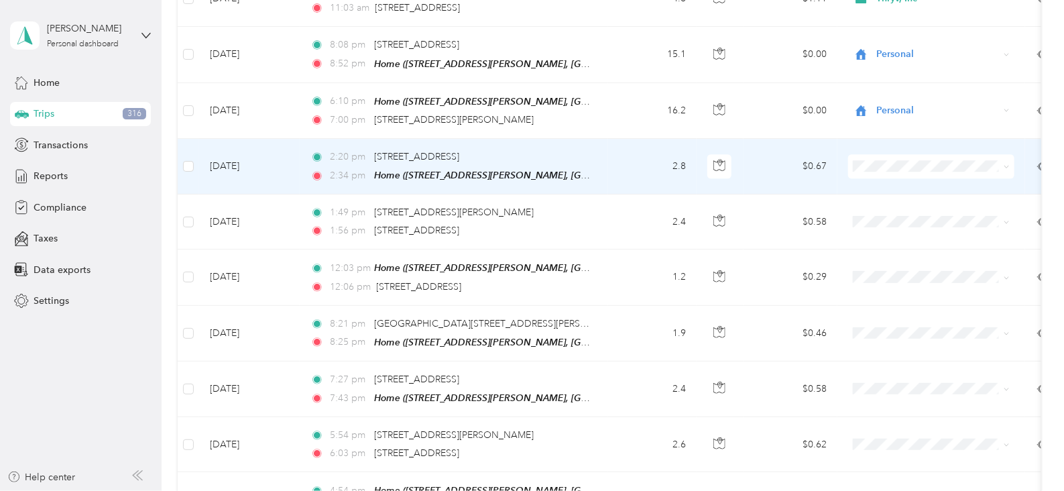
click at [895, 129] on span "Thryv, Inc" at bounding box center [944, 124] width 124 height 14
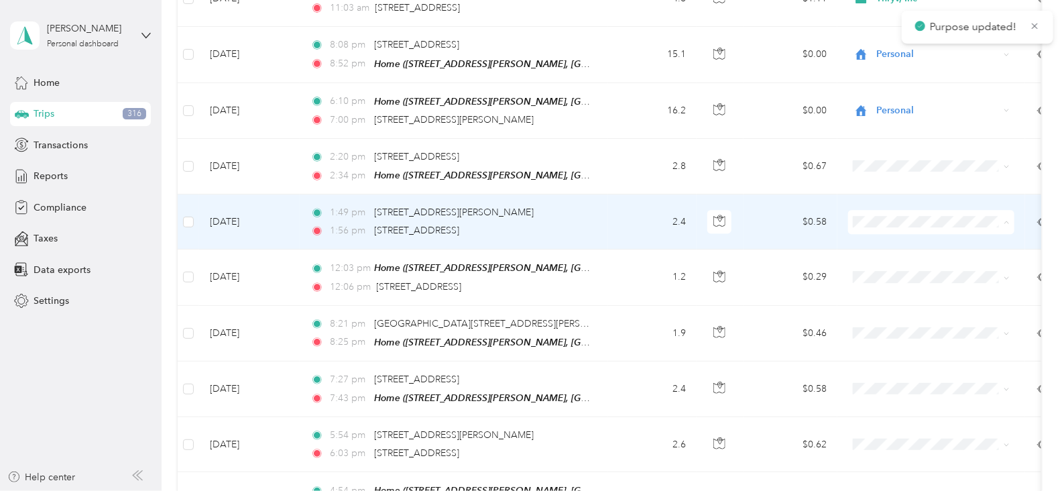
click at [889, 178] on span "Thryv, Inc" at bounding box center [944, 182] width 124 height 14
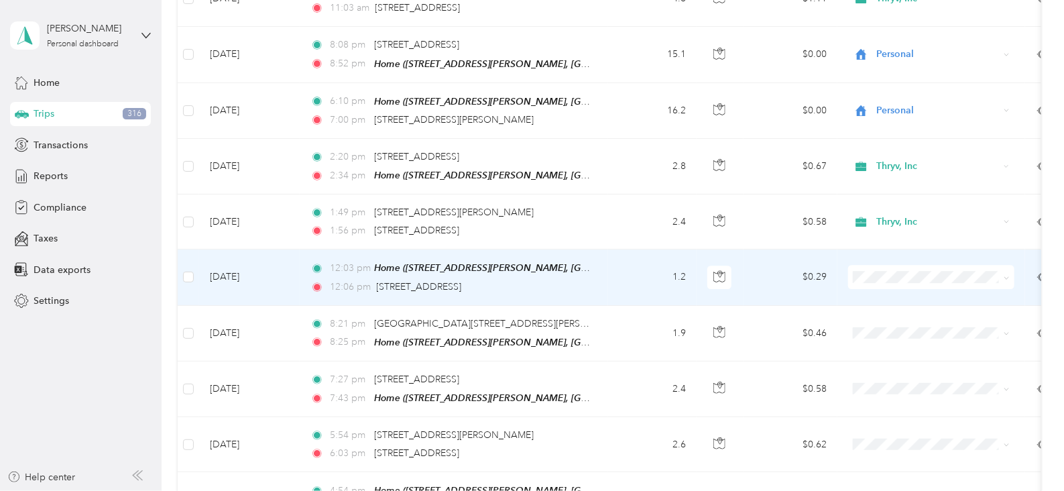
click at [893, 239] on span "Thryv, Inc" at bounding box center [944, 237] width 124 height 14
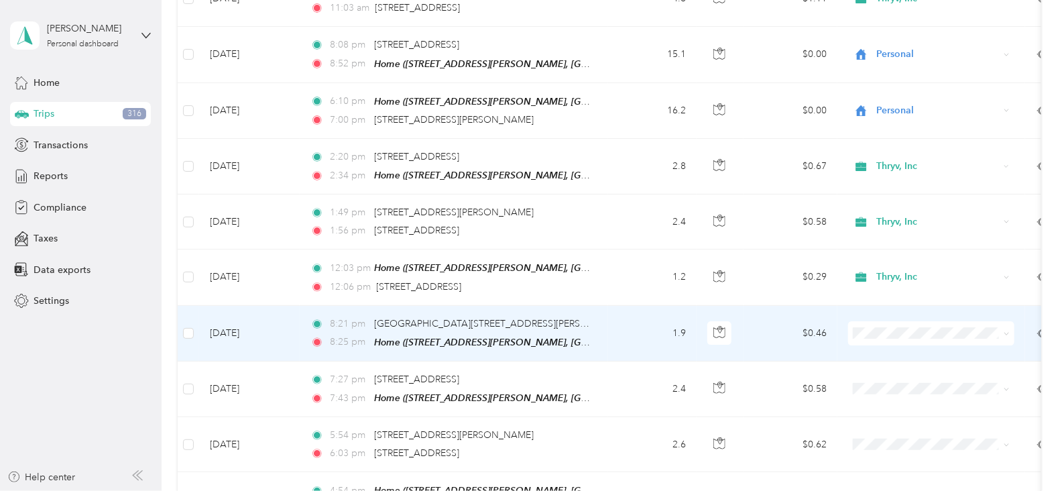
click at [889, 313] on span "Personal" at bounding box center [944, 310] width 124 height 14
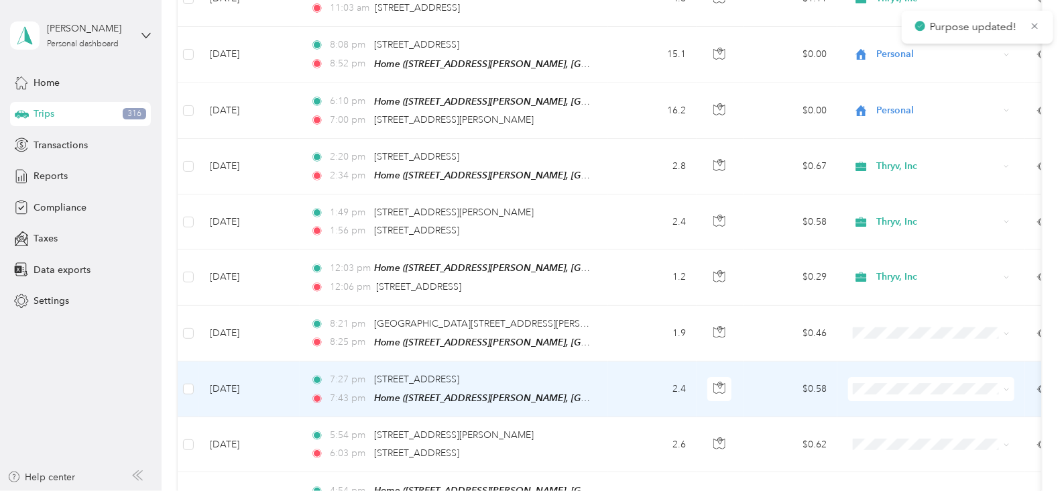
click at [887, 366] on span "Personal" at bounding box center [944, 367] width 124 height 14
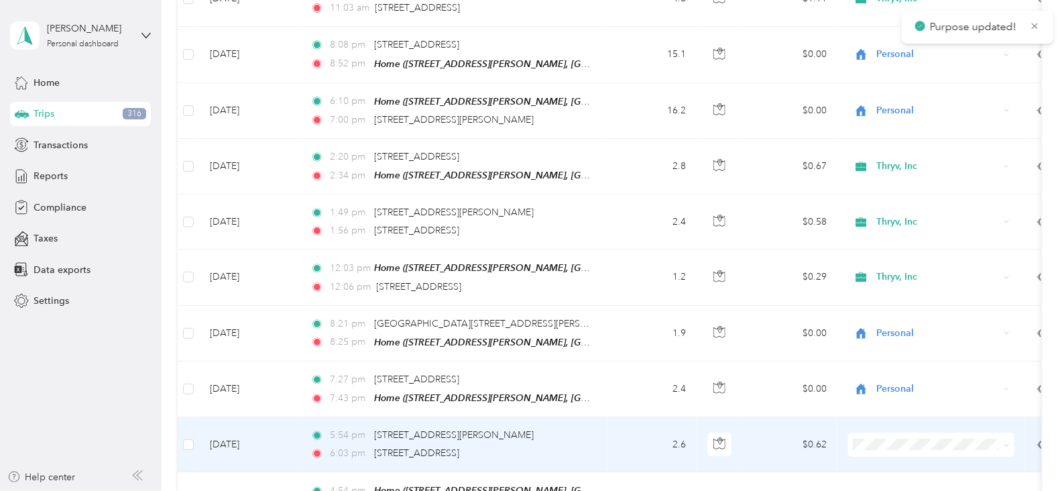
click at [891, 424] on span "Personal" at bounding box center [944, 425] width 124 height 14
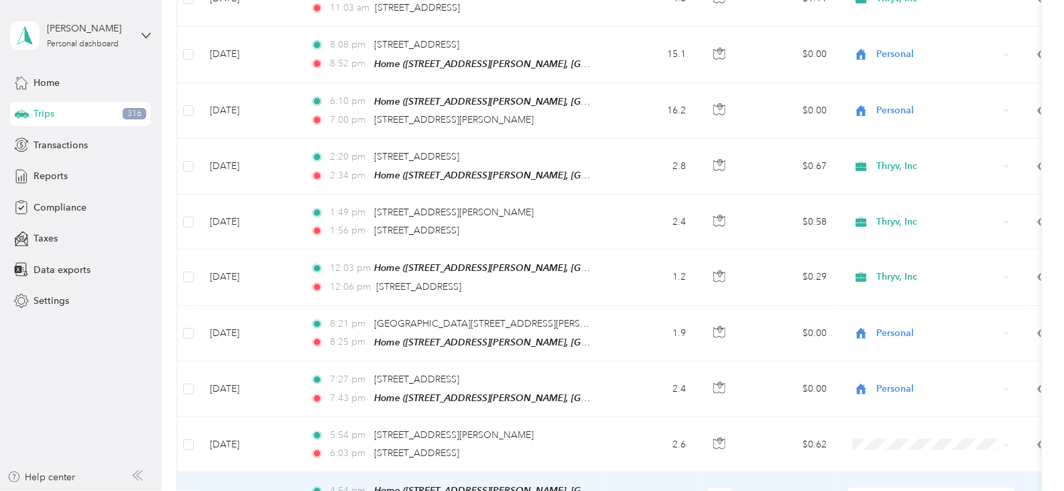
click at [892, 410] on li "Personal" at bounding box center [931, 407] width 166 height 23
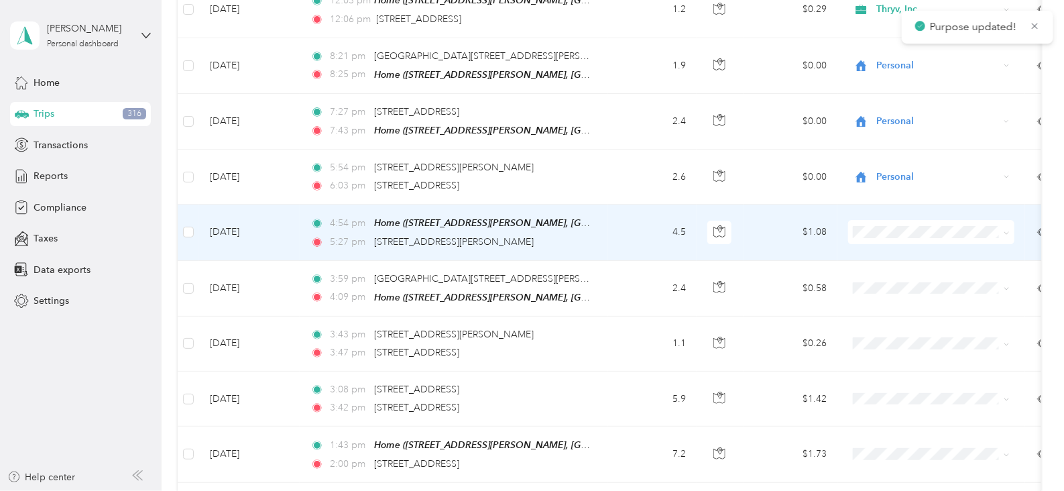
scroll to position [6333, 0]
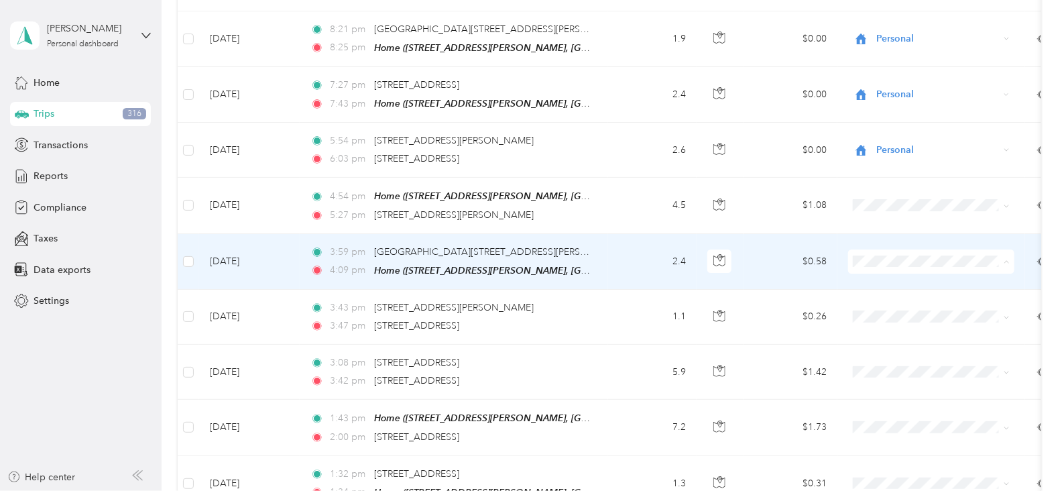
click at [889, 219] on li "Thryv, Inc" at bounding box center [931, 218] width 166 height 23
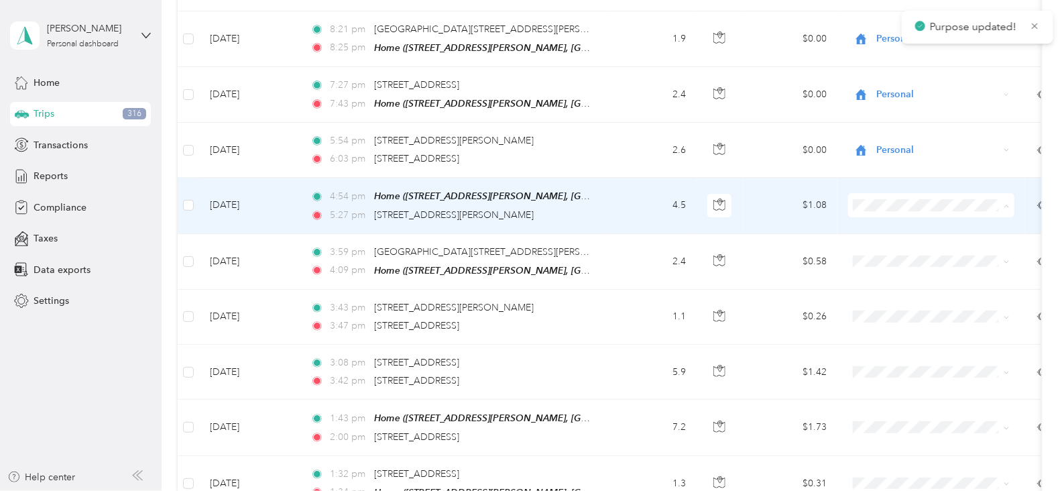
click at [891, 179] on span "Personal" at bounding box center [944, 186] width 124 height 14
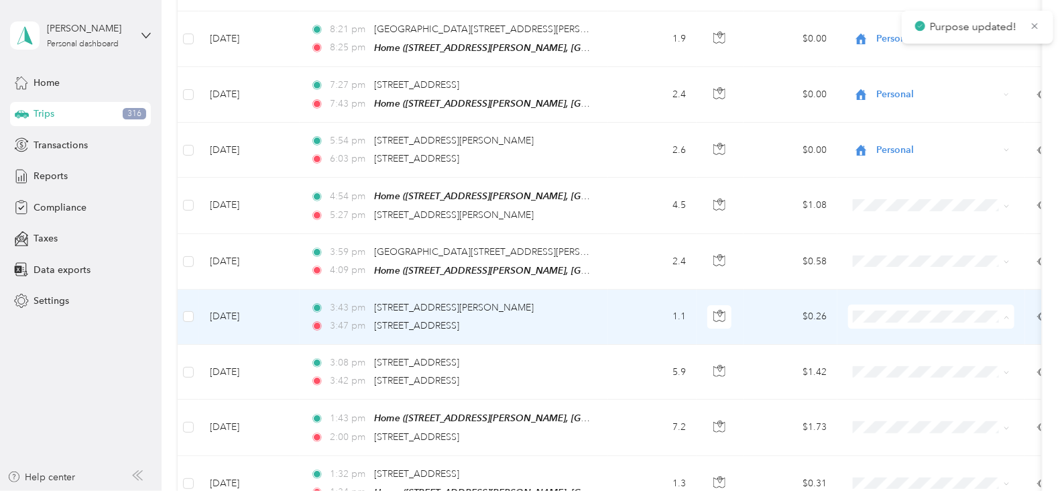
click at [885, 272] on span "Thryv, Inc" at bounding box center [944, 273] width 124 height 14
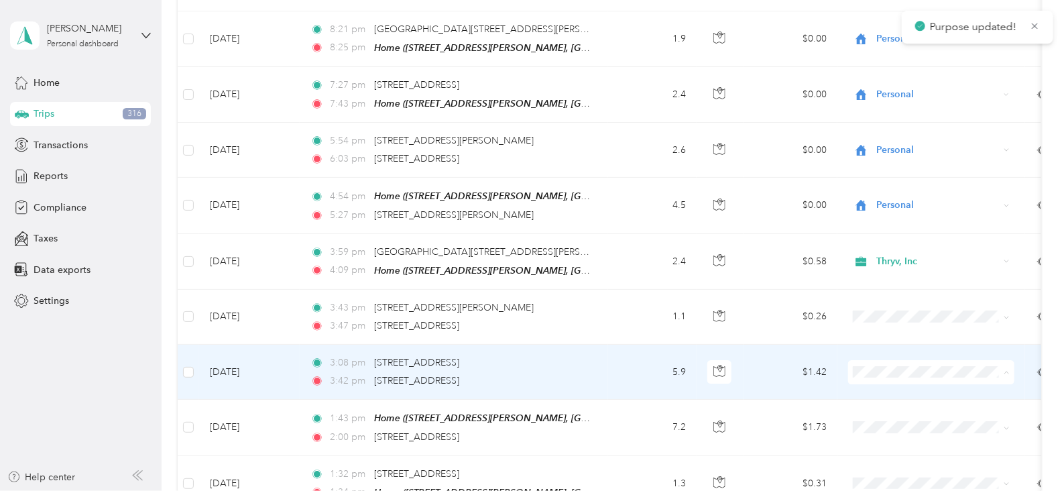
click at [883, 327] on span "Thryv, Inc" at bounding box center [944, 328] width 124 height 14
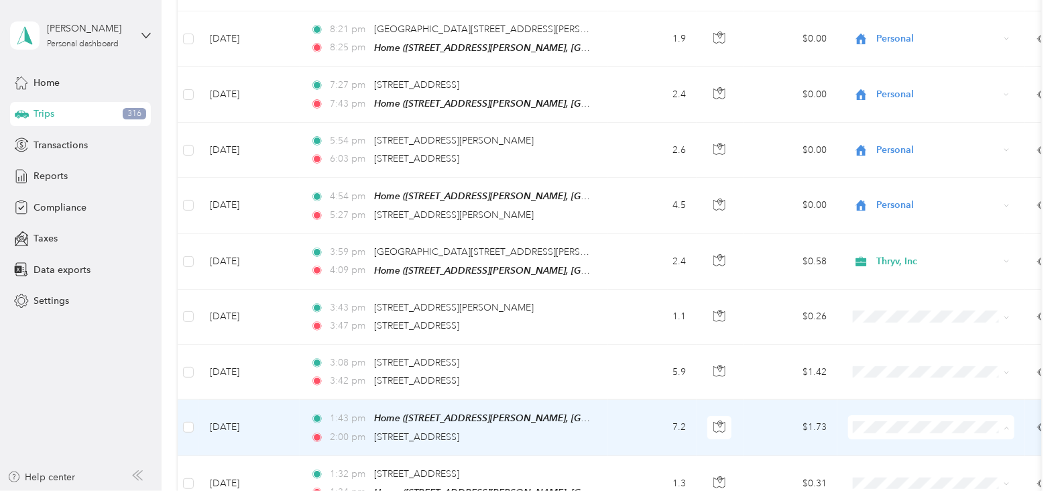
click at [899, 382] on span "Thryv, Inc" at bounding box center [944, 383] width 124 height 14
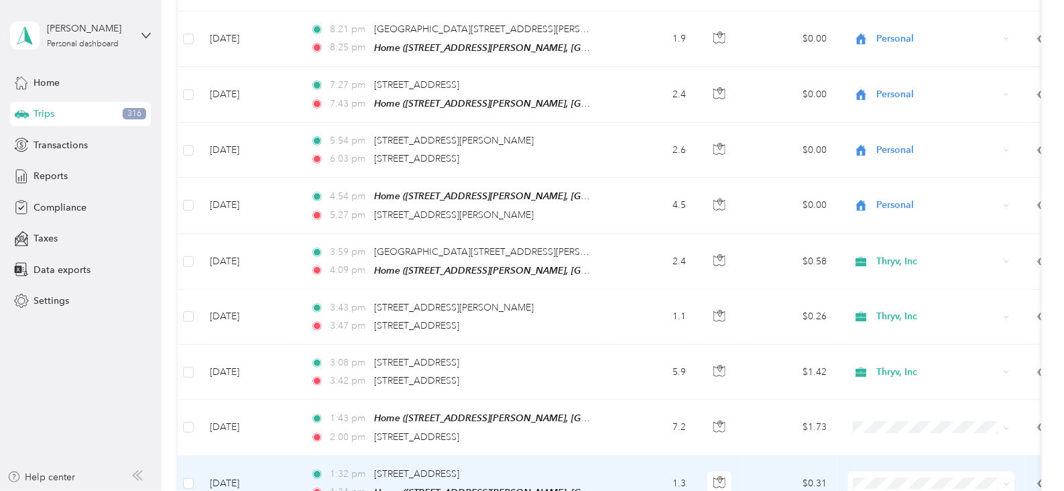
click at [897, 433] on span "Thryv, Inc" at bounding box center [944, 436] width 124 height 14
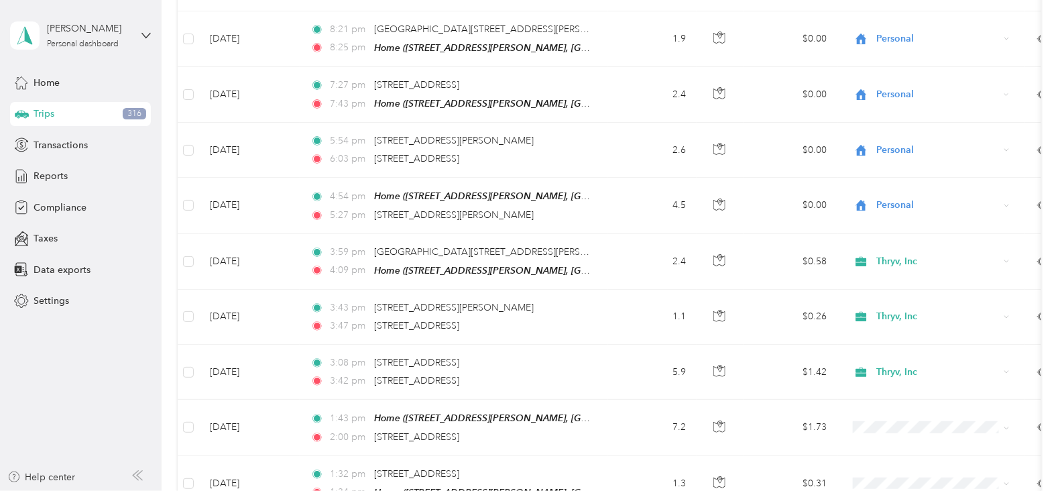
click at [898, 425] on li "Thryv, Inc" at bounding box center [931, 414] width 166 height 23
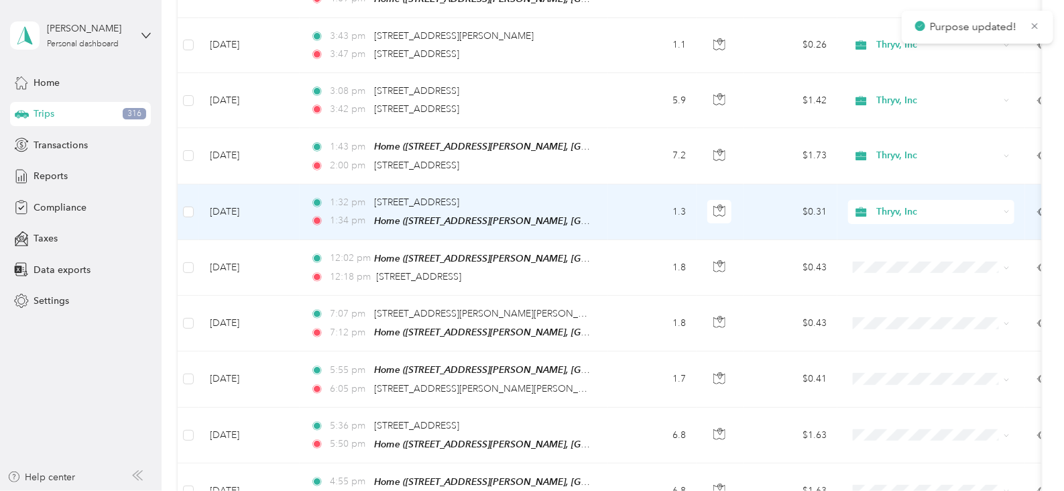
scroll to position [6608, 0]
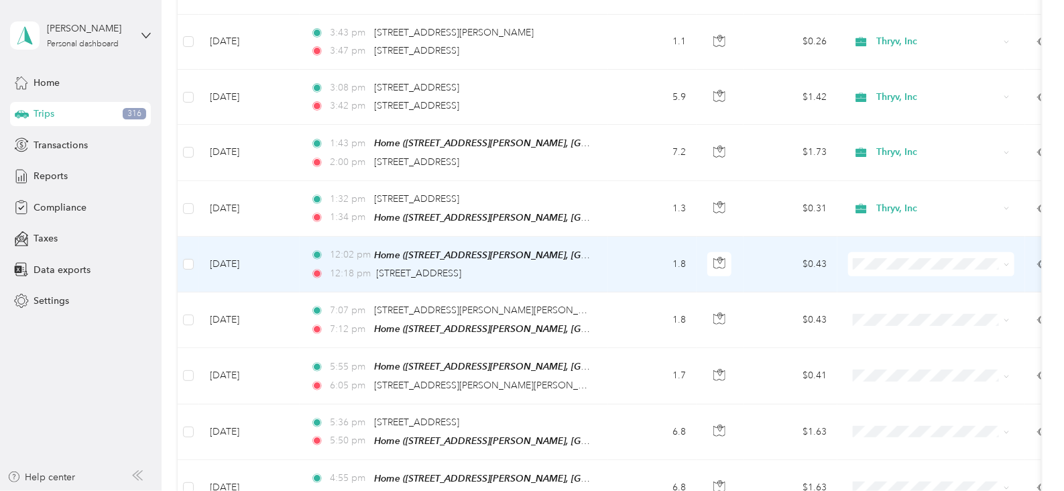
drag, startPoint x: 875, startPoint y: 204, endPoint x: 916, endPoint y: 214, distance: 42.8
click at [916, 237] on td at bounding box center [932, 265] width 188 height 56
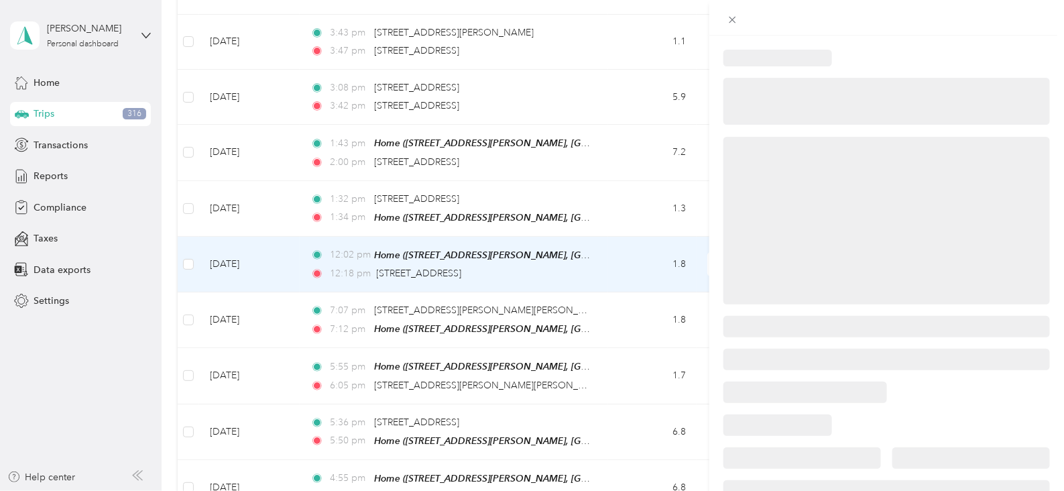
click at [910, 193] on div at bounding box center [887, 221] width 327 height 168
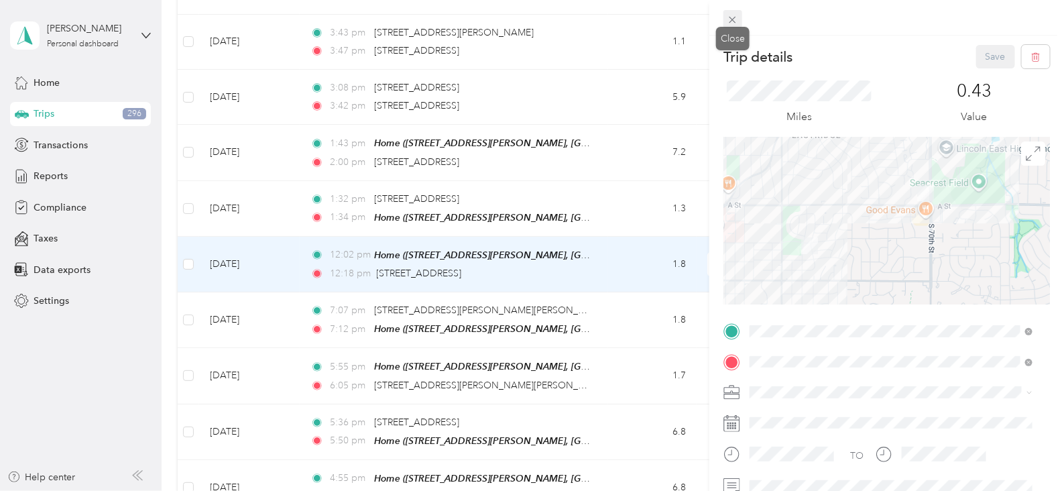
click at [735, 19] on icon at bounding box center [732, 19] width 11 height 11
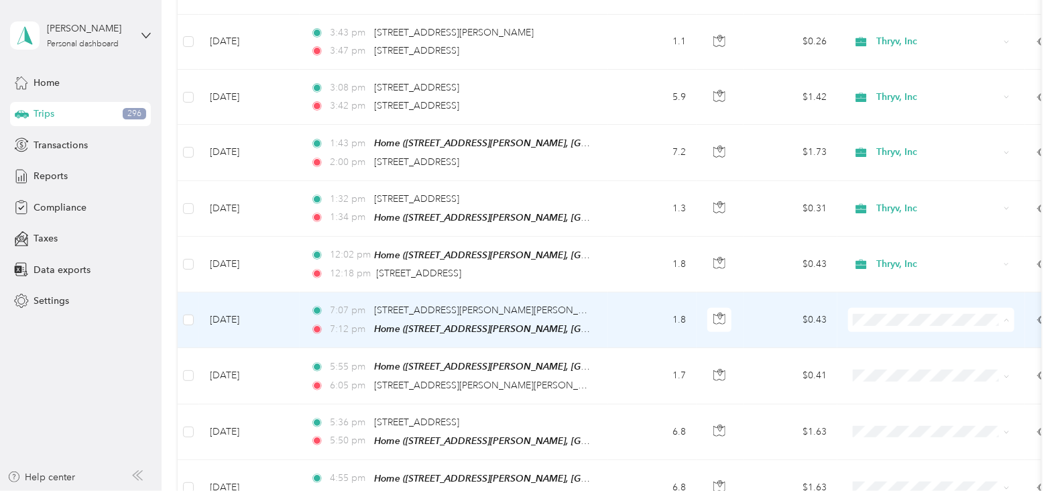
click at [885, 269] on span "Thryv, Inc" at bounding box center [944, 273] width 124 height 14
click at [875, 313] on span "Thryv, Inc" at bounding box center [926, 320] width 146 height 15
click at [899, 291] on span "Personal" at bounding box center [944, 297] width 124 height 14
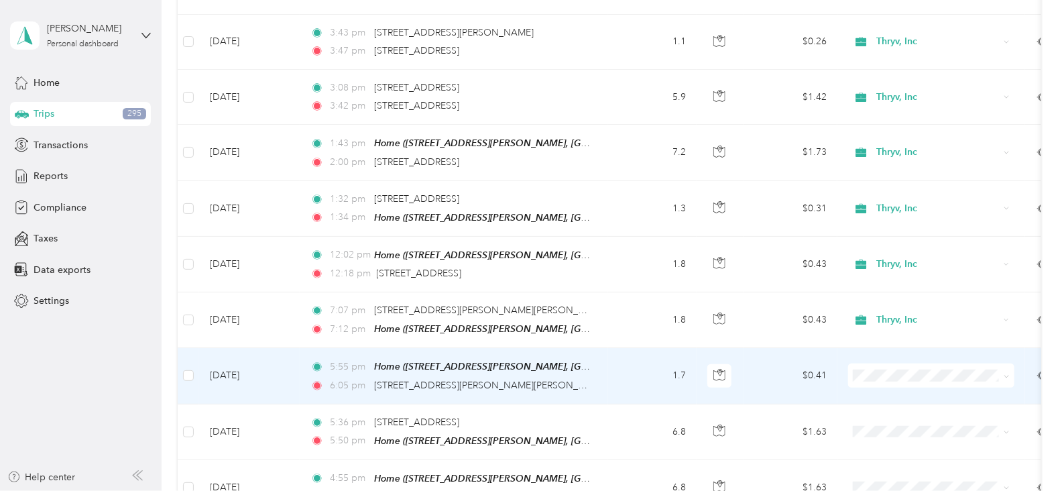
click at [895, 351] on span "Personal" at bounding box center [944, 350] width 124 height 14
click at [889, 349] on span "Personal" at bounding box center [944, 348] width 124 height 14
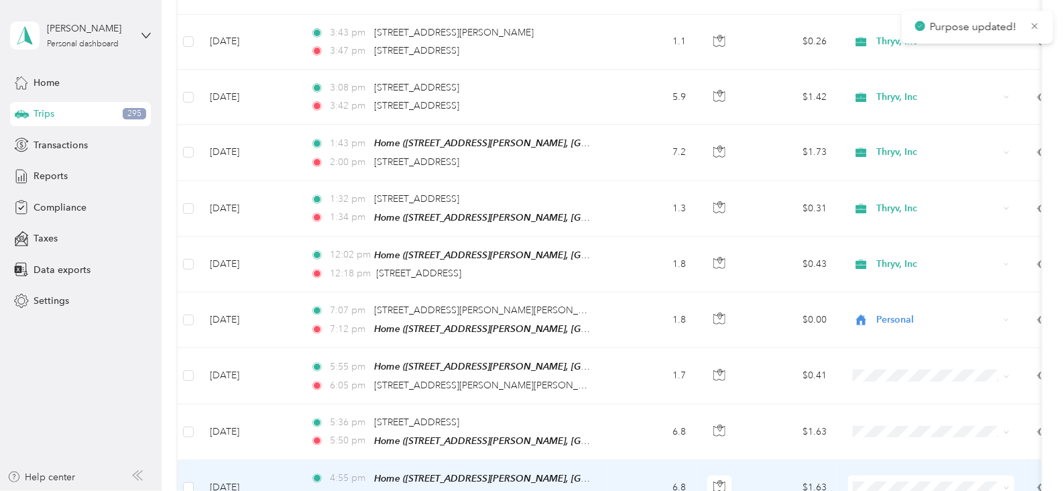
click at [882, 459] on span "Personal" at bounding box center [944, 458] width 124 height 14
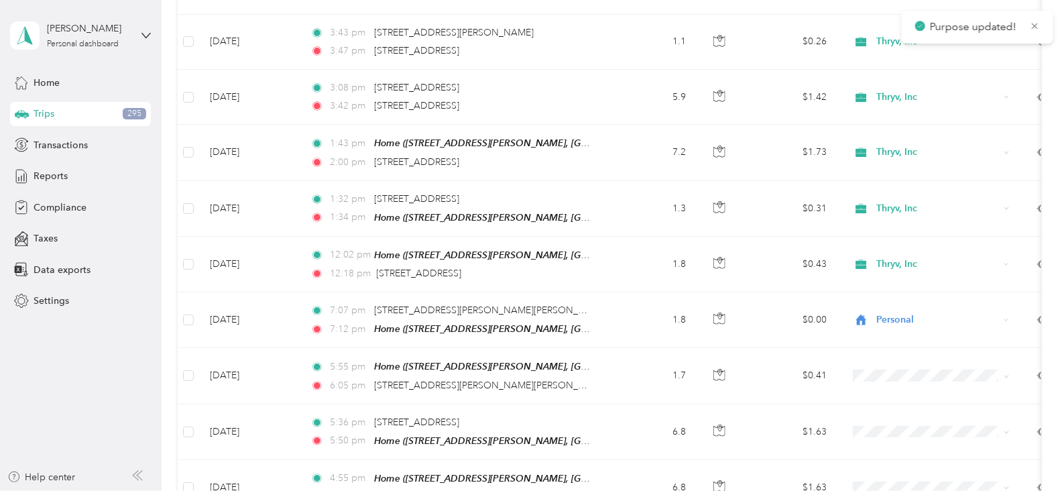
click at [887, 442] on span "Personal" at bounding box center [944, 440] width 124 height 14
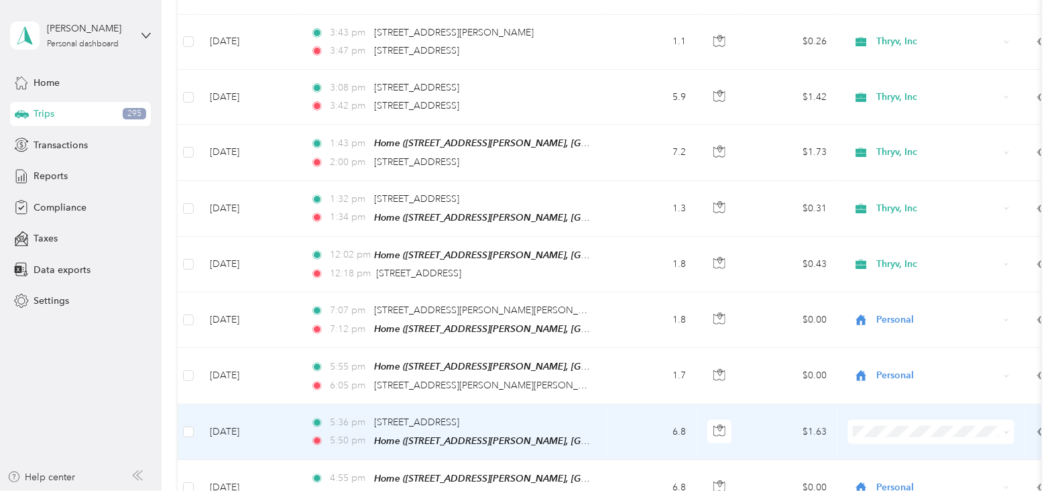
click at [895, 408] on li "Personal" at bounding box center [931, 403] width 166 height 23
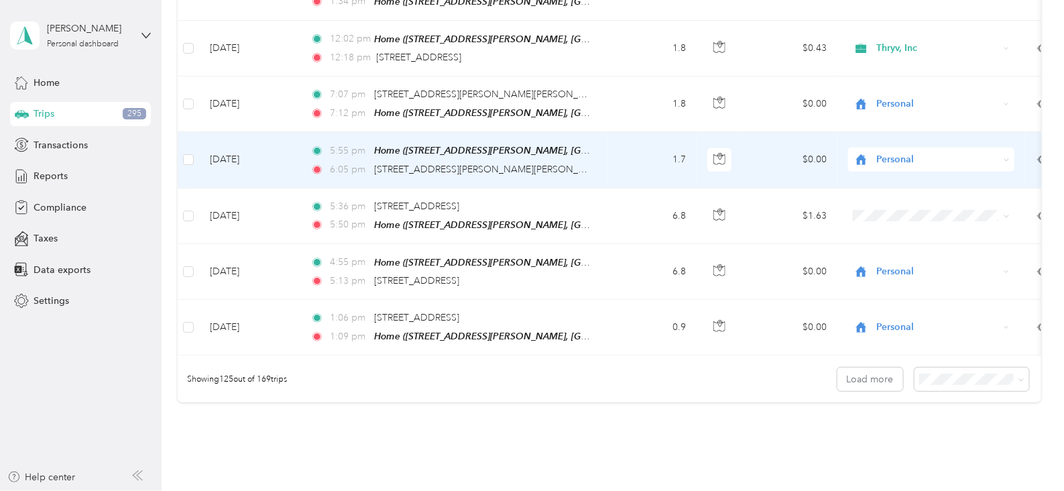
scroll to position [6832, 0]
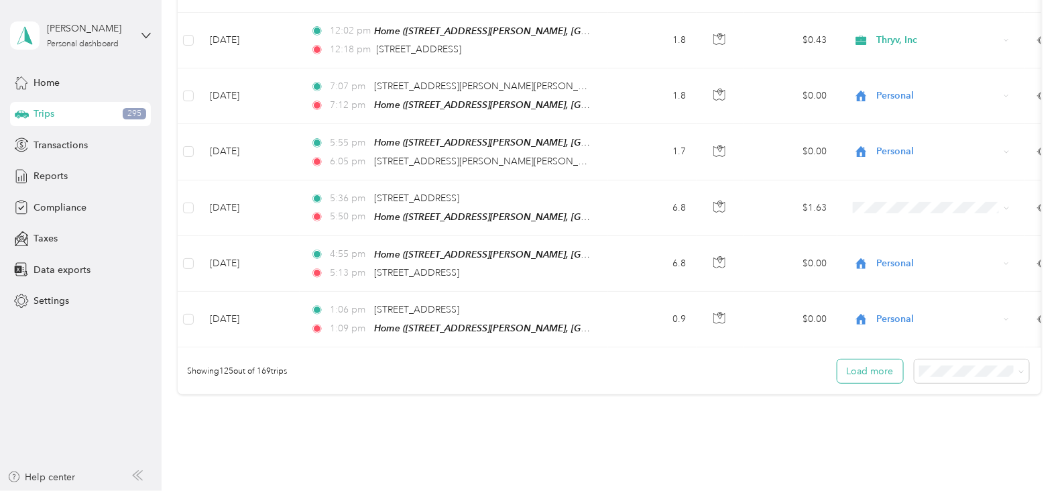
click at [853, 360] on button "Load more" at bounding box center [871, 371] width 66 height 23
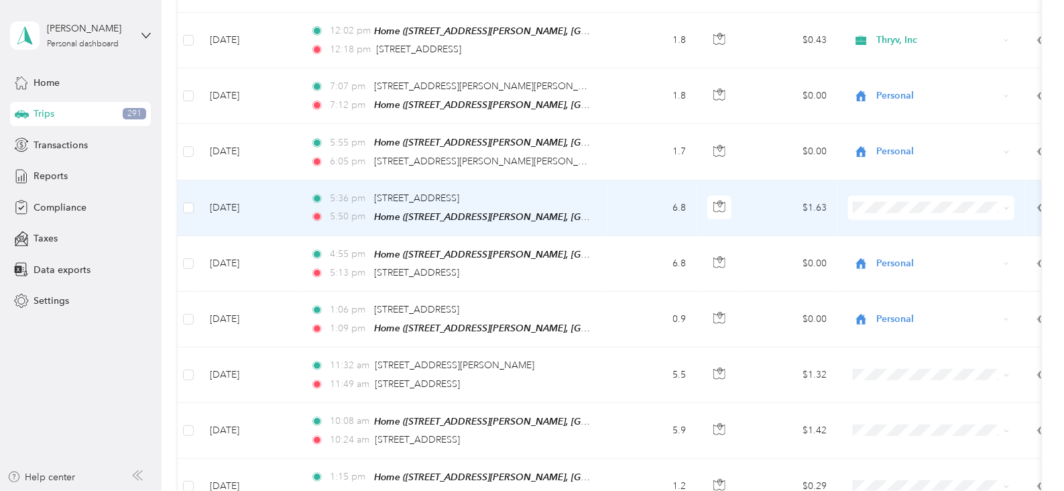
click at [893, 182] on span "Personal" at bounding box center [944, 181] width 124 height 14
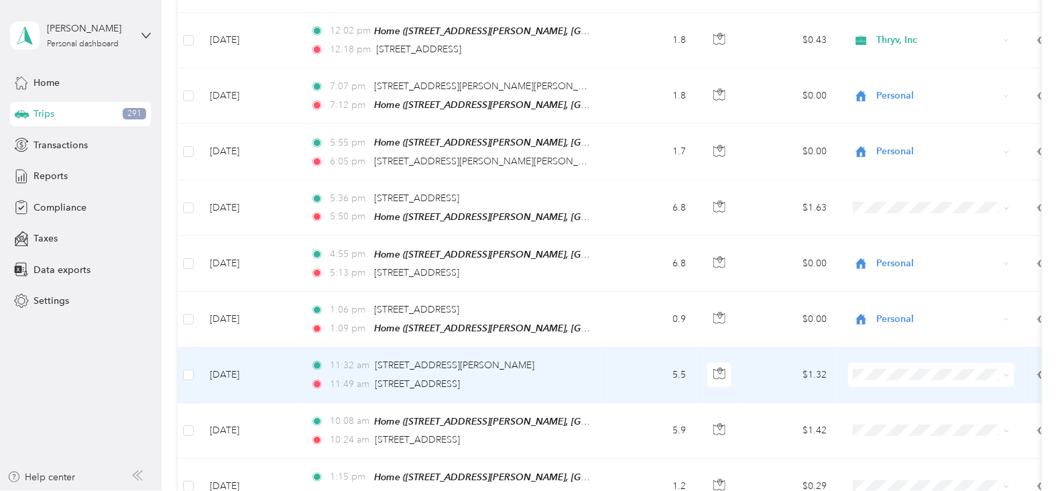
click at [887, 349] on li "Personal" at bounding box center [931, 342] width 166 height 23
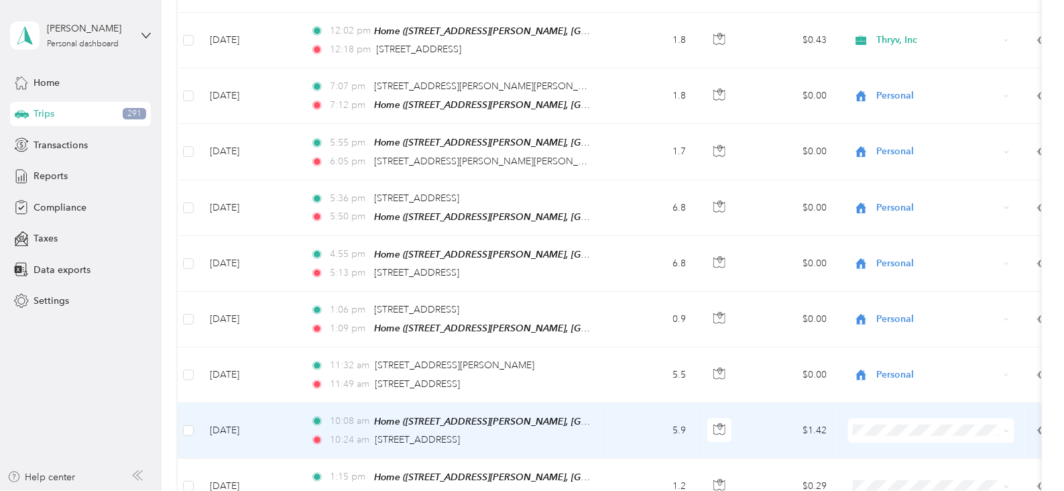
click at [883, 400] on span "Personal" at bounding box center [944, 395] width 124 height 14
click at [889, 400] on span "Personal" at bounding box center [936, 396] width 109 height 14
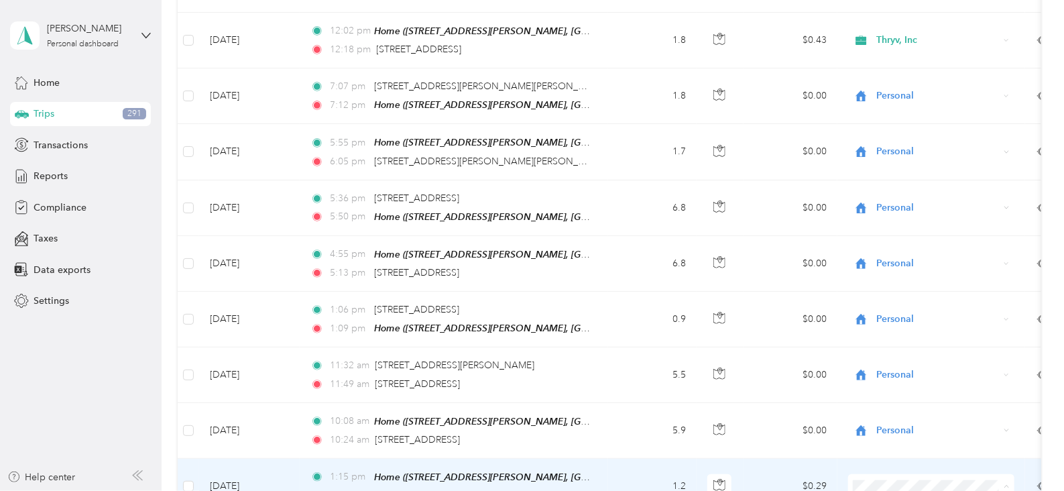
click at [895, 432] on span "Thryv, Inc" at bounding box center [944, 434] width 124 height 14
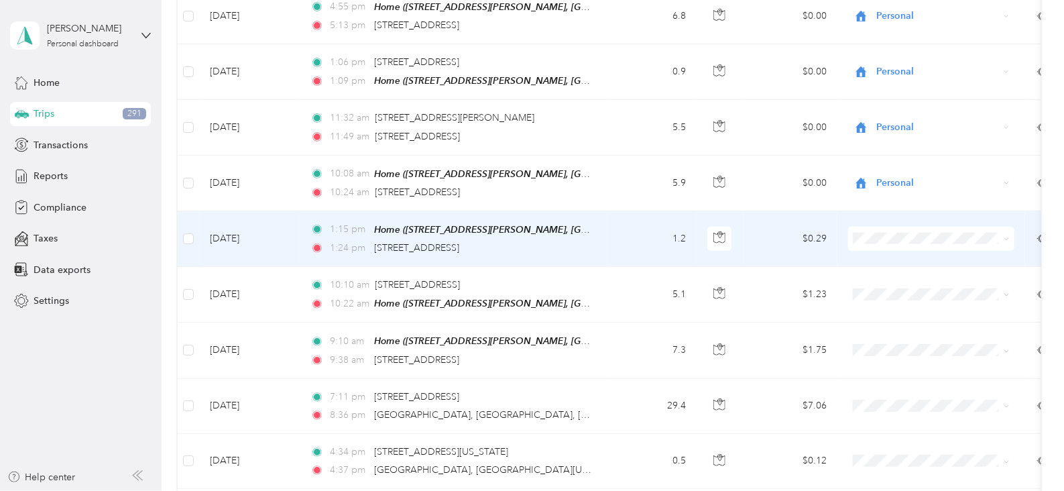
scroll to position [7088, 0]
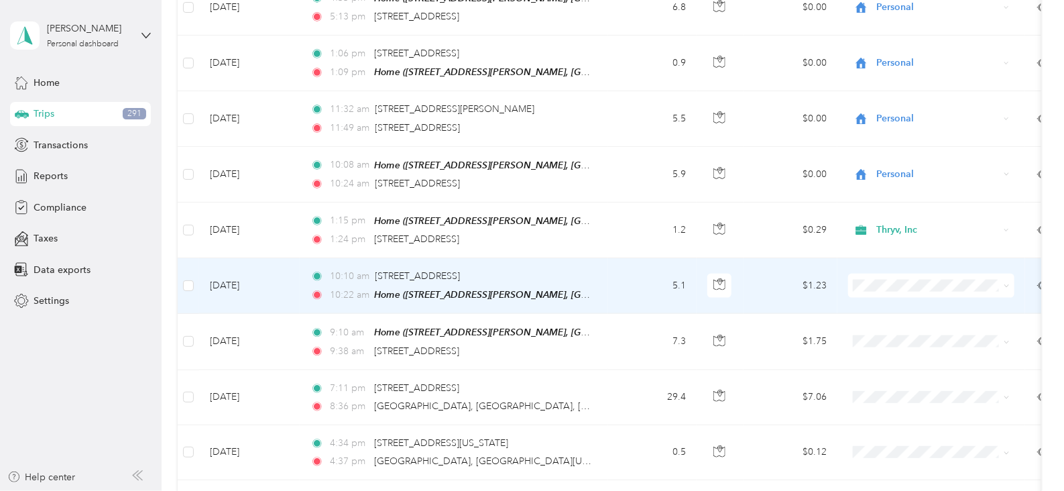
click at [882, 234] on li "Thryv, Inc" at bounding box center [931, 229] width 166 height 23
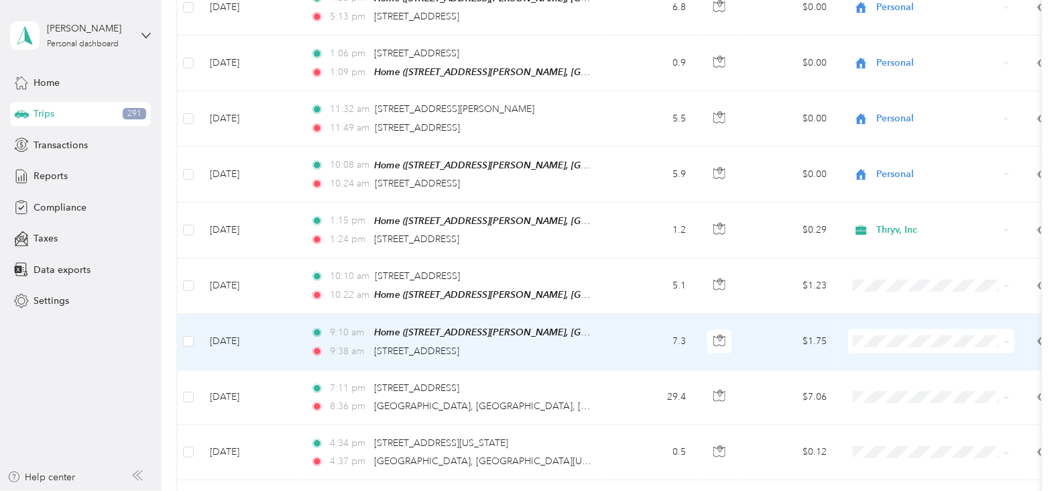
click at [889, 286] on span "Thryv, Inc" at bounding box center [944, 288] width 124 height 14
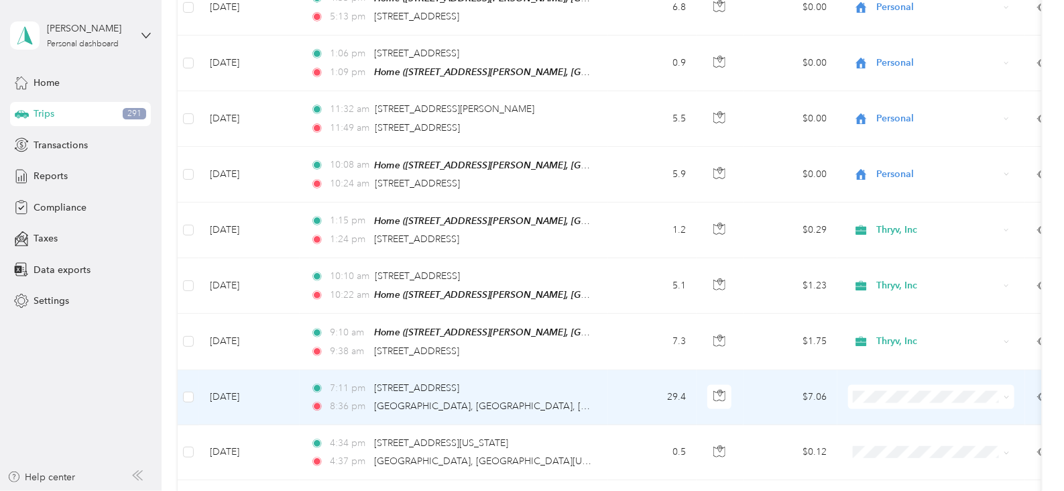
click at [885, 368] on span "Personal" at bounding box center [944, 365] width 124 height 14
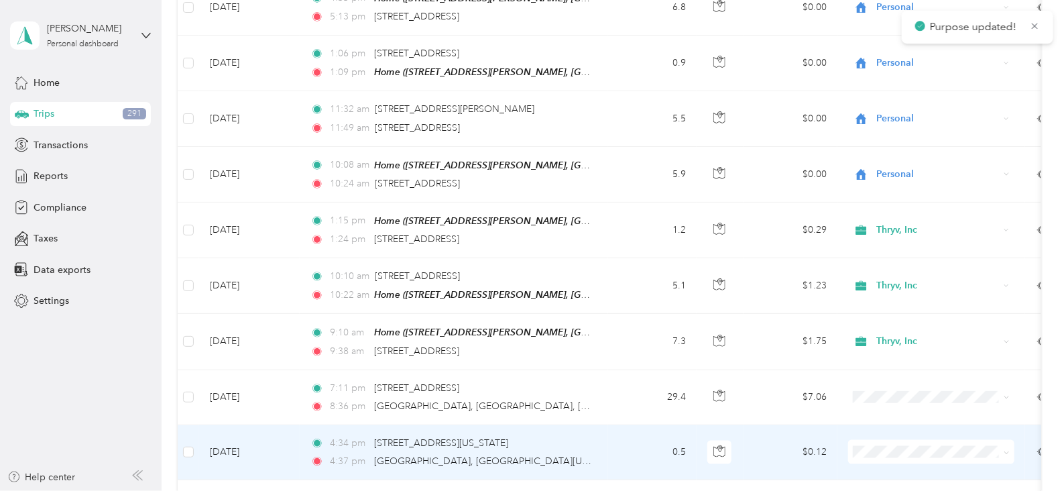
click at [885, 424] on li "Personal" at bounding box center [931, 419] width 166 height 23
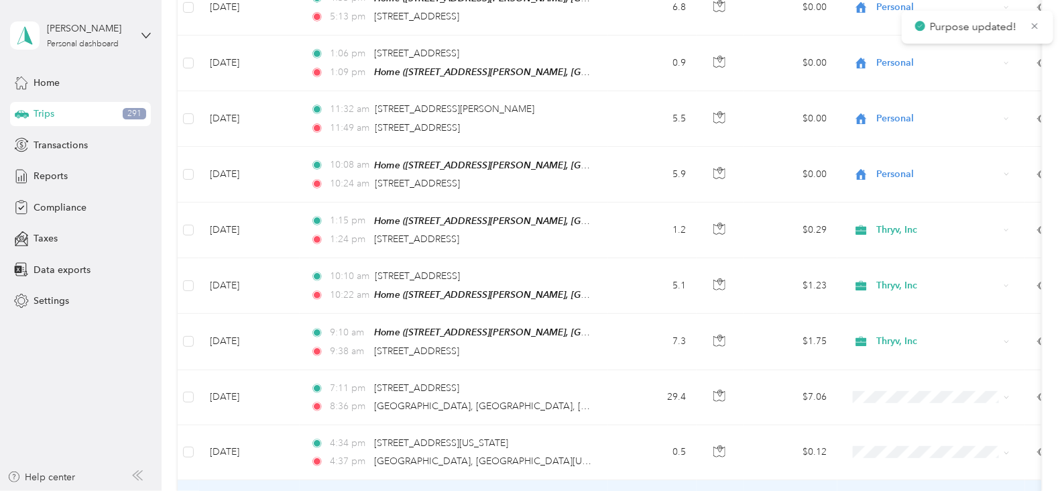
click at [889, 474] on span "Personal" at bounding box center [944, 477] width 124 height 14
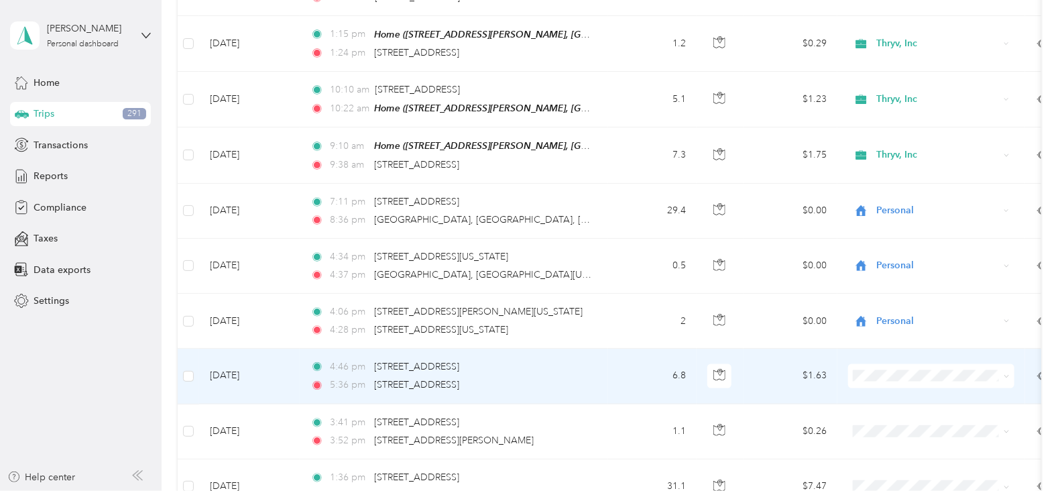
scroll to position [7285, 0]
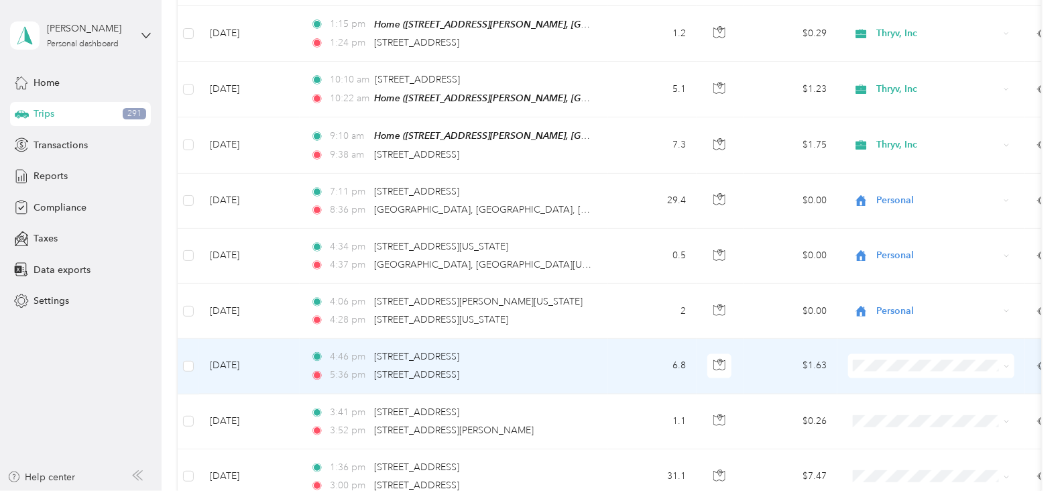
click at [910, 333] on span "Personal" at bounding box center [944, 334] width 124 height 14
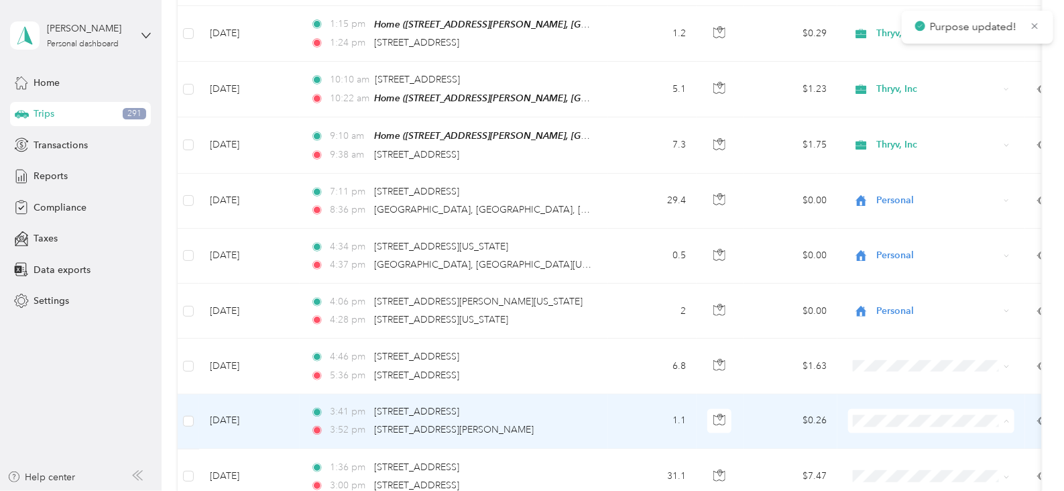
click at [903, 388] on span "Personal" at bounding box center [944, 390] width 124 height 14
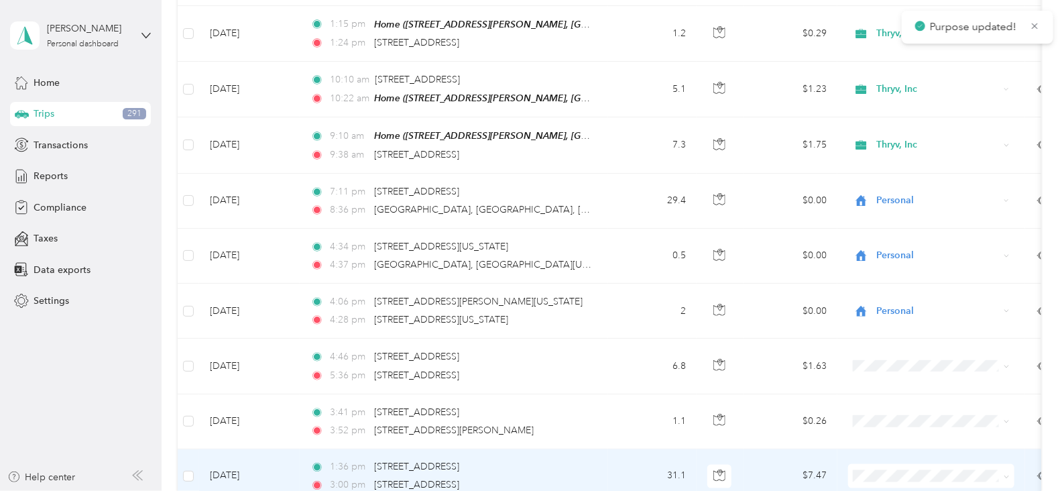
click at [883, 442] on span "Personal" at bounding box center [944, 438] width 124 height 14
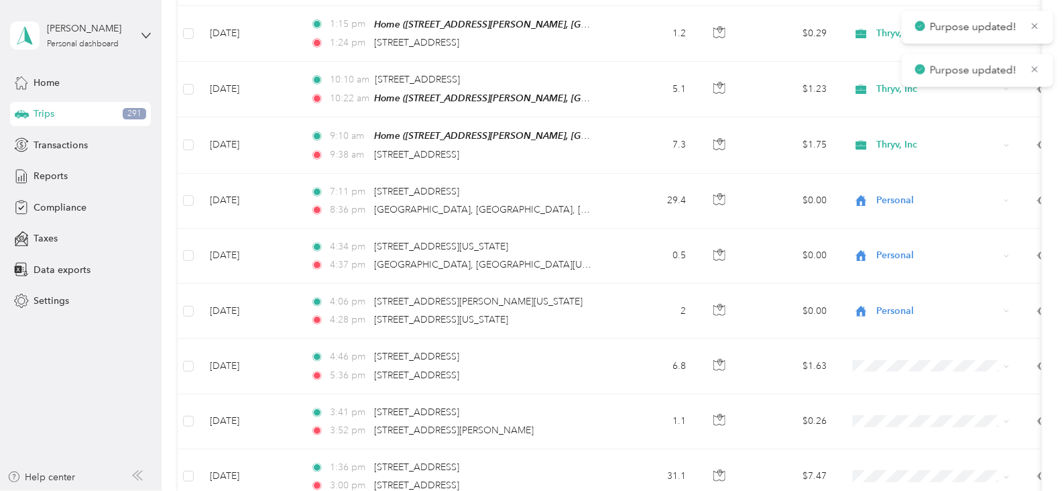
click at [897, 426] on span "Personal" at bounding box center [944, 424] width 124 height 14
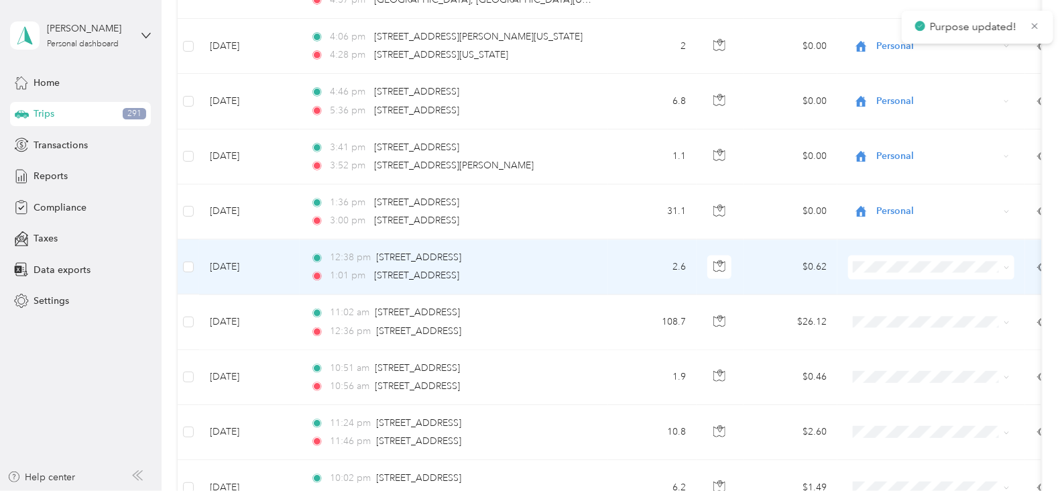
scroll to position [7569, 0]
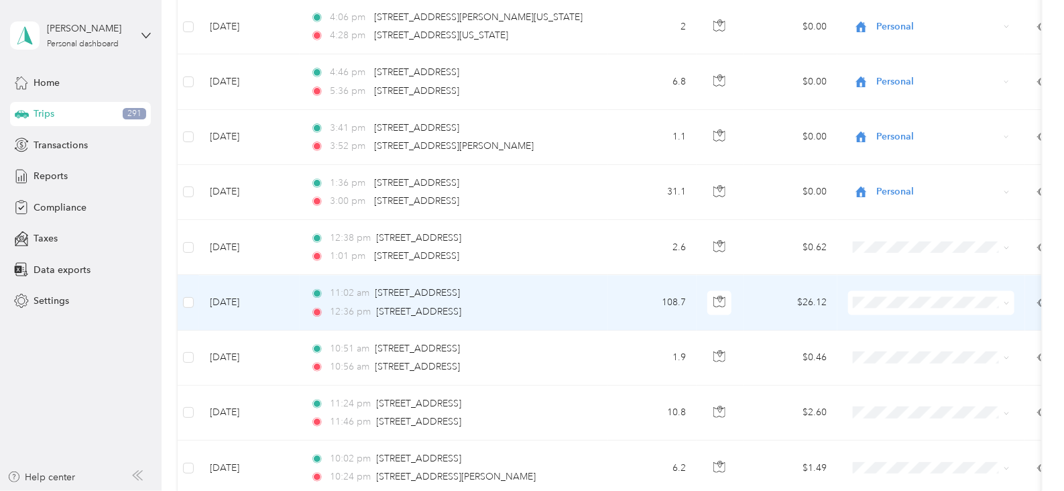
click at [891, 272] on li "Personal" at bounding box center [931, 266] width 166 height 23
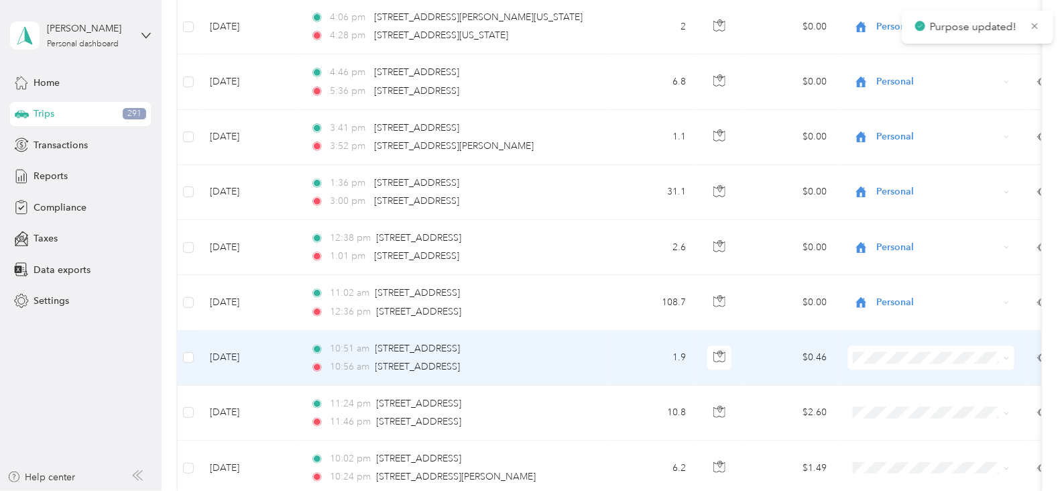
click at [880, 337] on body "Purpose updated! [PERSON_NAME] Personal dashboard Home Trips 291 Transactions R…" at bounding box center [529, 245] width 1058 height 491
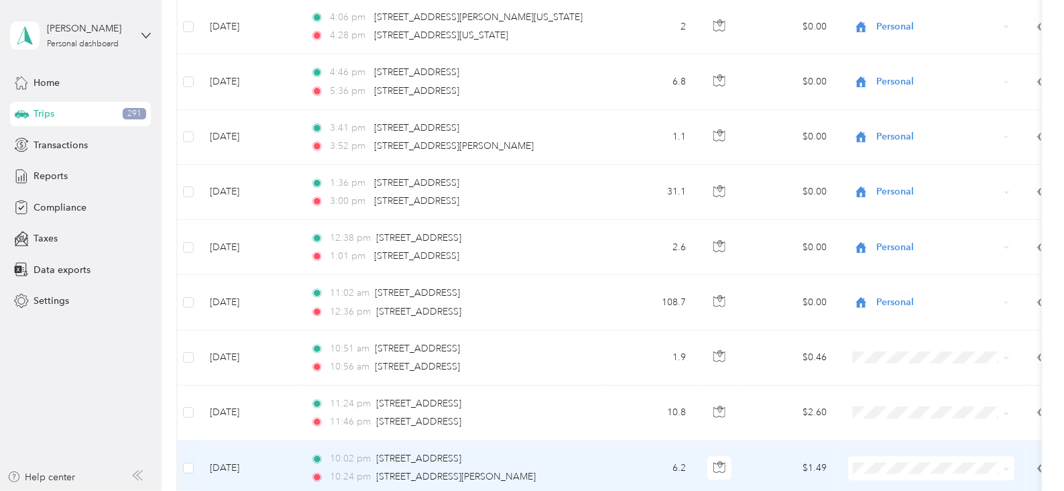
click at [885, 439] on li "Personal" at bounding box center [931, 433] width 166 height 23
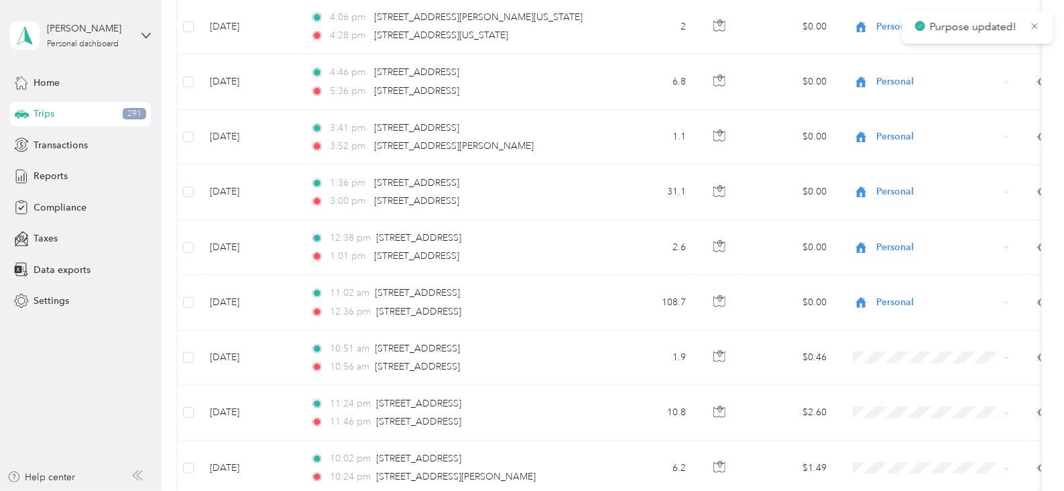
click at [899, 414] on span "Personal" at bounding box center [944, 415] width 124 height 14
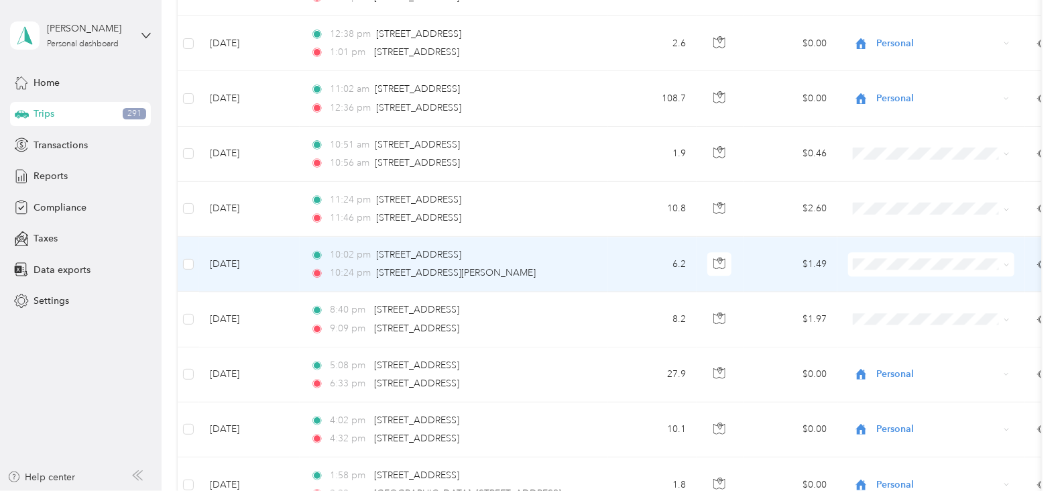
scroll to position [7774, 0]
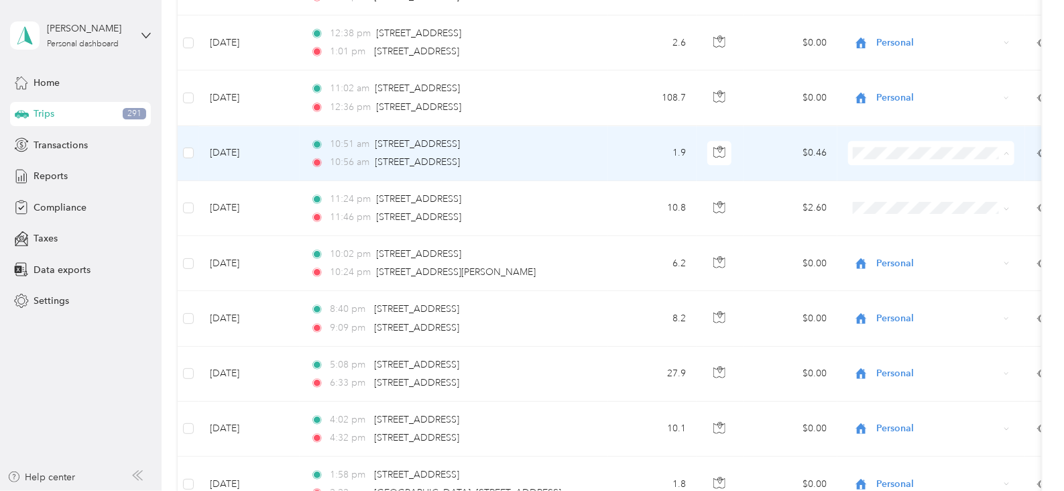
click at [895, 119] on span "Personal" at bounding box center [944, 122] width 124 height 14
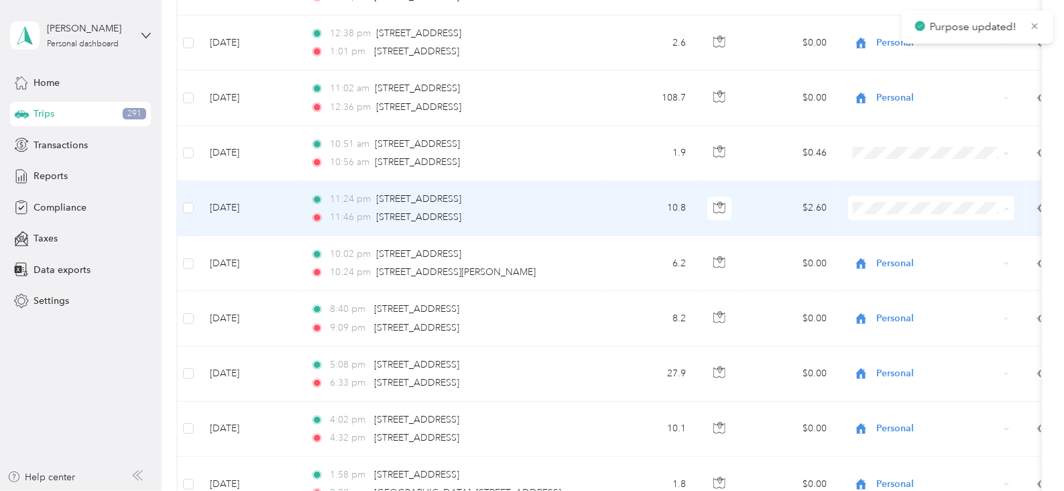
click at [897, 174] on span "Personal" at bounding box center [944, 177] width 124 height 14
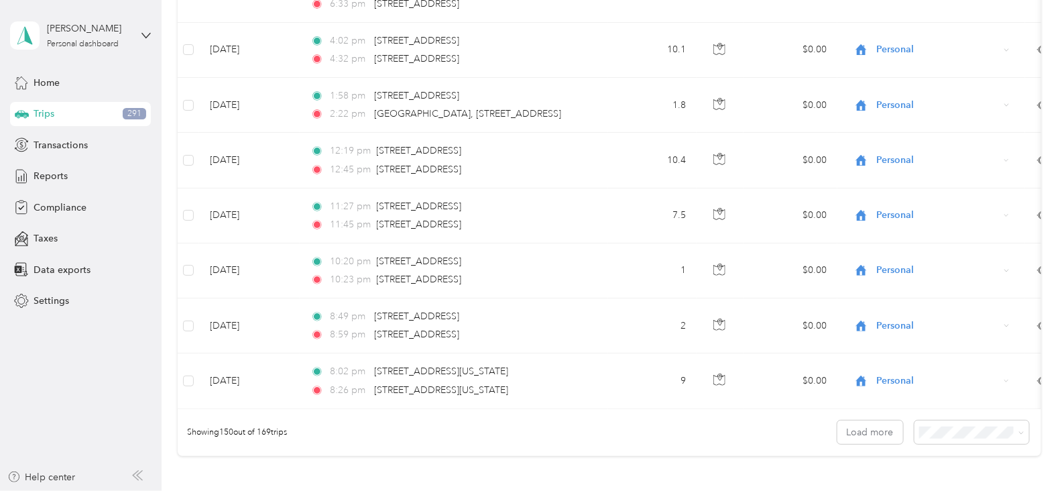
scroll to position [8164, 0]
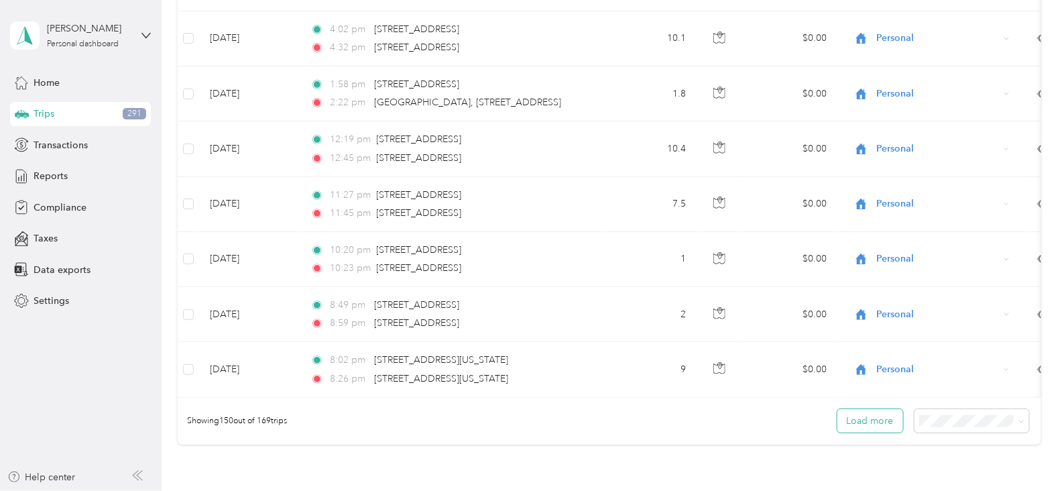
click at [853, 409] on button "Load more" at bounding box center [871, 420] width 66 height 23
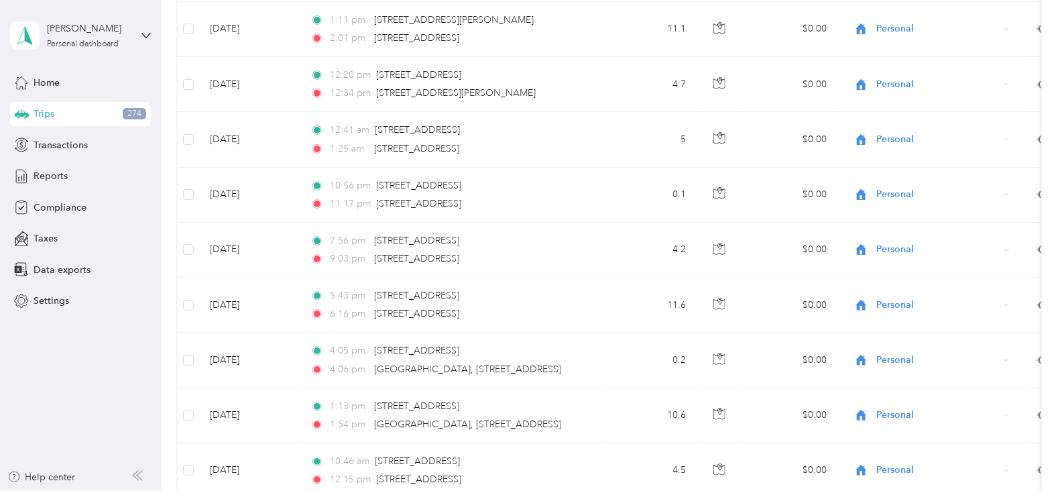
scroll to position [9113, 0]
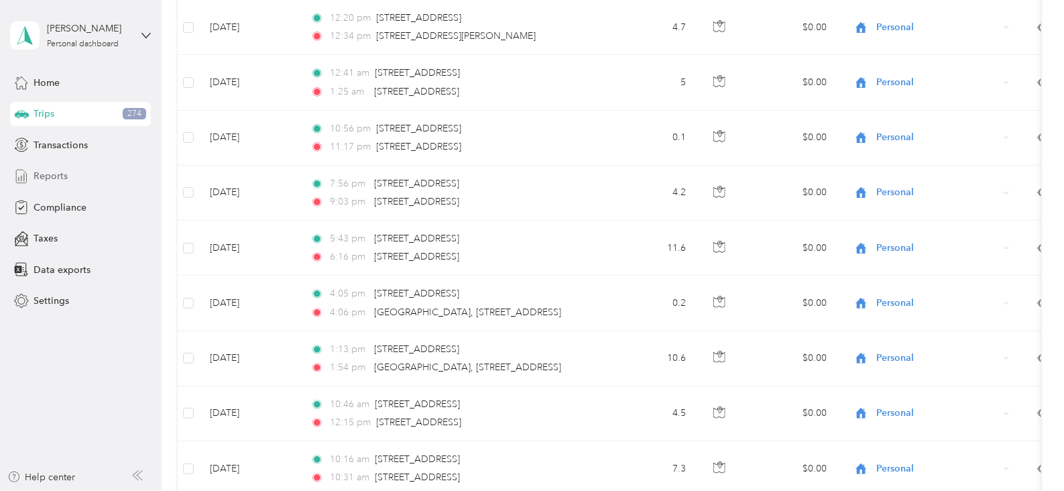
click at [50, 172] on span "Reports" at bounding box center [51, 176] width 34 height 14
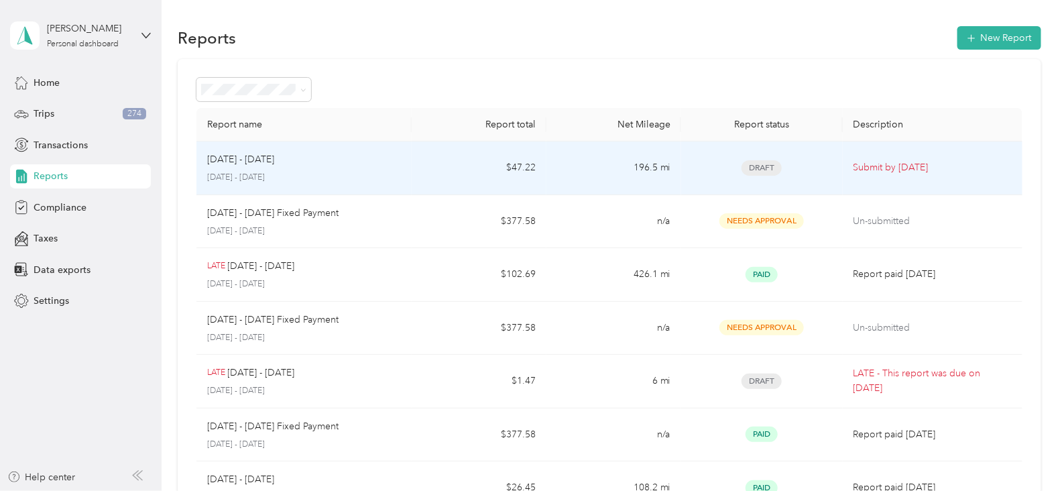
click at [379, 158] on div "[DATE] - [DATE]" at bounding box center [304, 159] width 194 height 15
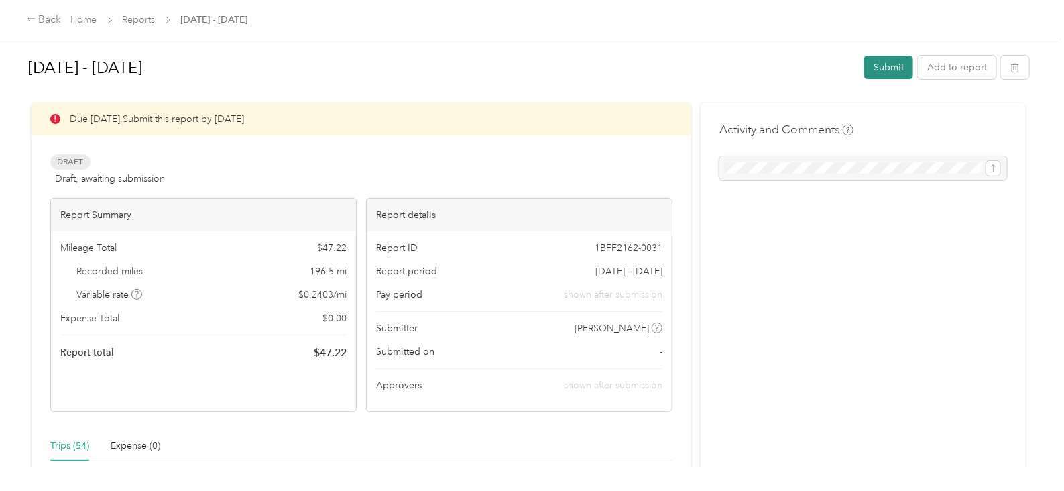
click at [879, 65] on button "Submit" at bounding box center [889, 67] width 49 height 23
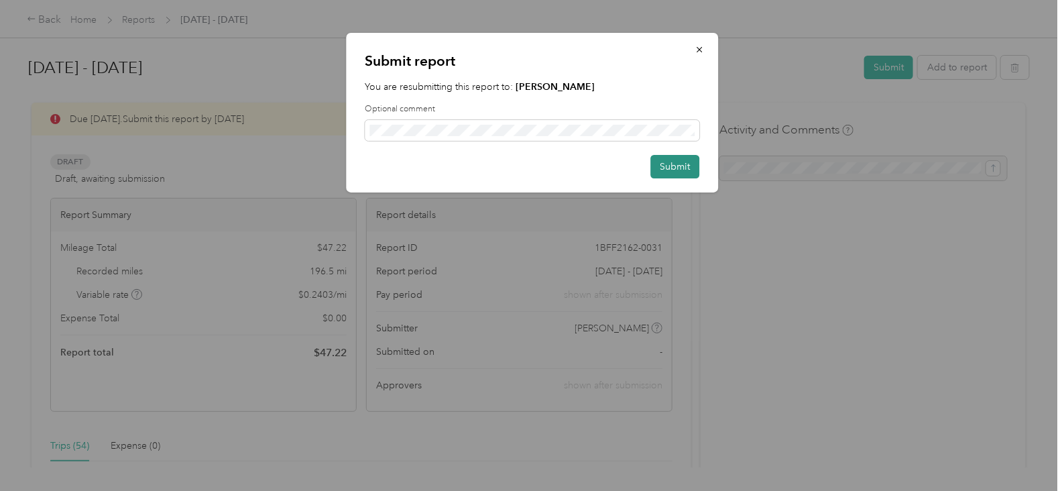
click at [681, 165] on button "Submit" at bounding box center [675, 166] width 49 height 23
